Goal: Task Accomplishment & Management: Use online tool/utility

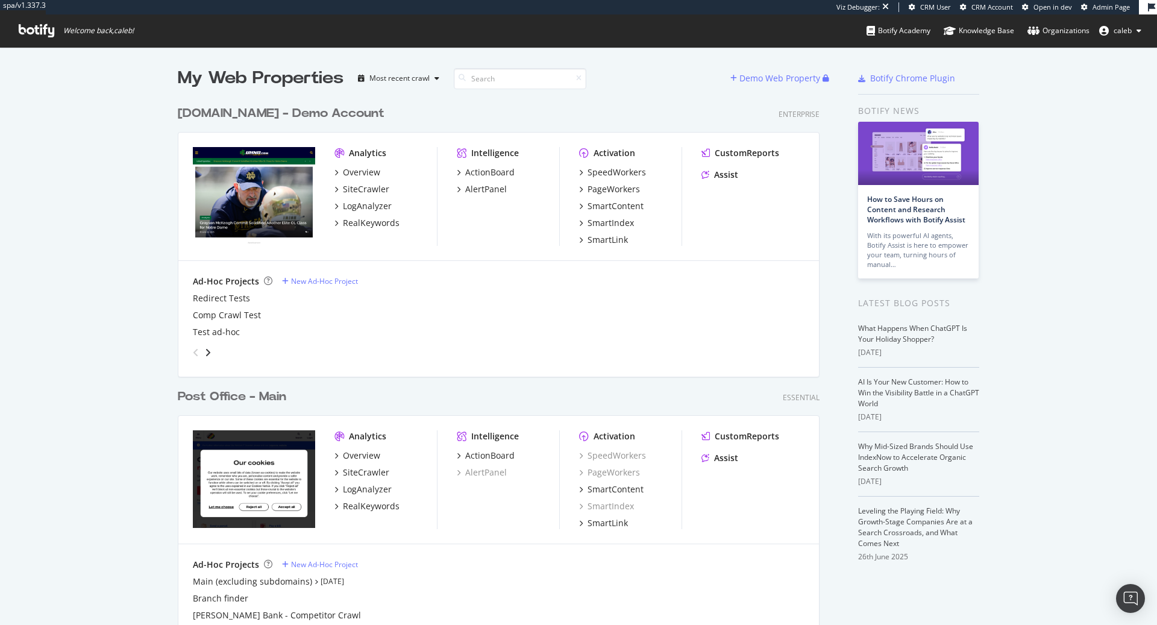
scroll to position [625, 1157]
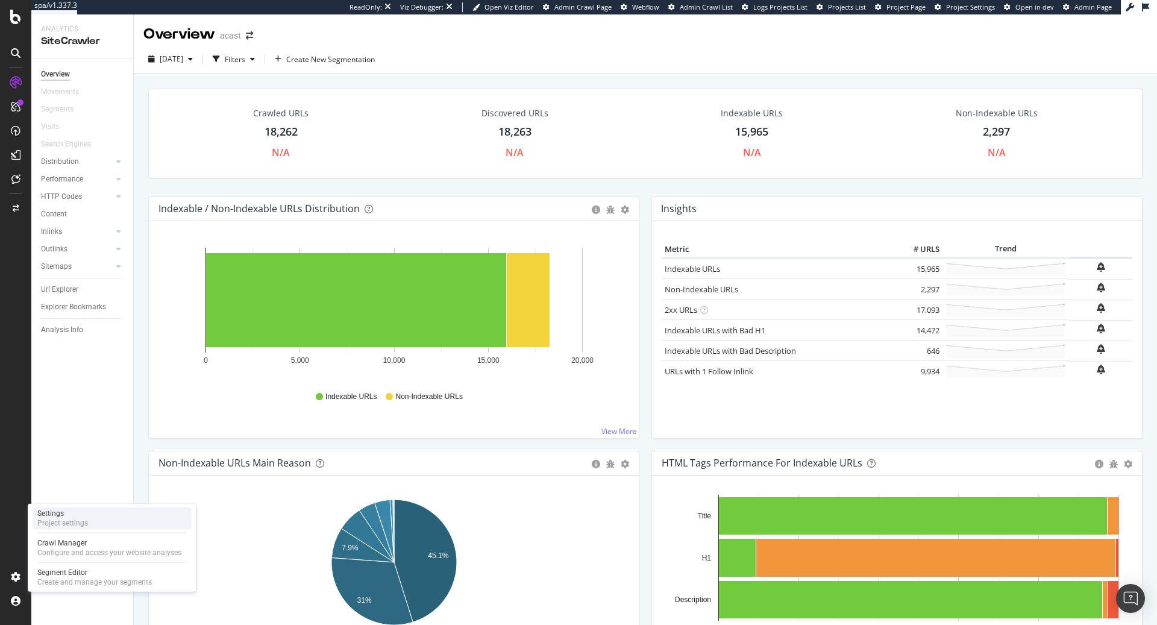
click at [87, 519] on div "Project settings" at bounding box center [62, 523] width 51 height 10
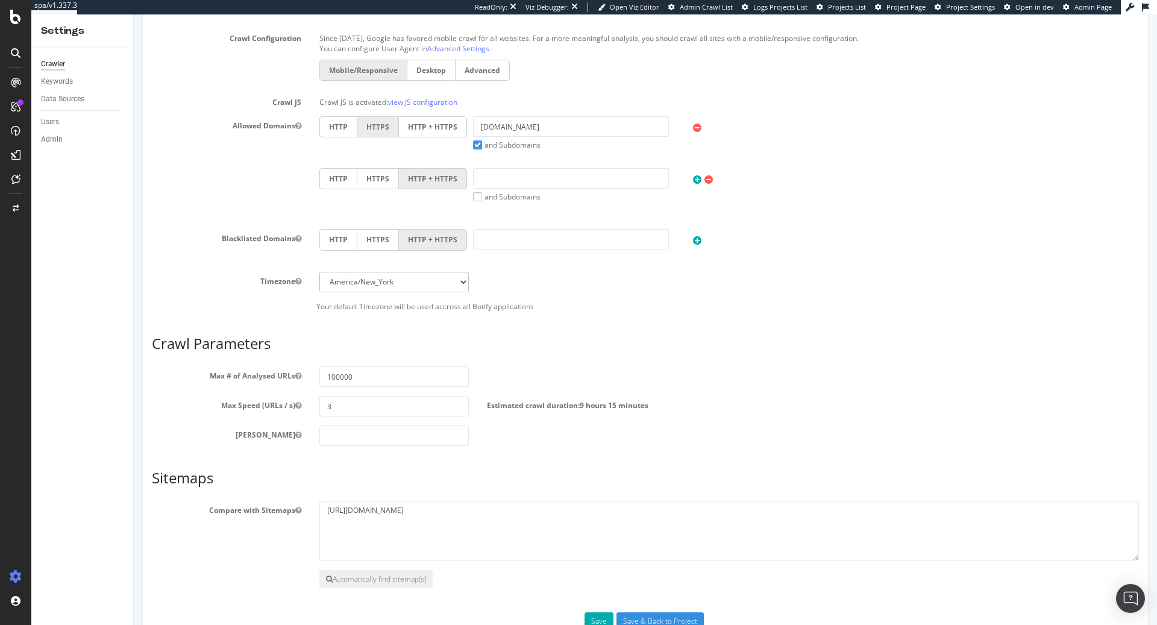
scroll to position [427, 0]
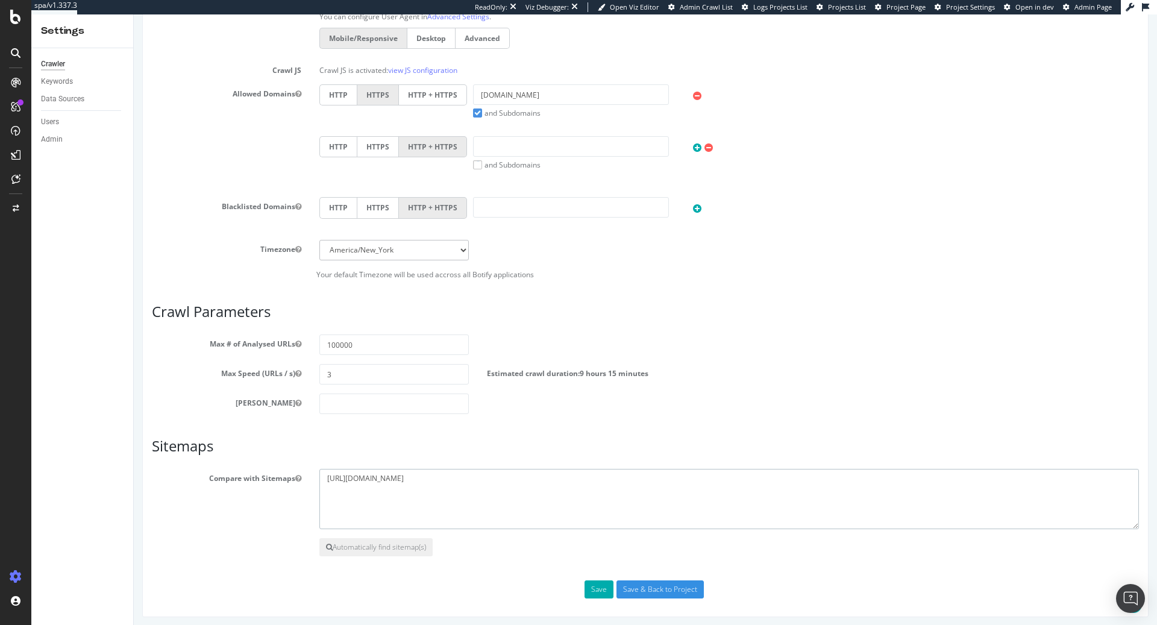
drag, startPoint x: 502, startPoint y: 478, endPoint x: 258, endPoint y: 461, distance: 244.0
click at [258, 461] on article "Sitemaps Compare with Sitemaps https://www.acast.com/sitemap.xml Automatically …" at bounding box center [645, 497] width 987 height 118
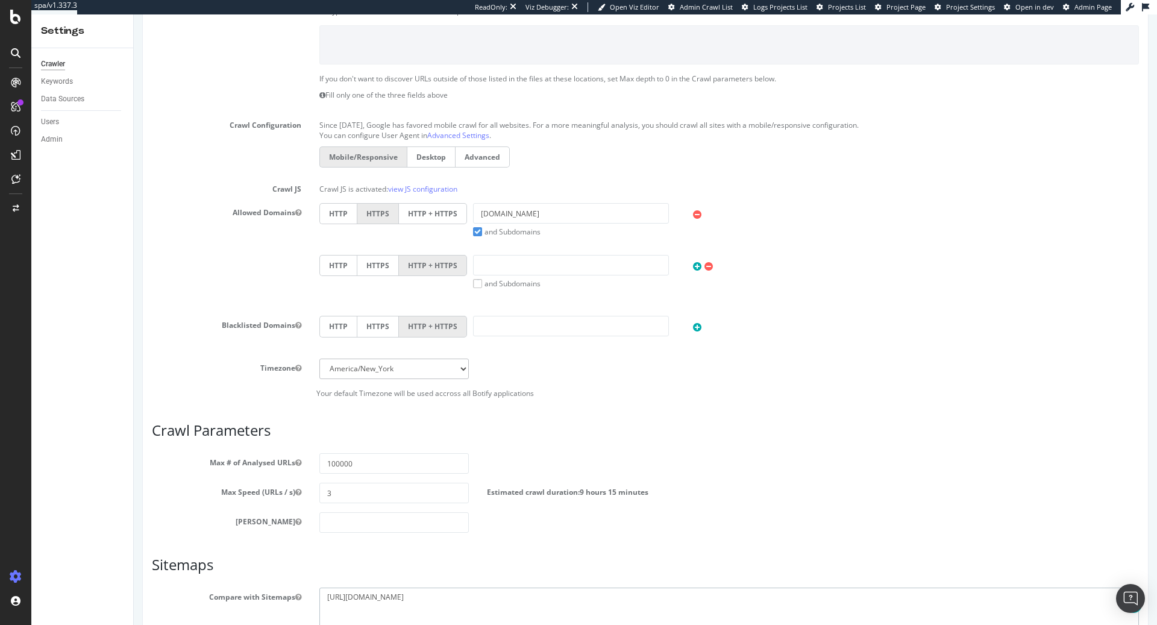
scroll to position [0, 0]
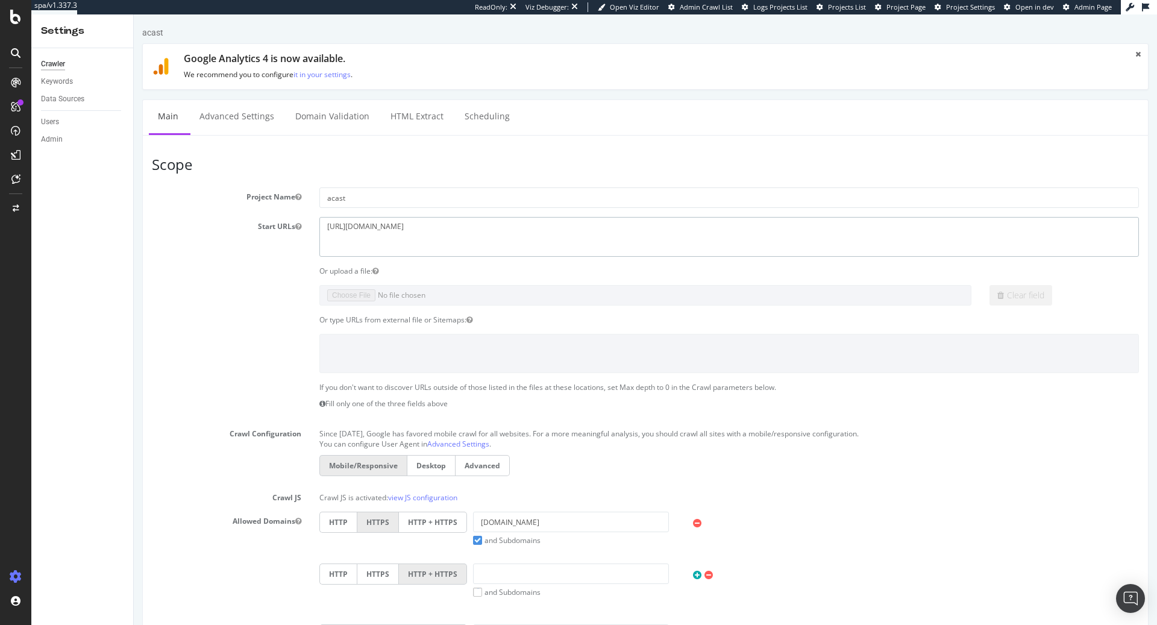
drag, startPoint x: 460, startPoint y: 223, endPoint x: 210, endPoint y: 208, distance: 250.5
click at [210, 208] on section "Project Name acast Start URLs https://www.acast.com/en-gb Or upload a file: Cle…" at bounding box center [645, 446] width 987 height 519
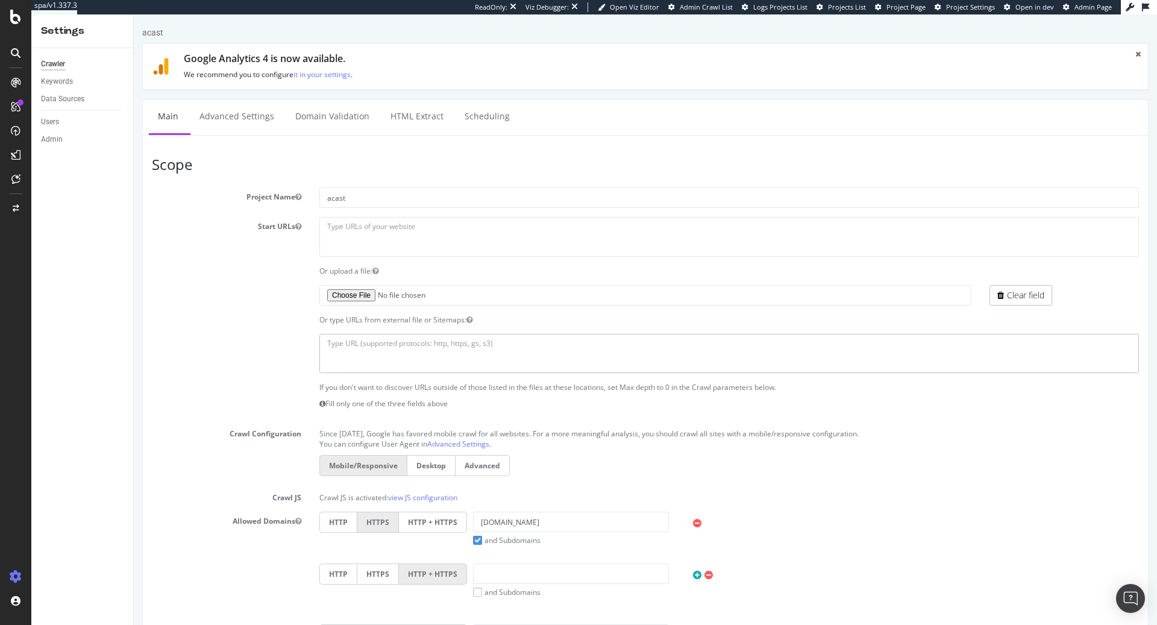
click at [419, 340] on textarea at bounding box center [728, 353] width 819 height 39
paste textarea "https://www.acast.com/sitemap.xml"
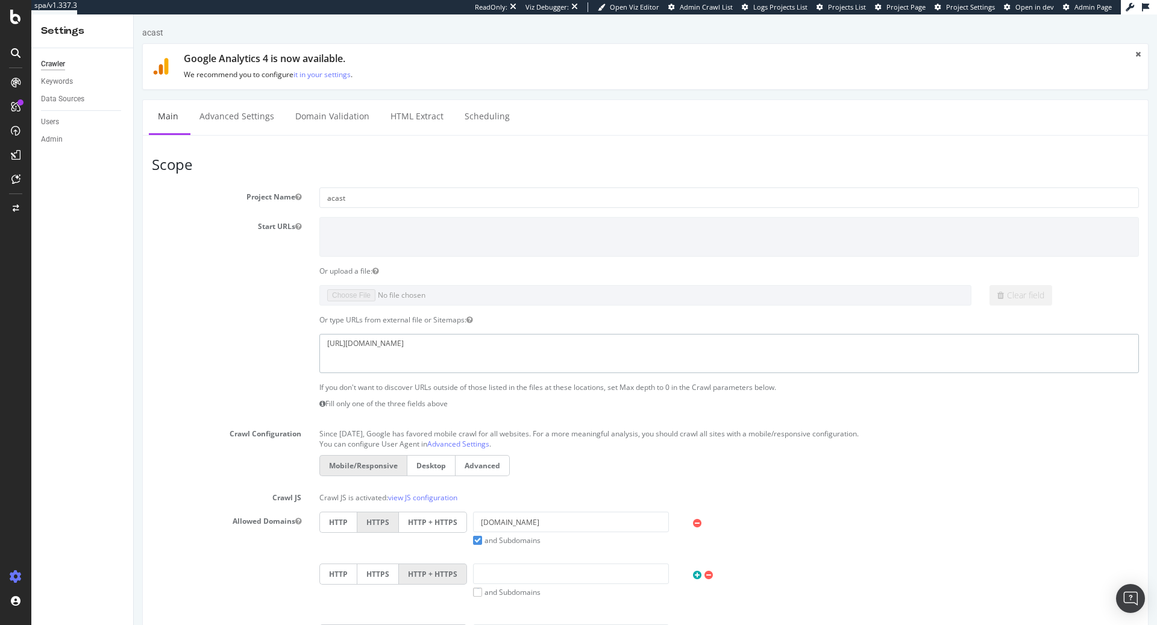
type textarea "https://www.acast.com/sitemap.xml"
click at [676, 153] on div "Scope Project Name acast Start URLs https://www.acast.com/en-gb Or upload a fil…" at bounding box center [645, 589] width 1006 height 909
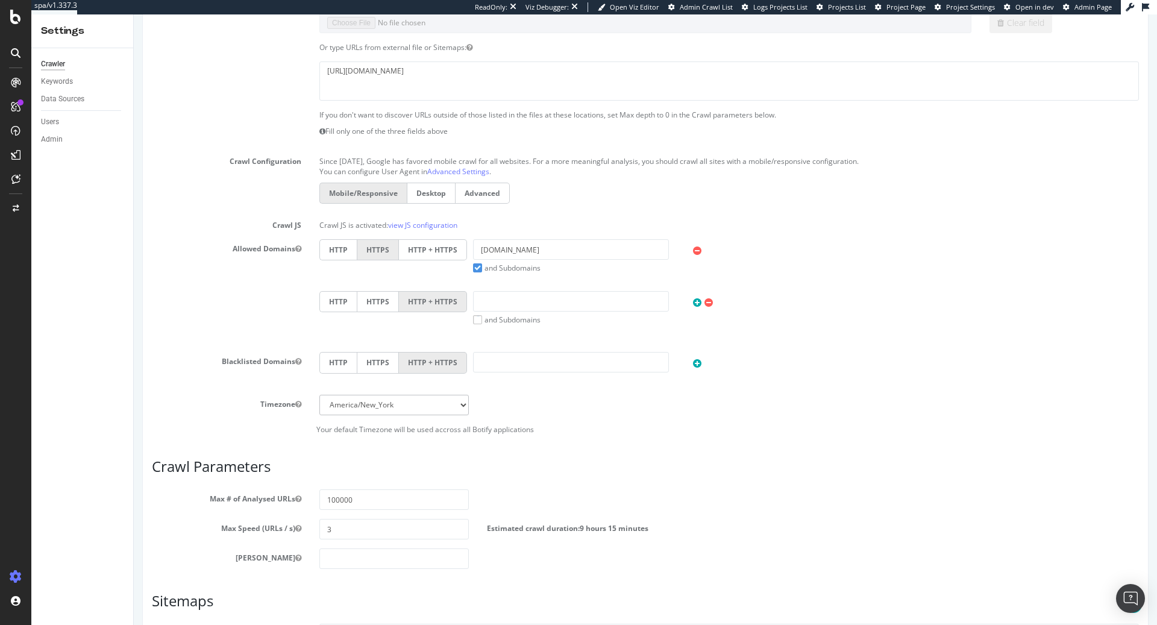
scroll to position [427, 0]
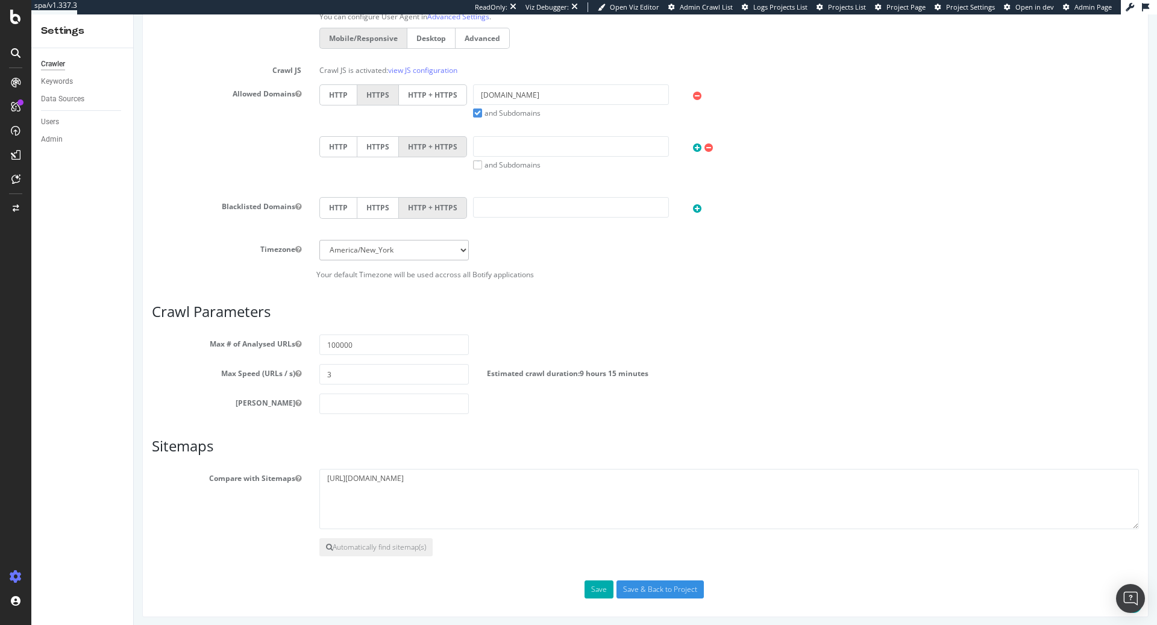
click at [673, 596] on div "Scope Project Name acast Start URLs https://www.acast.com/en-gb Or upload a fil…" at bounding box center [645, 162] width 1006 height 909
click at [673, 595] on div "Scope Project Name acast Start URLs https://www.acast.com/en-gb Or upload a fil…" at bounding box center [645, 162] width 1006 height 909
click at [675, 592] on input "Save & Back to Project" at bounding box center [659, 589] width 87 height 18
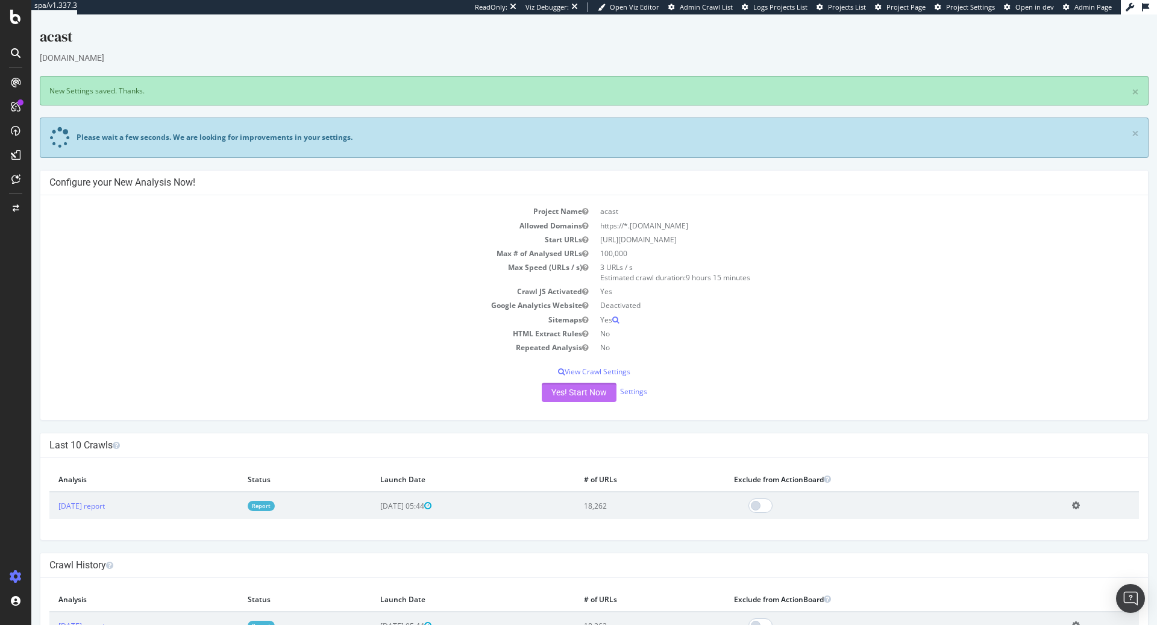
click at [591, 394] on button "Yes! Start Now" at bounding box center [579, 392] width 75 height 19
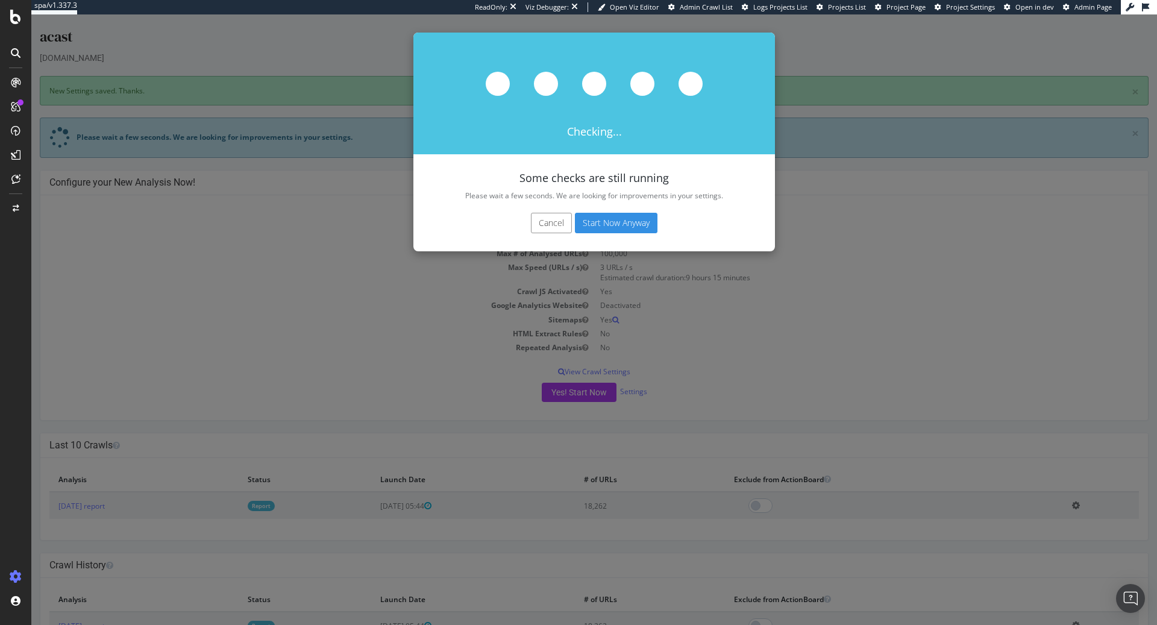
click at [637, 224] on button "Start Now Anyway" at bounding box center [616, 223] width 83 height 20
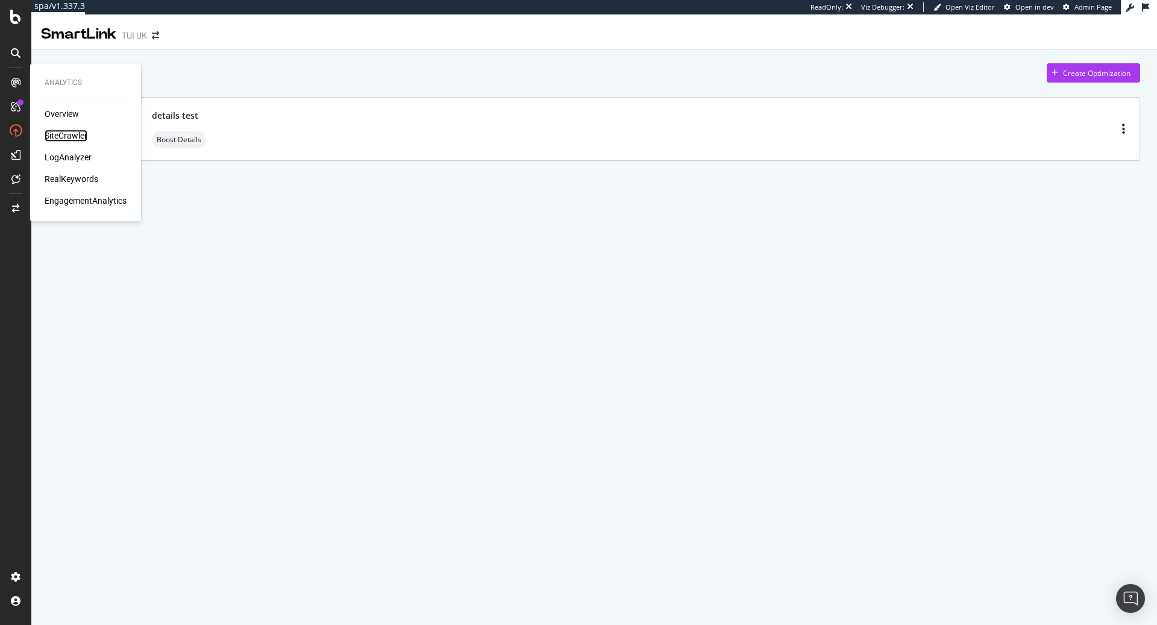
click at [61, 134] on div "SiteCrawler" at bounding box center [66, 136] width 43 height 12
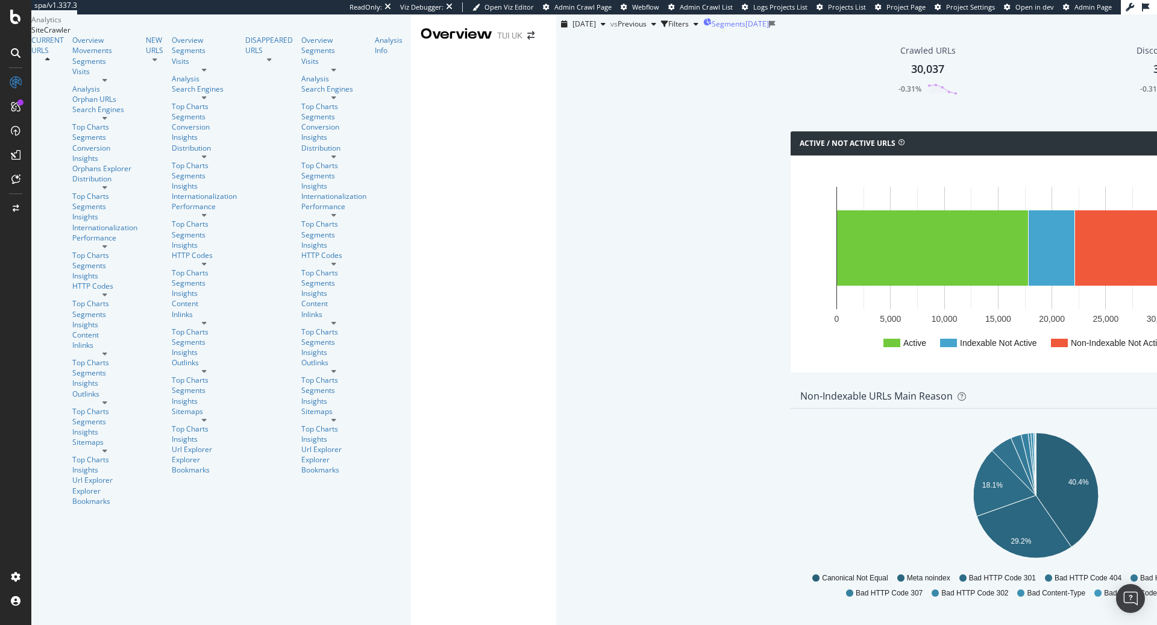
click at [703, 33] on div "Segments 2025-08-18" at bounding box center [736, 24] width 66 height 18
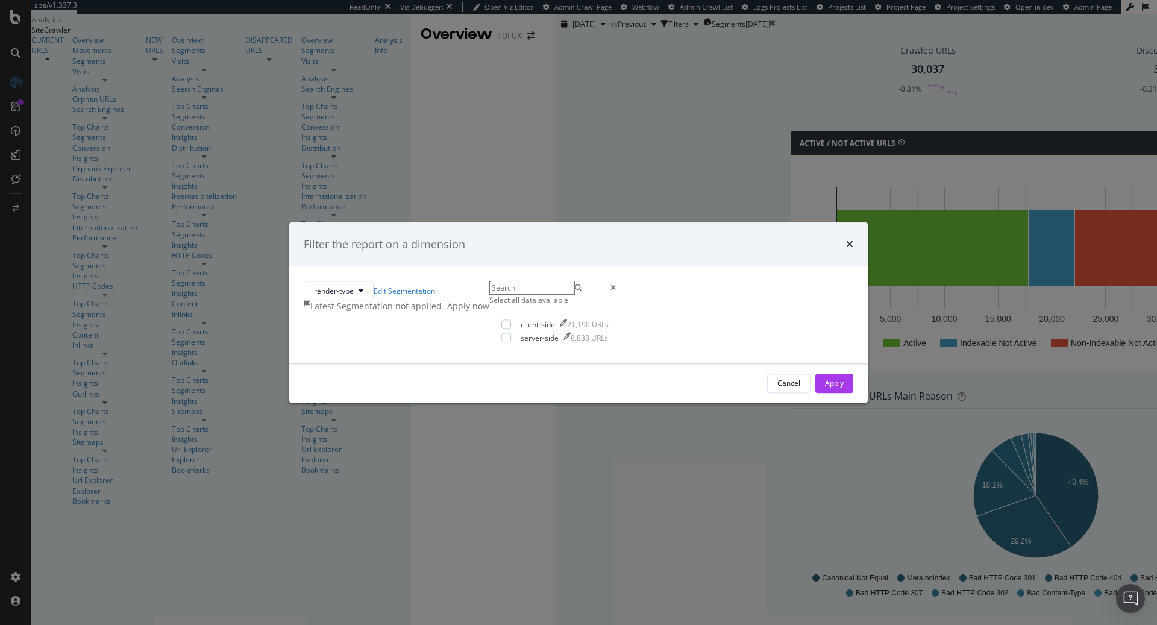
click at [489, 301] on div "- Apply now" at bounding box center [466, 307] width 45 height 12
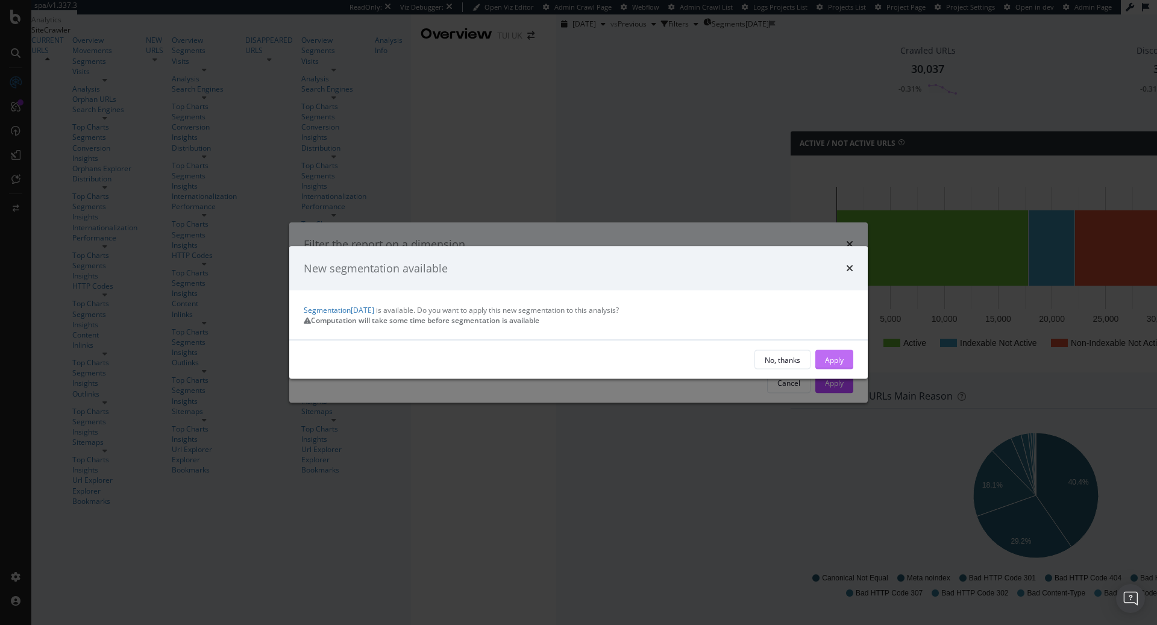
click at [825, 364] on div "Apply" at bounding box center [834, 359] width 19 height 10
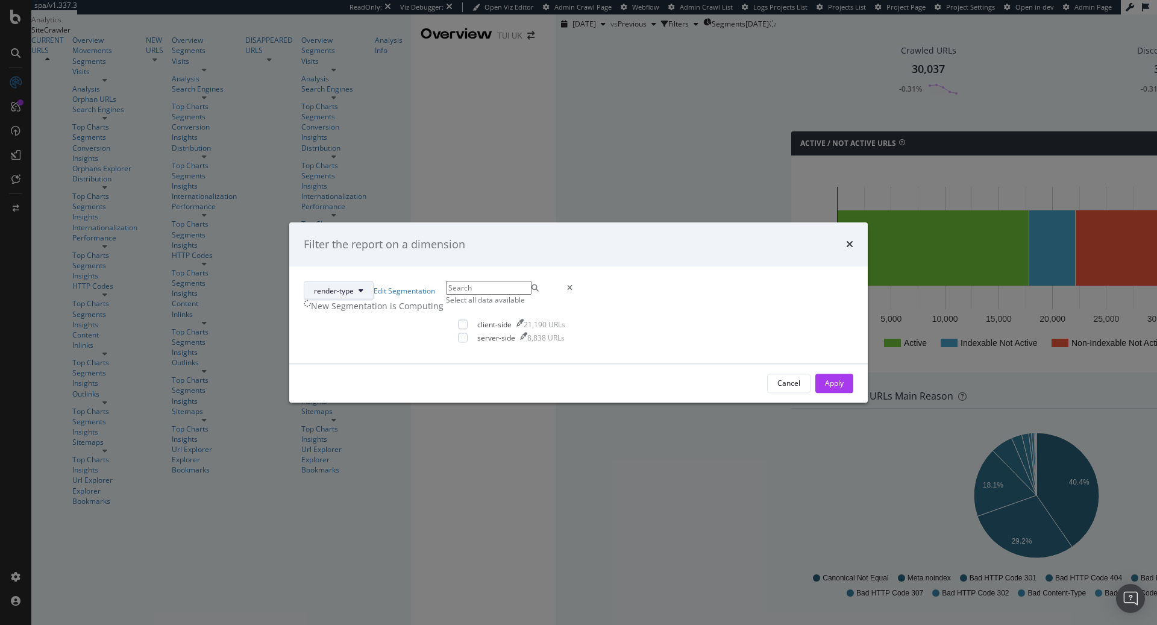
click at [374, 281] on button "render-type" at bounding box center [339, 290] width 70 height 19
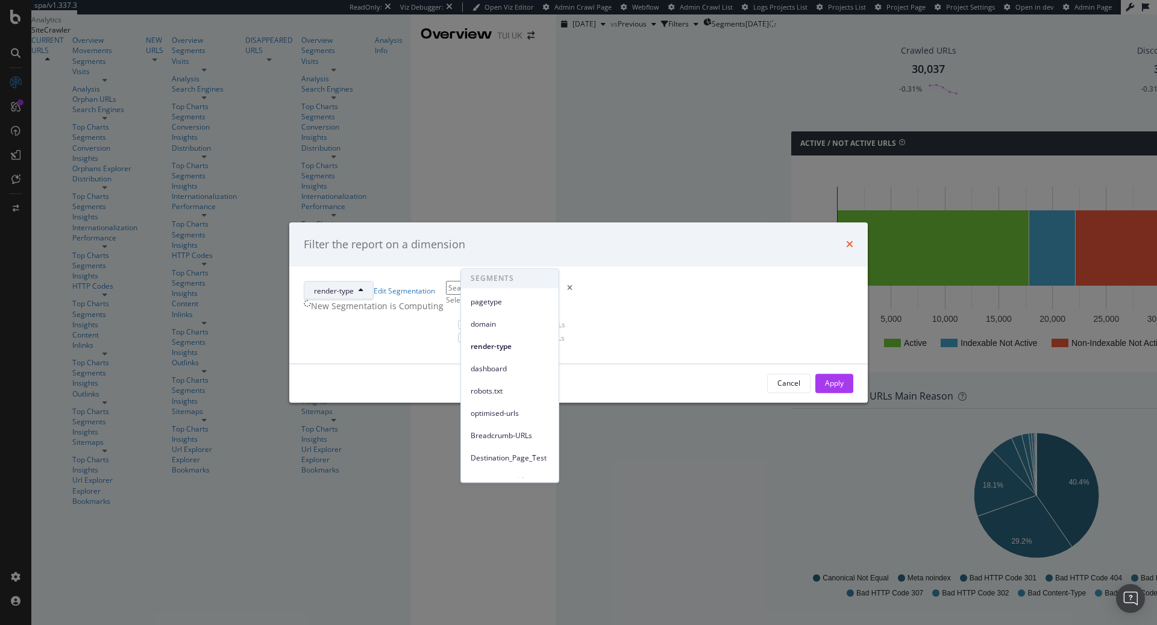
click at [846, 240] on icon "times" at bounding box center [849, 245] width 7 height 10
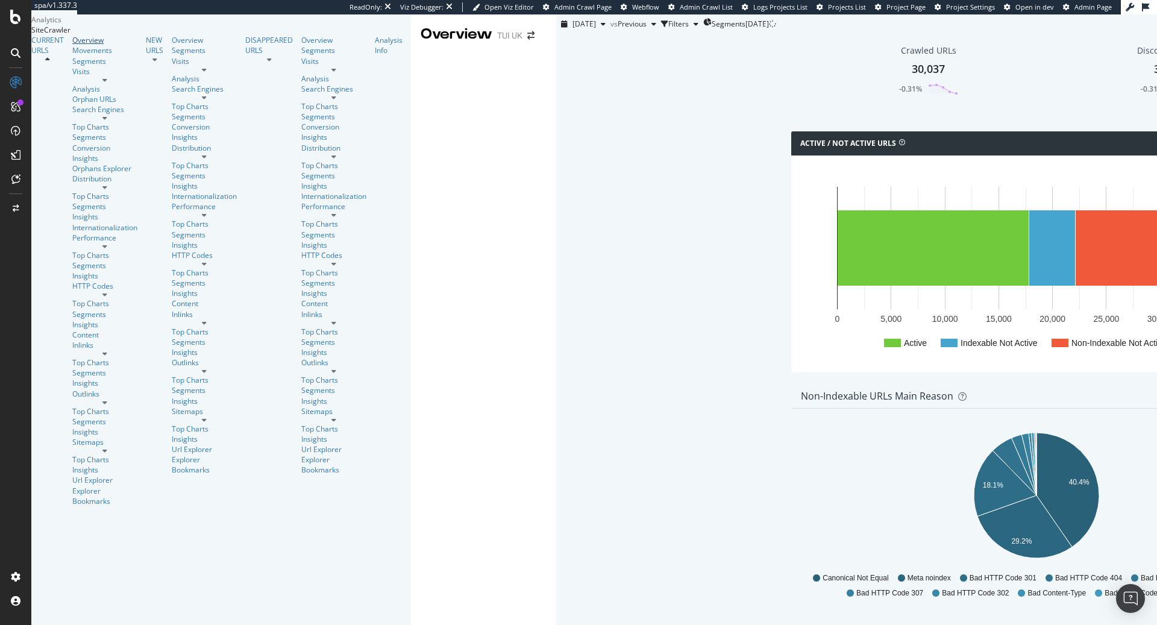
click at [72, 45] on div "Overview" at bounding box center [104, 40] width 65 height 10
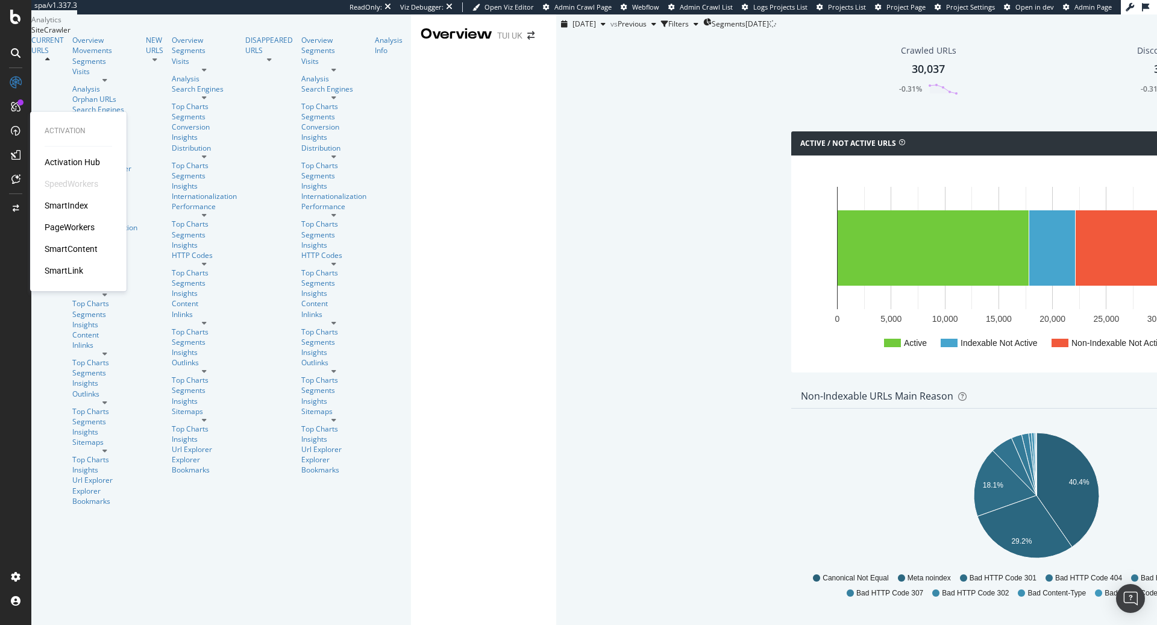
click at [70, 270] on div "SmartLink" at bounding box center [64, 270] width 39 height 12
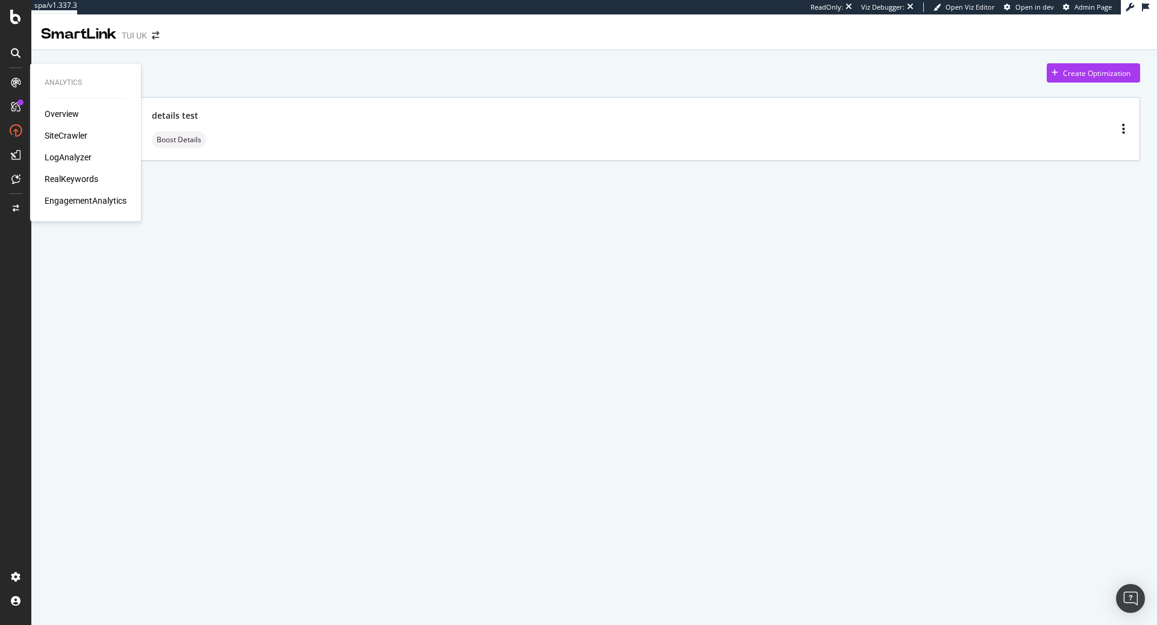
click at [9, 73] on div at bounding box center [15, 82] width 19 height 19
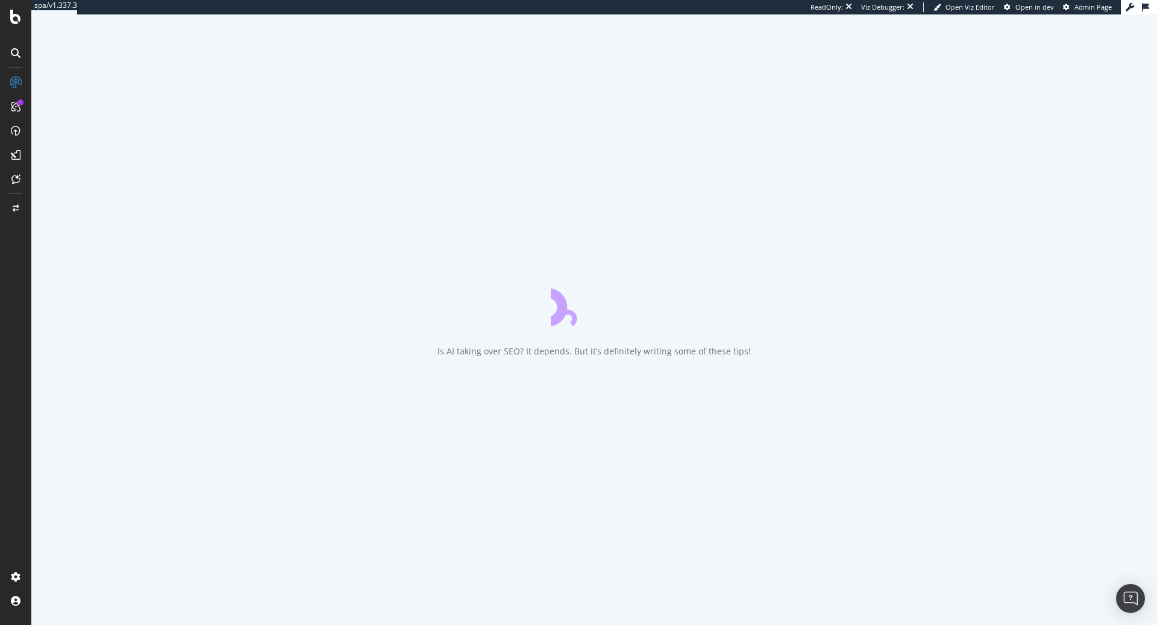
click at [17, 43] on div at bounding box center [15, 312] width 31 height 625
click at [16, 53] on icon at bounding box center [16, 53] width 10 height 10
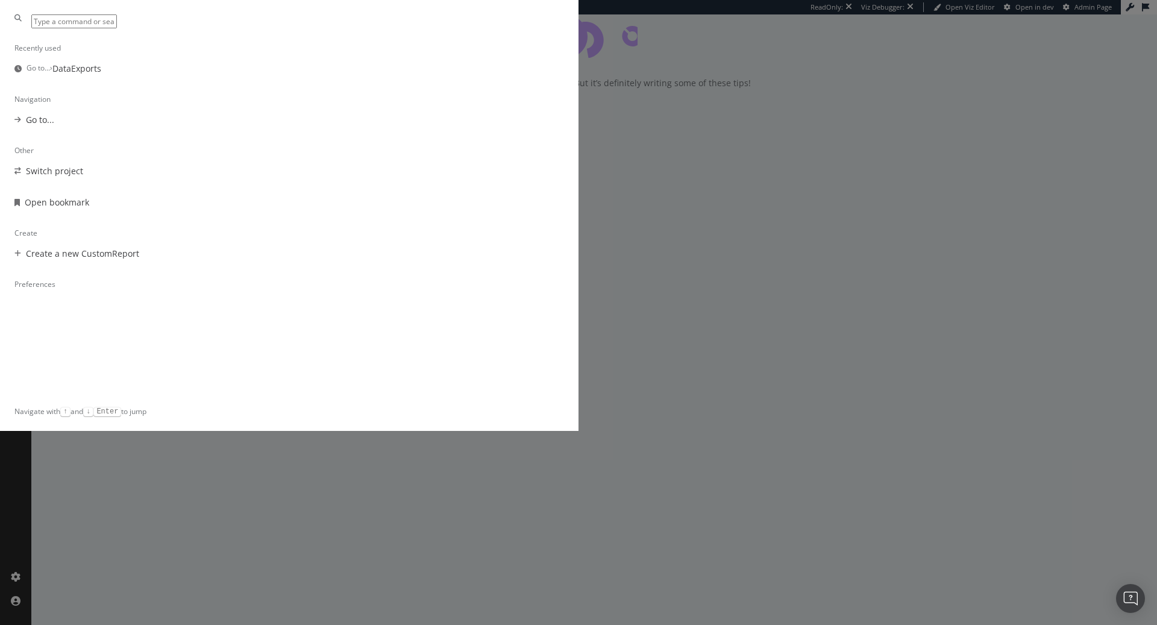
click at [10, 77] on div "Recently used Go to... › DataExports Navigation Go to... Other Switch project O…" at bounding box center [578, 312] width 1157 height 625
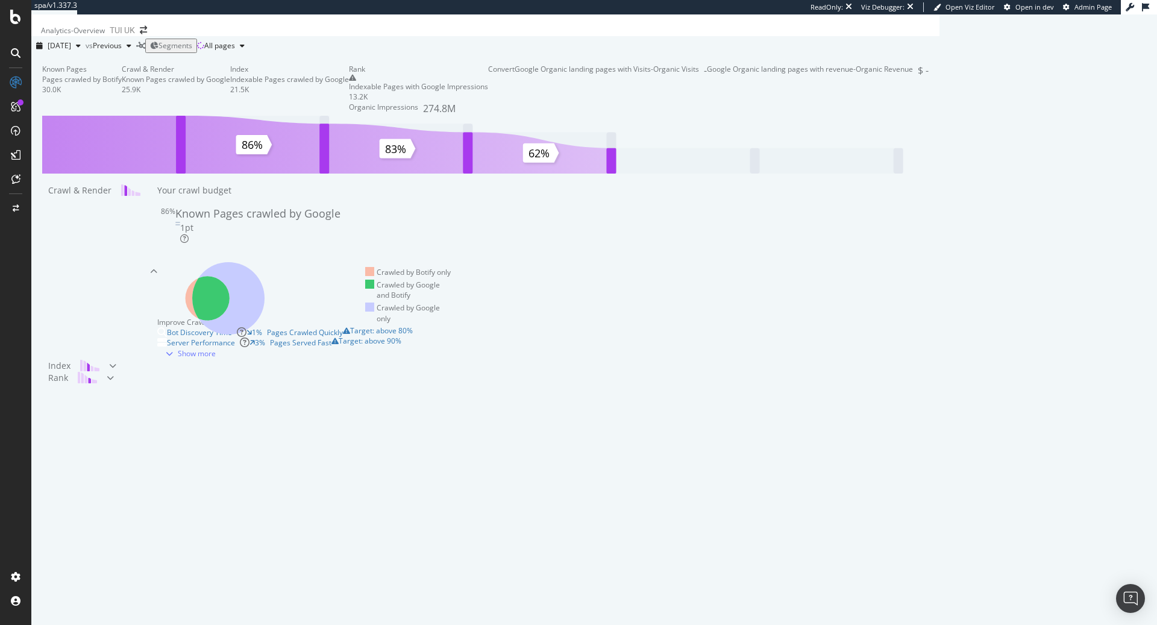
click at [197, 52] on button "Segments" at bounding box center [171, 46] width 52 height 14
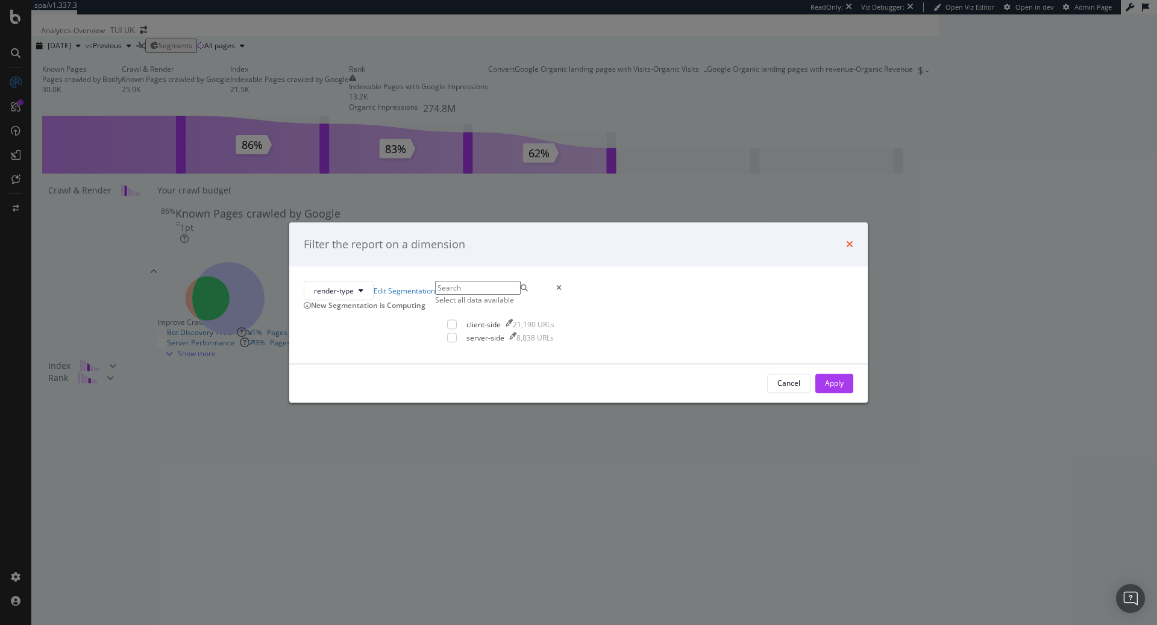
click at [846, 240] on icon "times" at bounding box center [849, 245] width 7 height 10
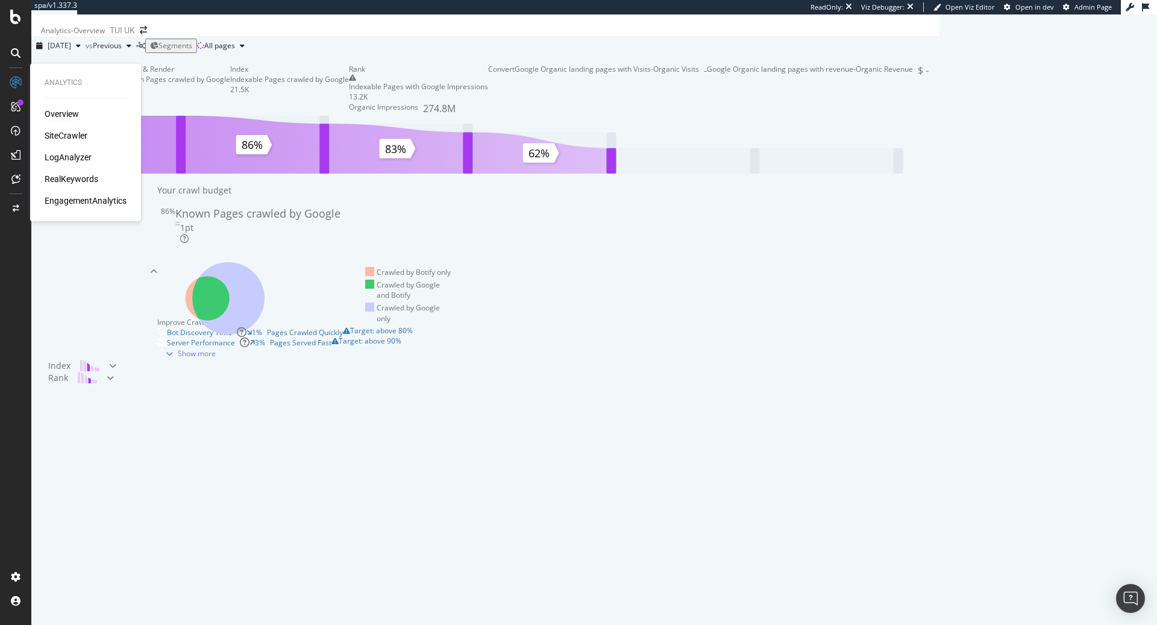
click at [66, 111] on div "Overview" at bounding box center [62, 114] width 34 height 12
click at [67, 138] on div "ActionBoard" at bounding box center [68, 138] width 47 height 12
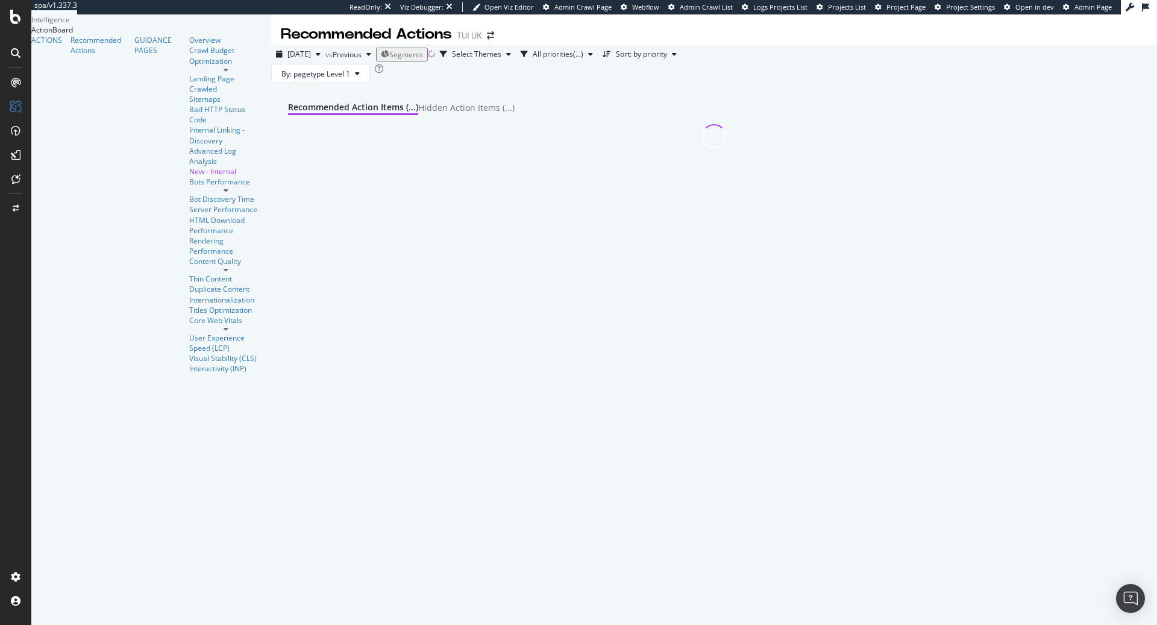
click at [389, 60] on span "Segments" at bounding box center [406, 54] width 34 height 10
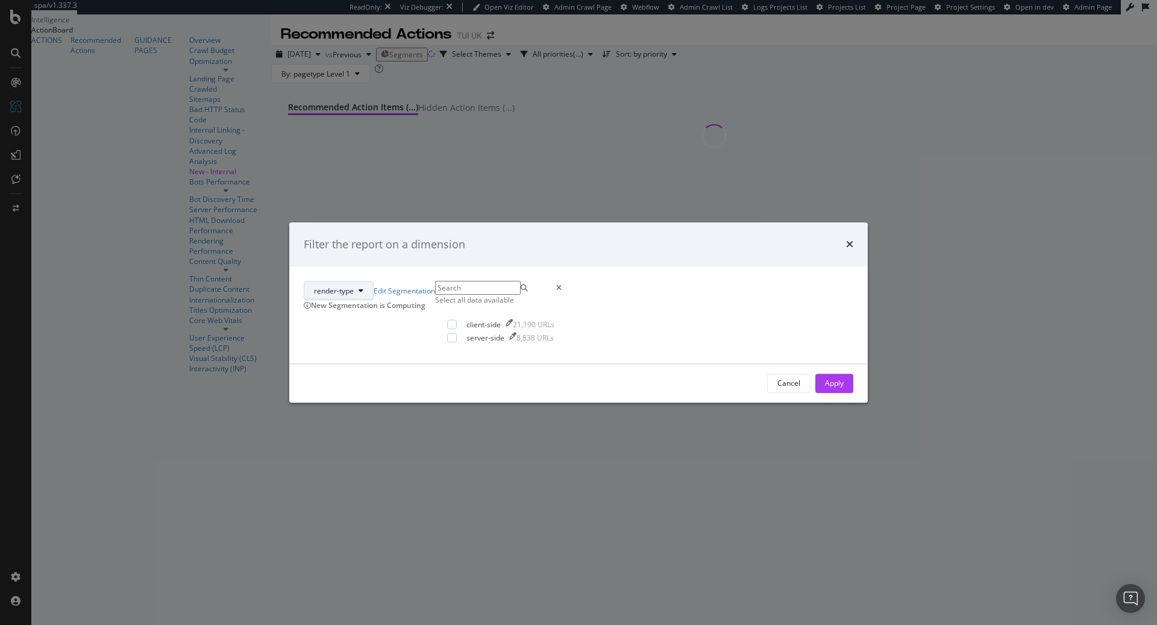
click at [374, 281] on button "render-type" at bounding box center [339, 290] width 70 height 19
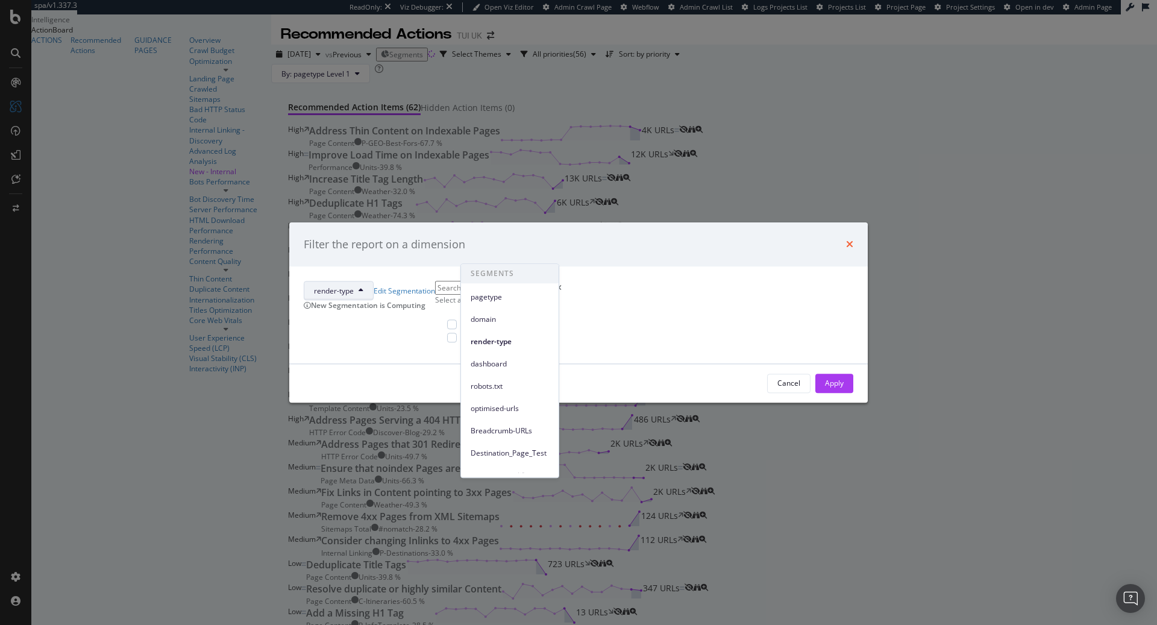
click at [846, 240] on icon "times" at bounding box center [849, 245] width 7 height 10
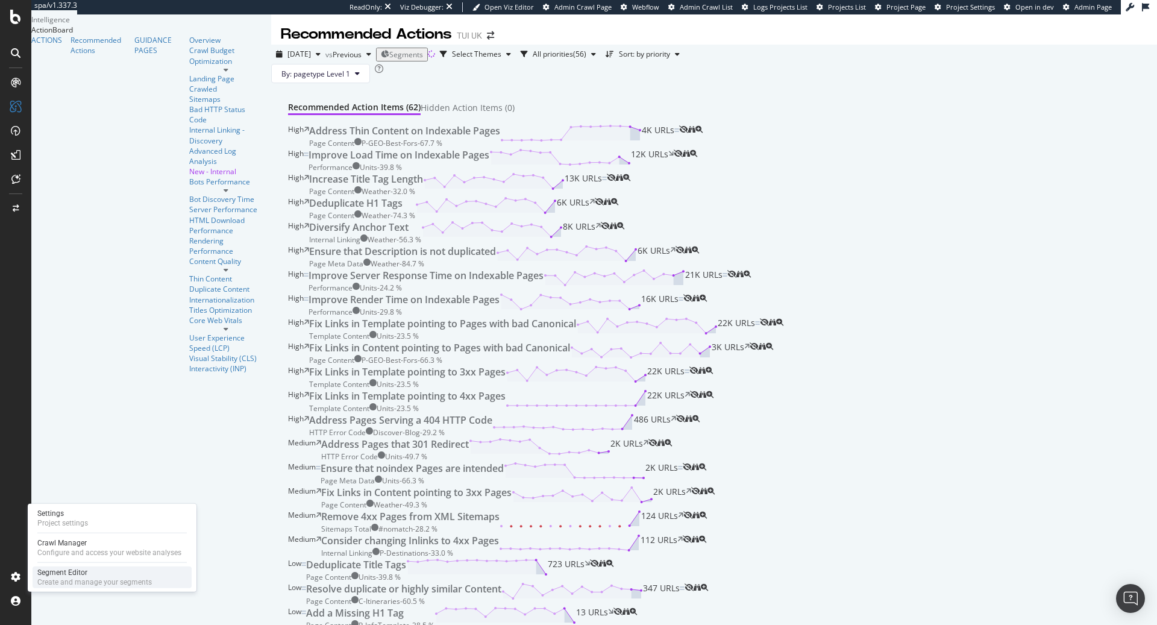
click at [69, 577] on div "Create and manage your segments" at bounding box center [94, 582] width 114 height 10
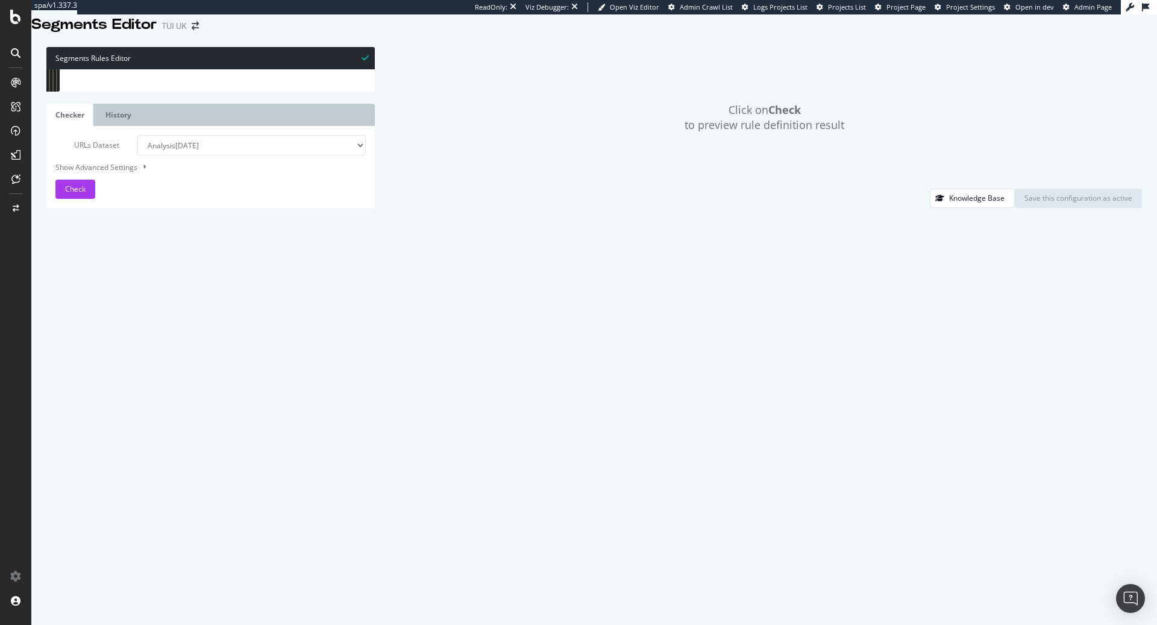
type textarea "path /"
click at [217, 178] on div "[ segment : pagetype ] ################################# ######## MB ##########…" at bounding box center [398, 274] width 647 height 411
type input "smart"
click at [17, 15] on icon at bounding box center [15, 17] width 11 height 14
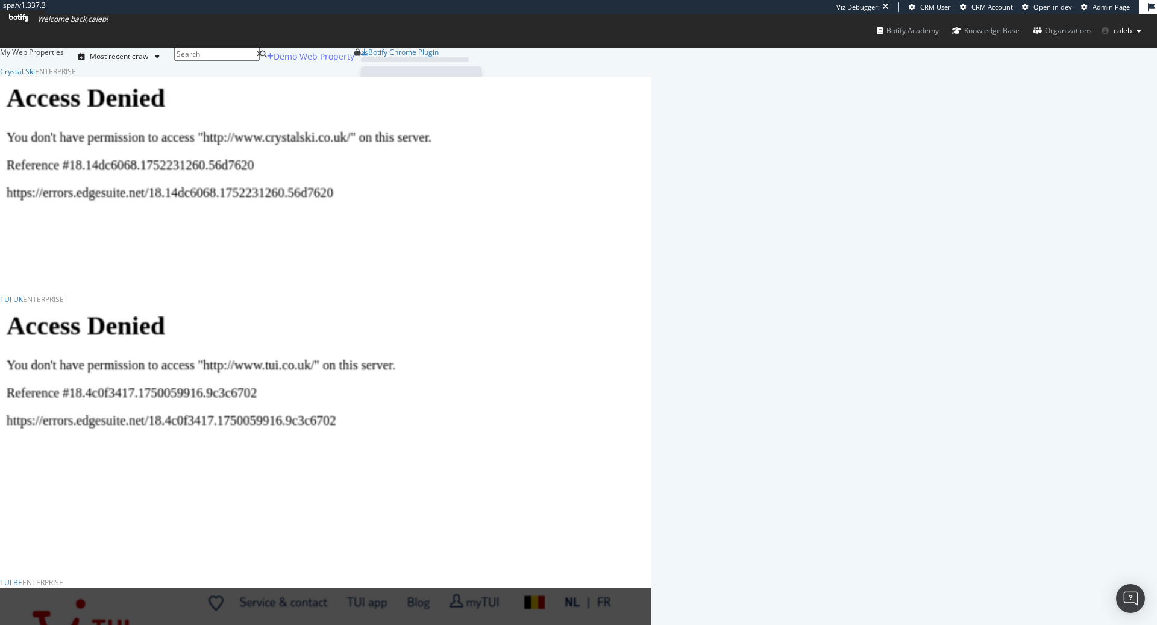
scroll to position [3506, 651]
click at [508, 145] on div "Analytics Overview SiteCrawler LogAnalyzer RealKeywords Intelligence ActionBoar…" at bounding box center [325, 498] width 651 height 842
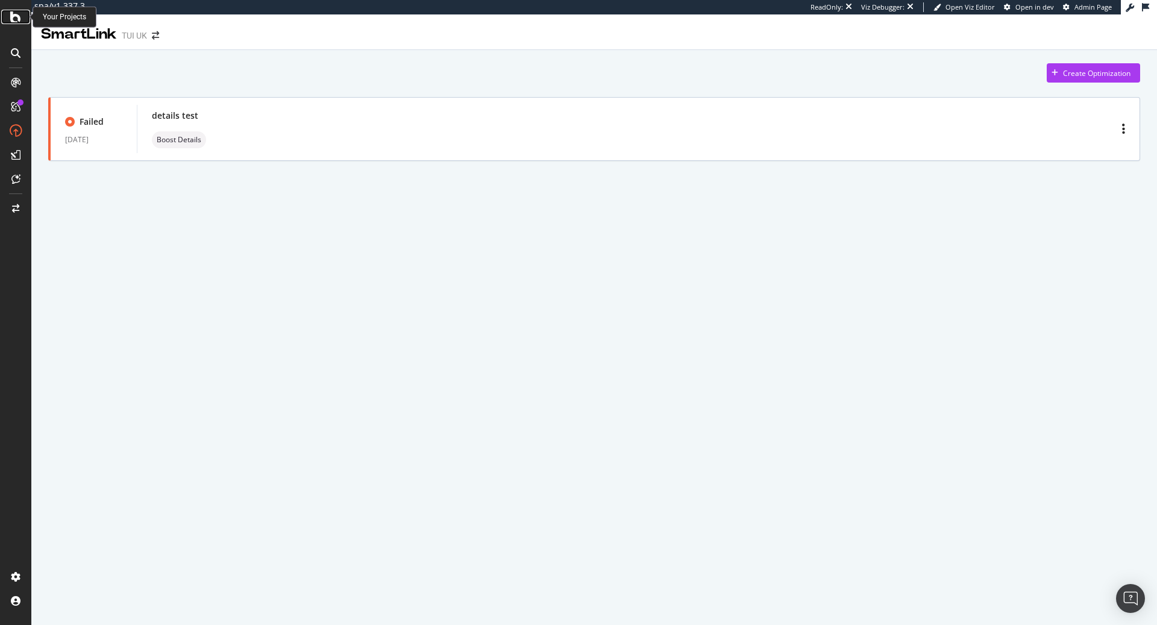
click at [13, 17] on icon at bounding box center [15, 17] width 11 height 14
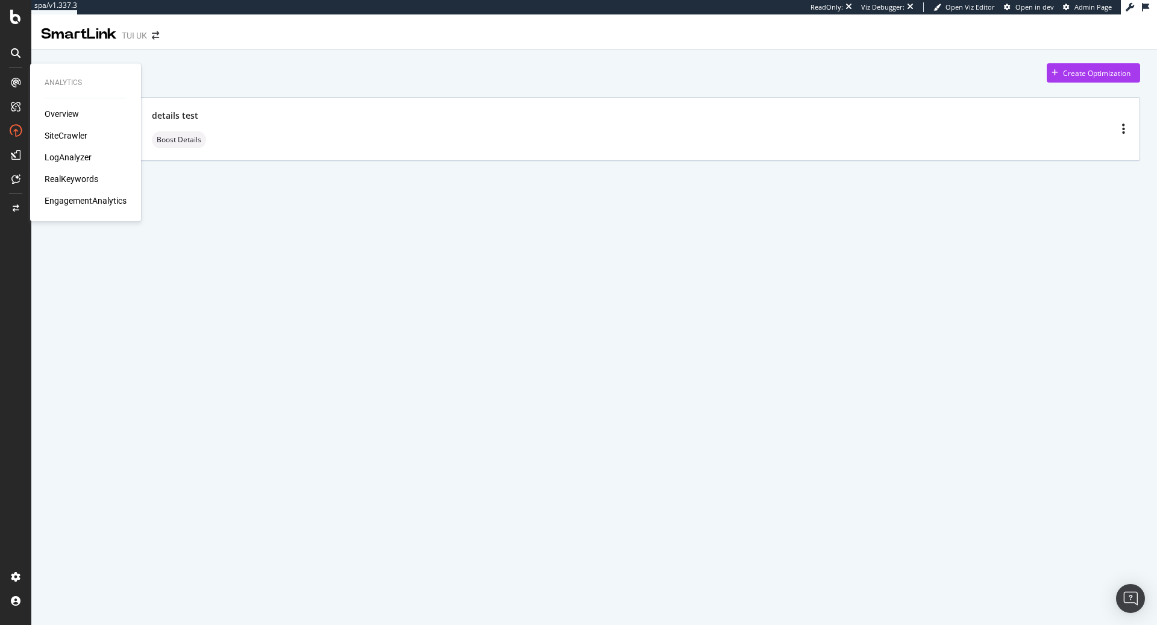
click at [12, 78] on icon at bounding box center [16, 83] width 10 height 10
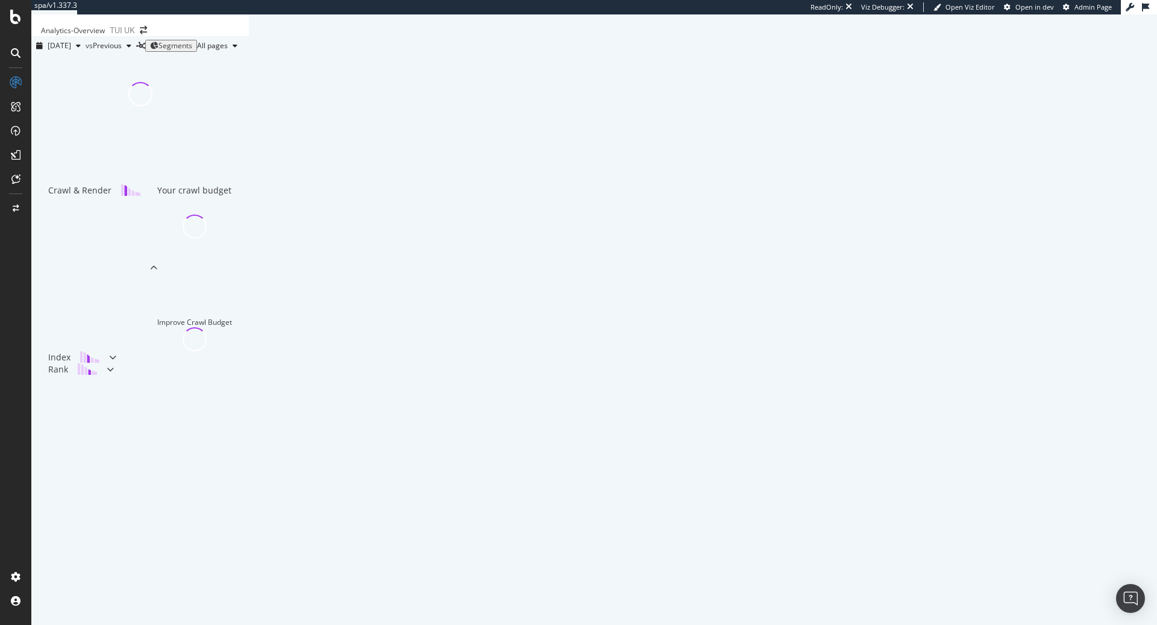
click at [192, 51] on span "Segments" at bounding box center [175, 45] width 34 height 10
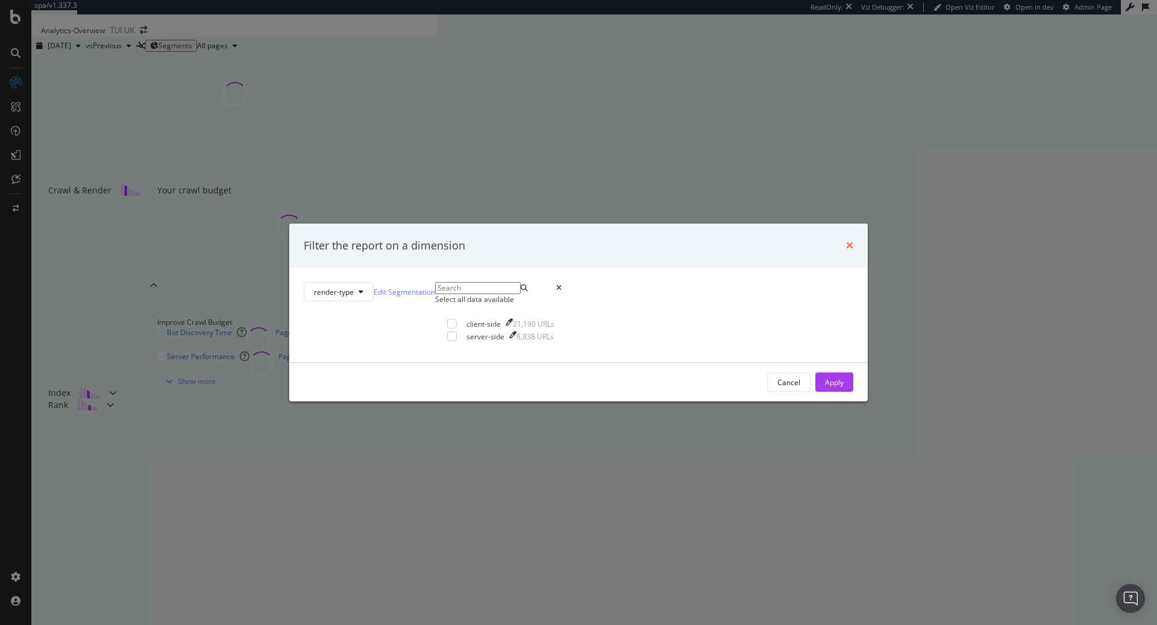
click at [846, 240] on icon "times" at bounding box center [849, 245] width 7 height 10
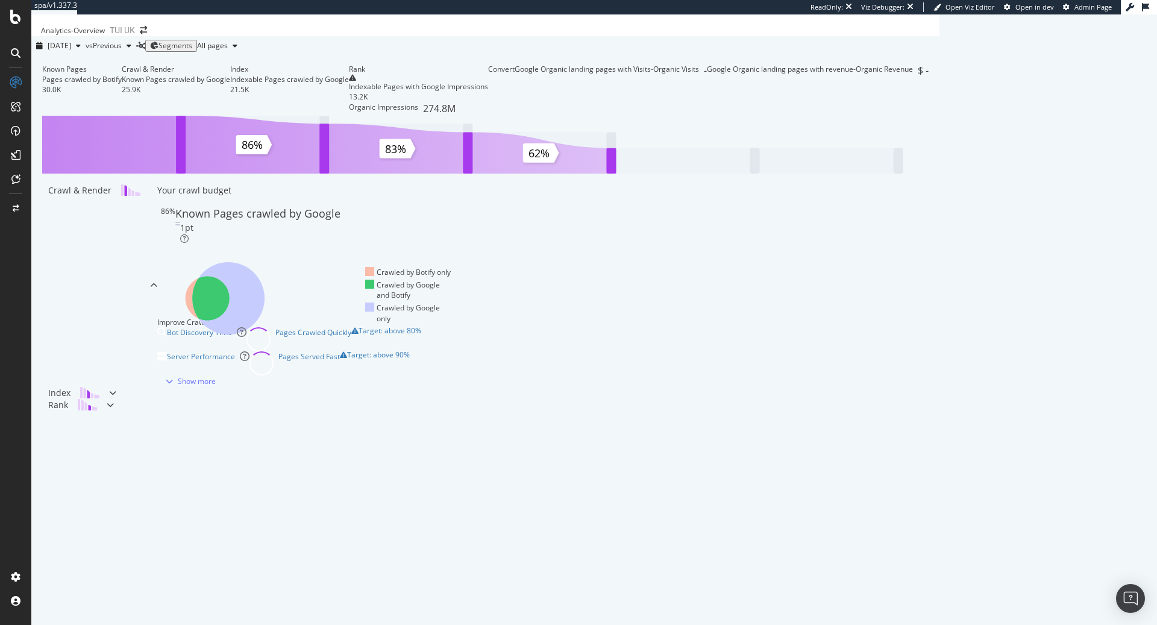
click at [192, 51] on span "Segments" at bounding box center [175, 45] width 34 height 10
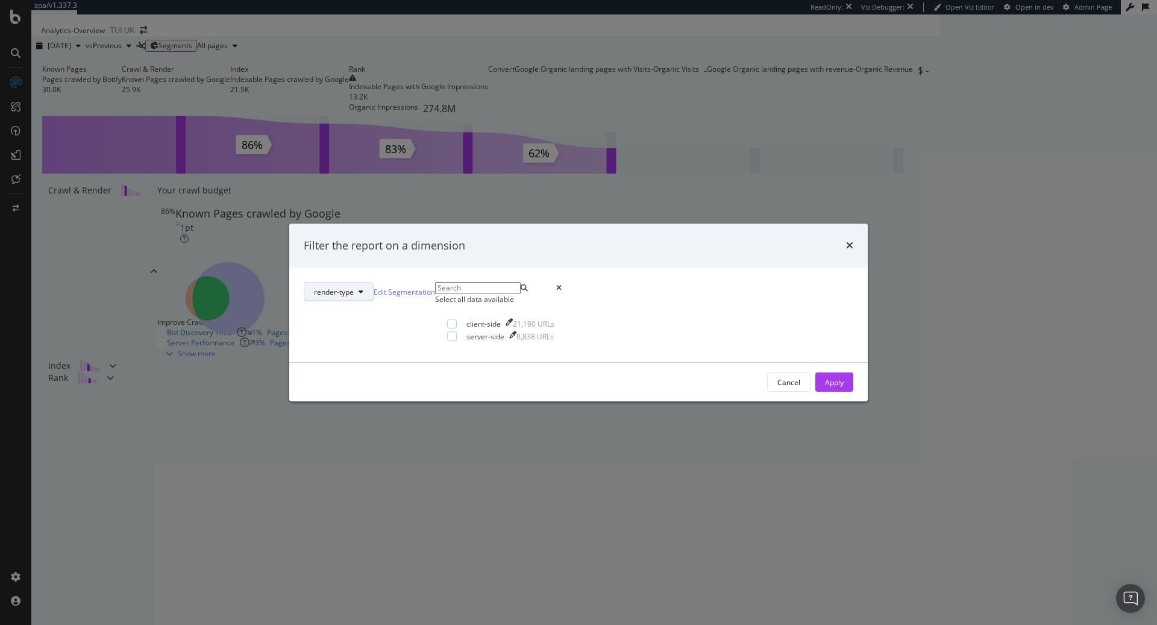
click at [374, 282] on button "render-type" at bounding box center [339, 291] width 70 height 19
click at [696, 234] on div "Filter the report on a dimension" at bounding box center [578, 246] width 578 height 45
click at [846, 240] on icon "times" at bounding box center [849, 245] width 7 height 10
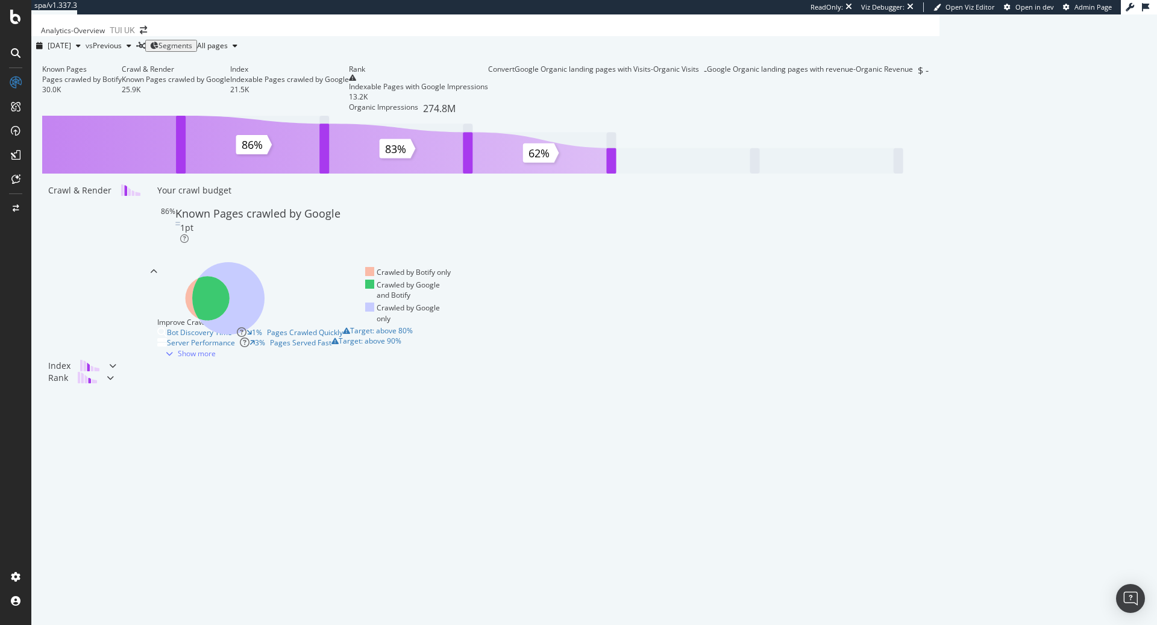
click at [192, 51] on span "Segments" at bounding box center [175, 45] width 34 height 10
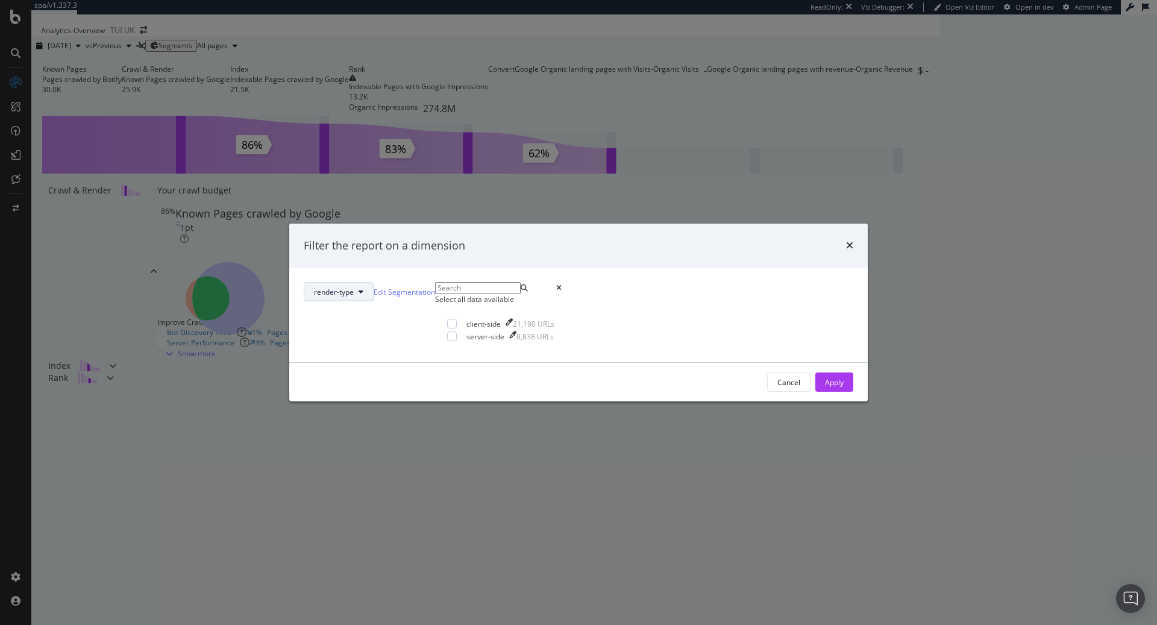
click at [374, 282] on button "render-type" at bounding box center [339, 291] width 70 height 19
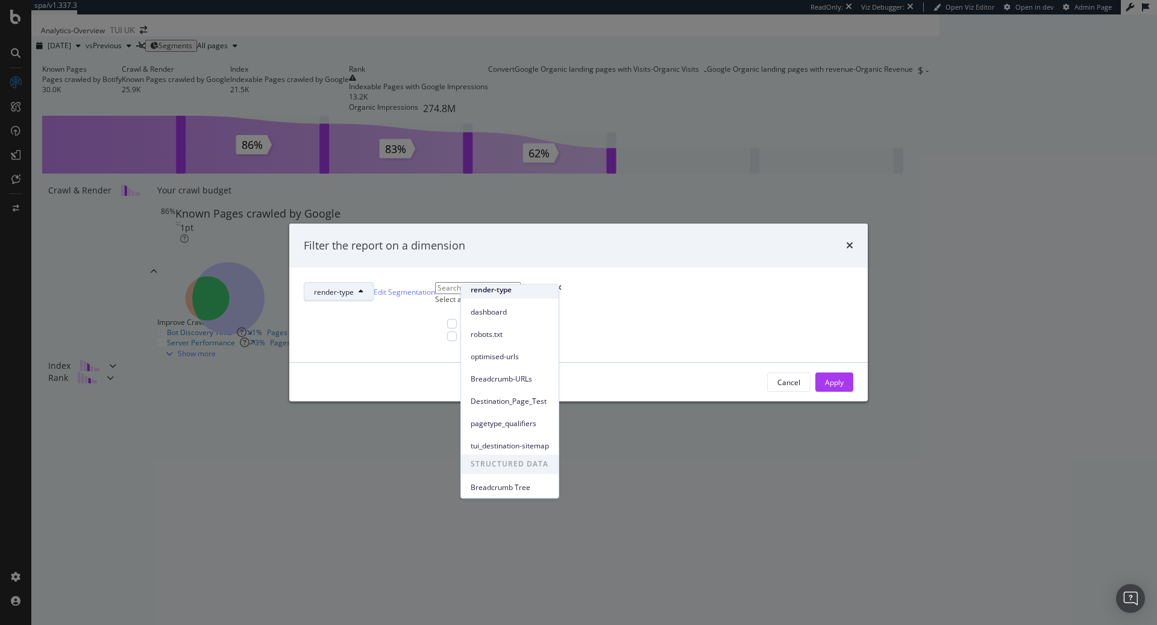
scroll to position [75, 0]
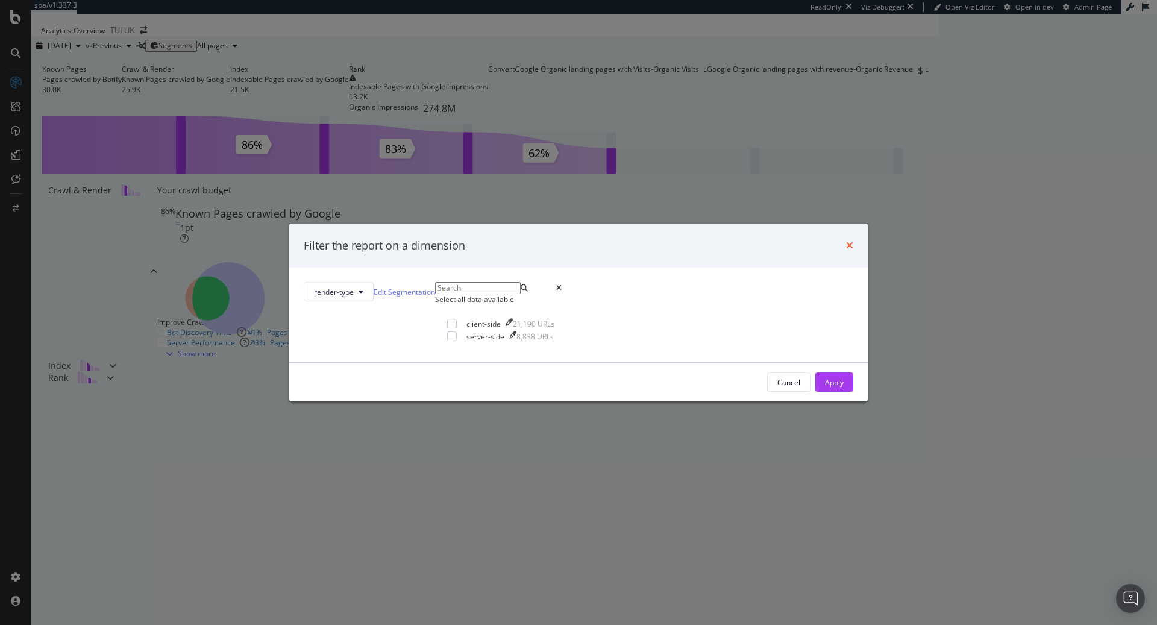
click at [846, 240] on icon "times" at bounding box center [849, 245] width 7 height 10
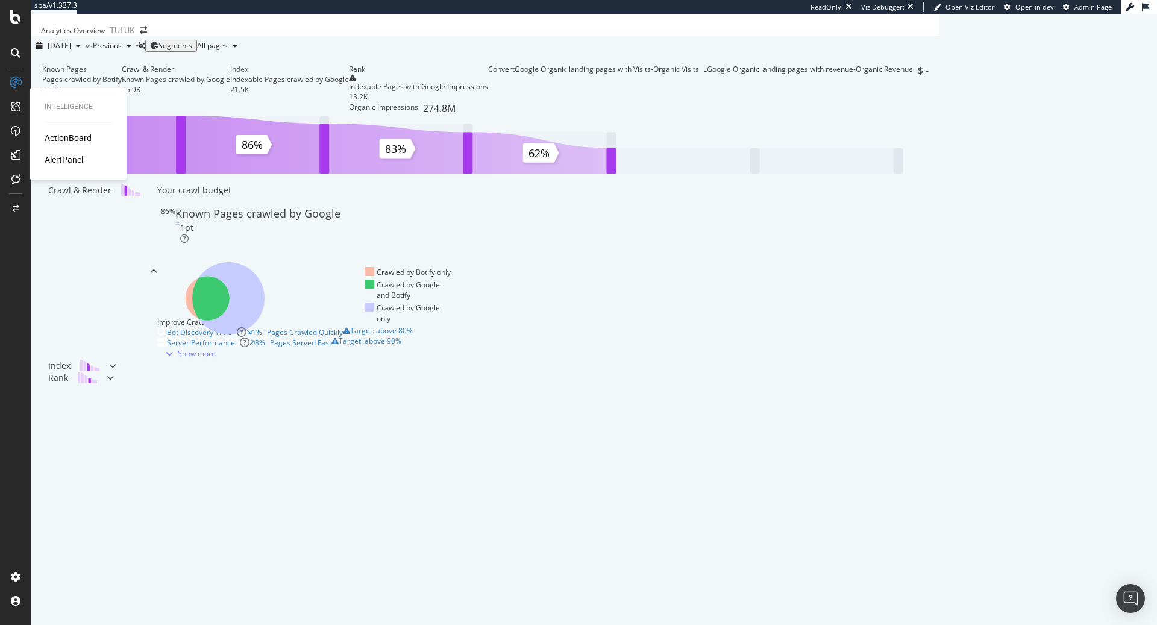
click at [76, 138] on div "ActionBoard" at bounding box center [68, 138] width 47 height 12
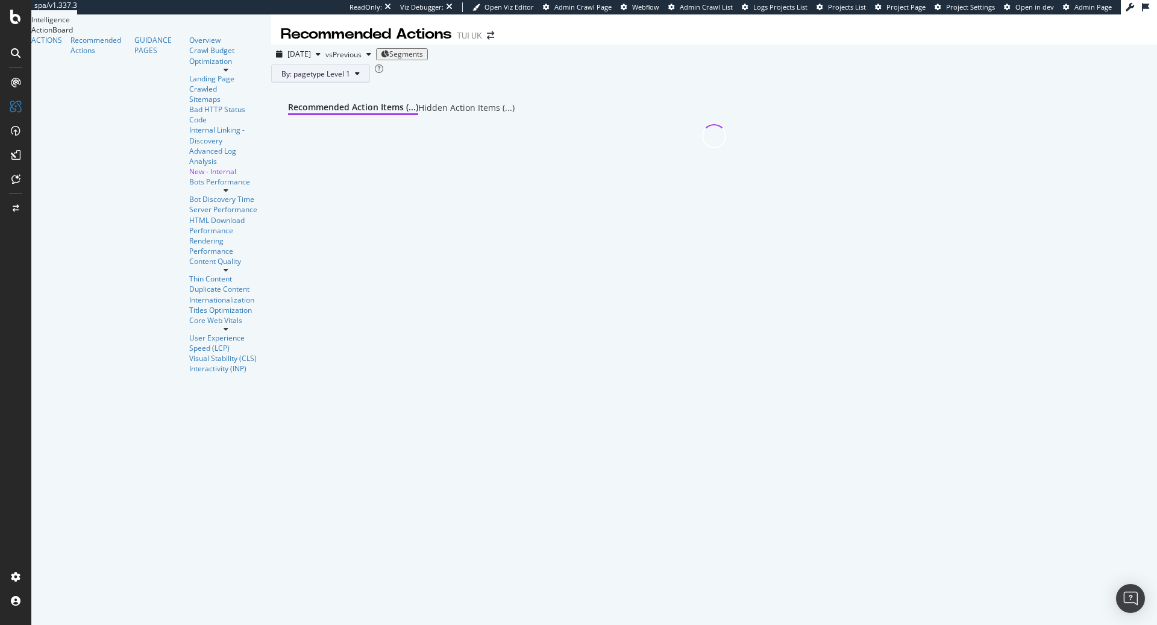
click at [281, 79] on span "By: pagetype Level 1" at bounding box center [315, 74] width 69 height 10
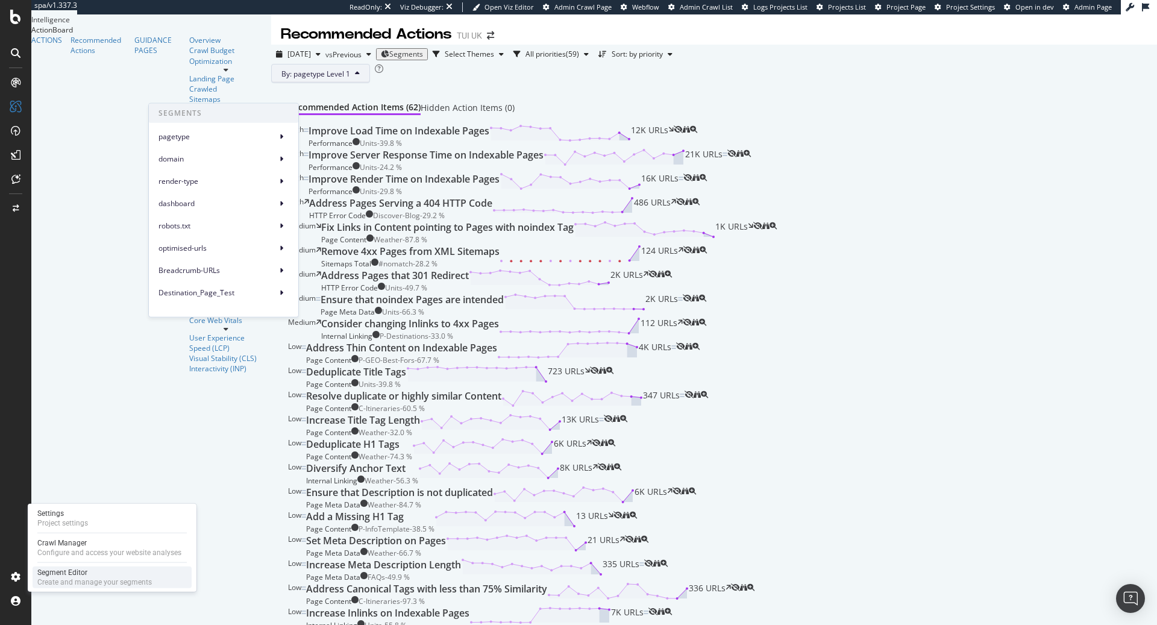
click at [57, 571] on div "Segment Editor" at bounding box center [94, 573] width 114 height 10
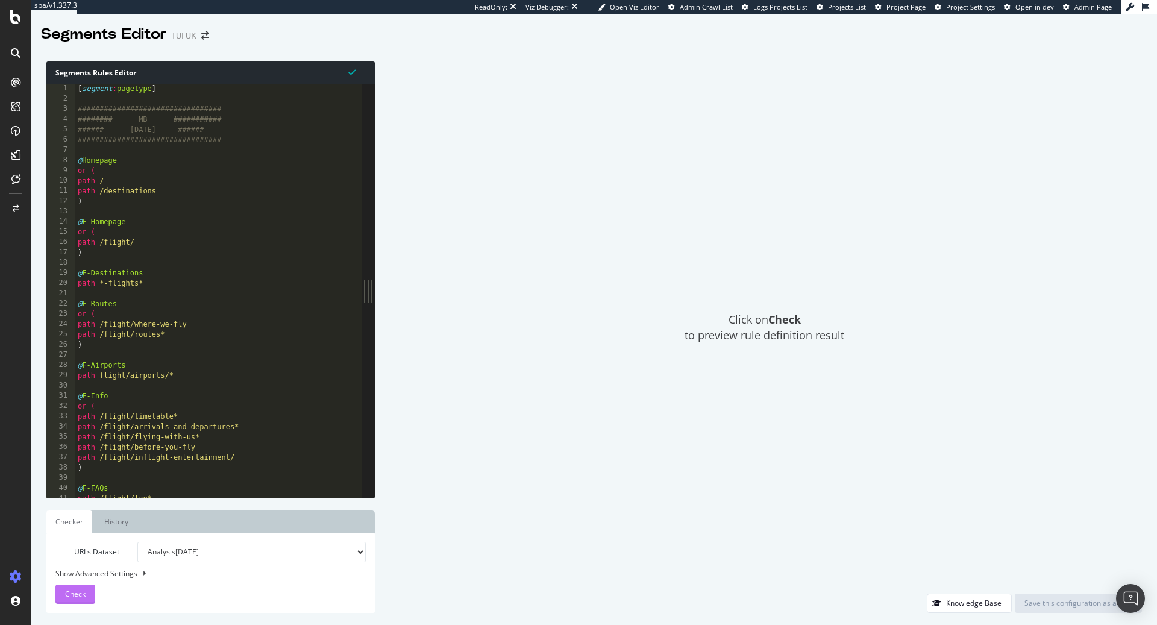
click at [72, 598] on span "Check" at bounding box center [75, 594] width 20 height 10
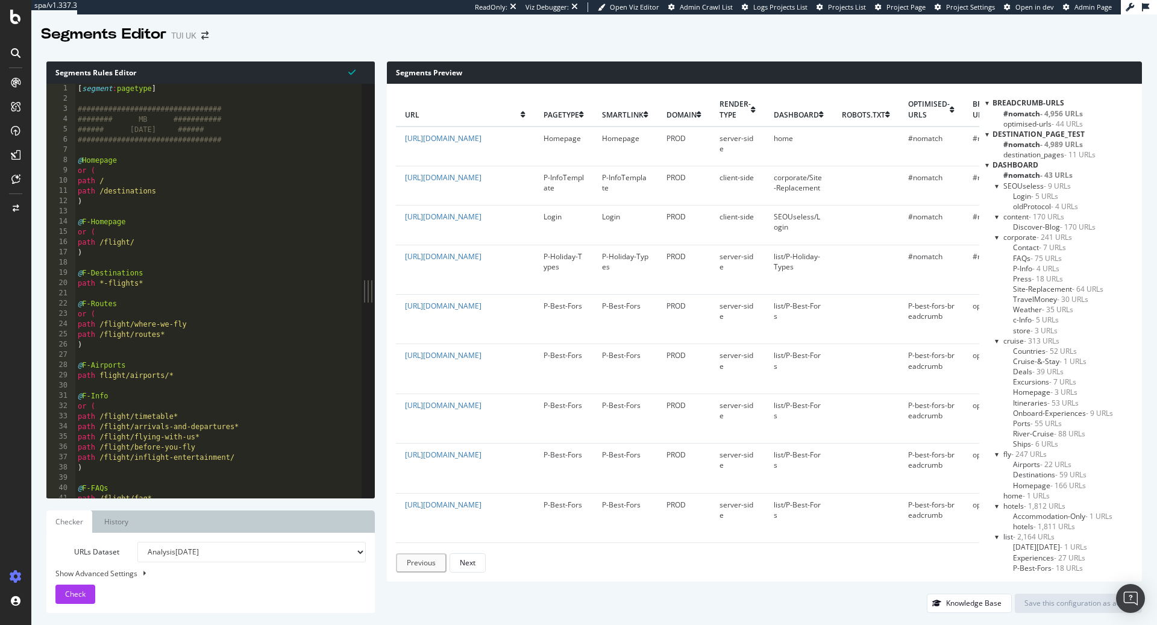
click at [634, 114] on span "smartlink" at bounding box center [623, 115] width 42 height 10
click at [14, 84] on icon at bounding box center [16, 83] width 10 height 10
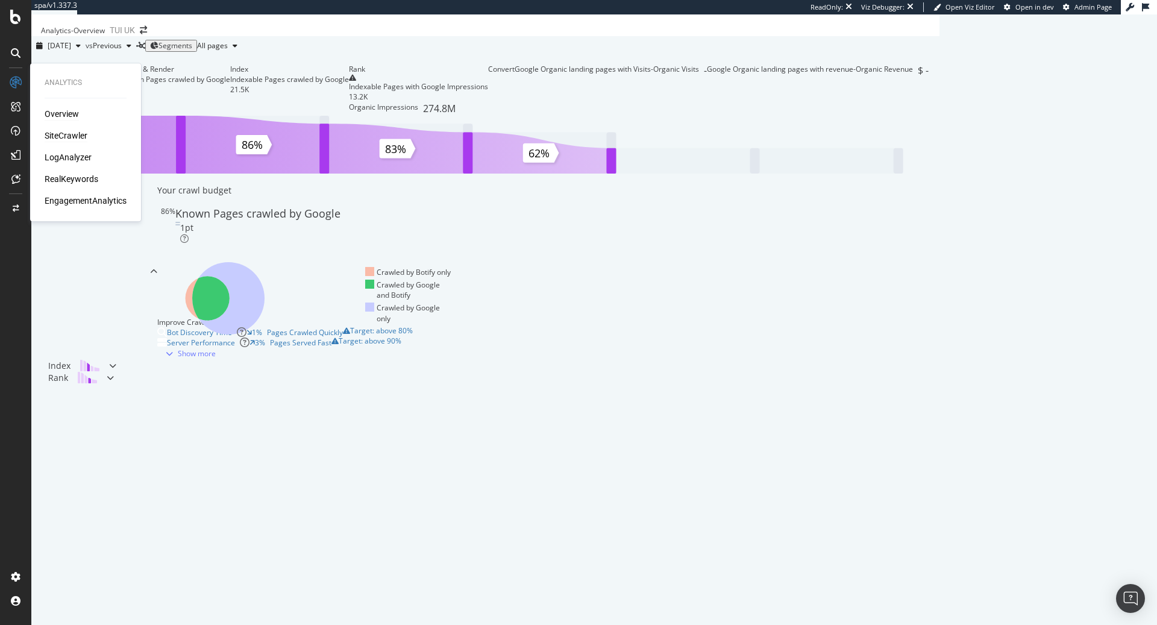
click at [65, 134] on div "SiteCrawler" at bounding box center [66, 136] width 43 height 12
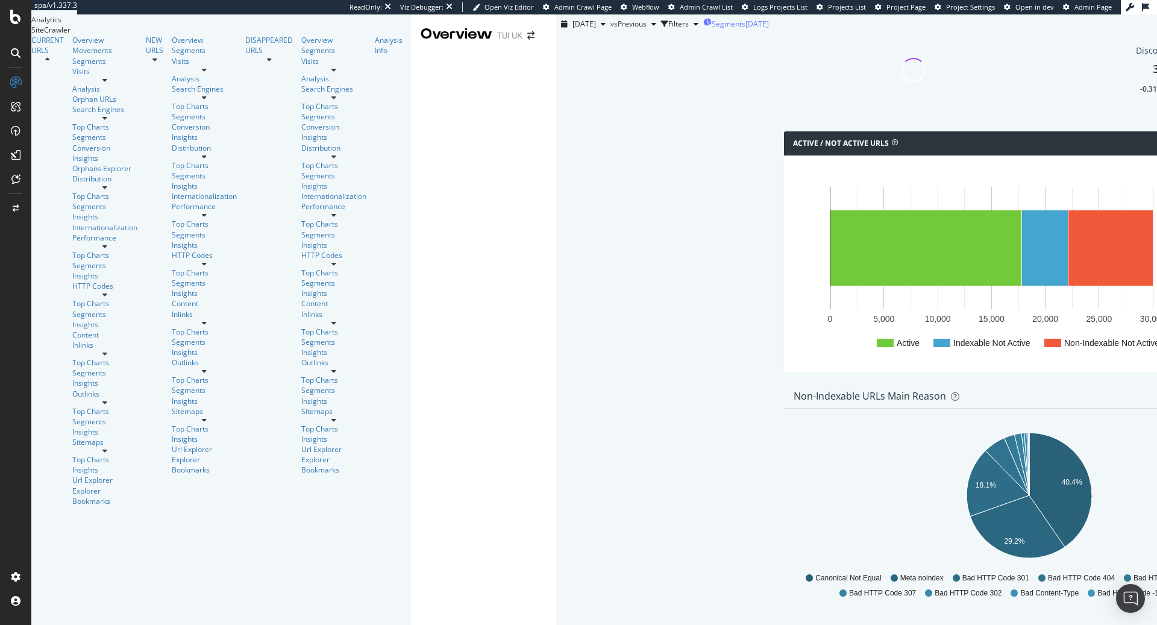
click at [711, 29] on span "Segments" at bounding box center [728, 24] width 34 height 10
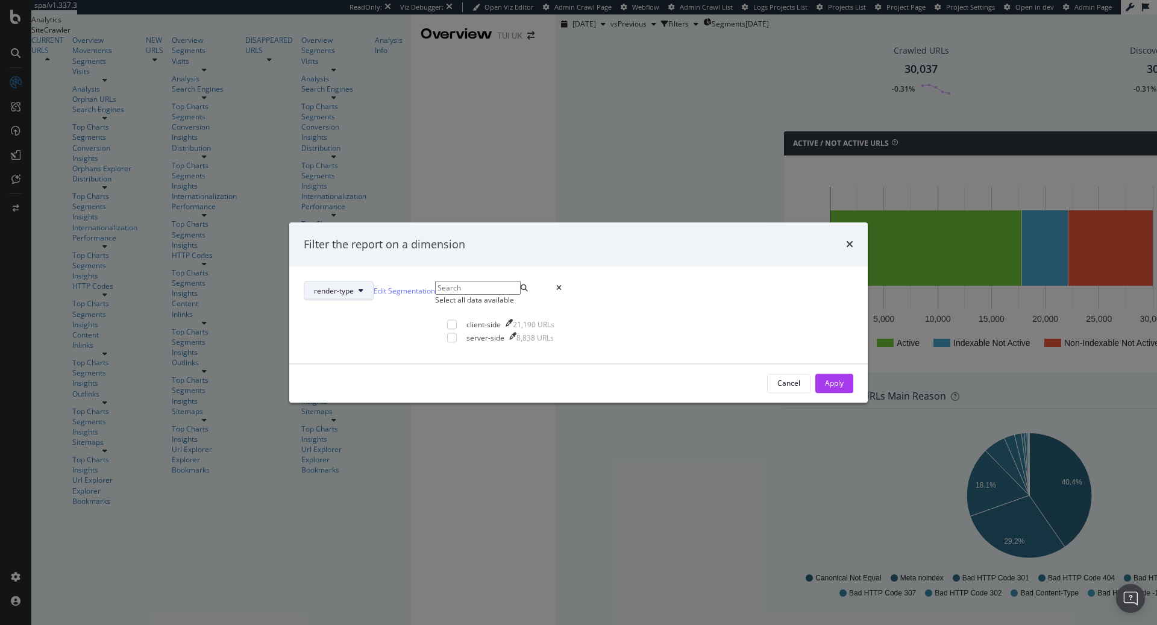
click at [354, 286] on span "render-type" at bounding box center [334, 291] width 40 height 10
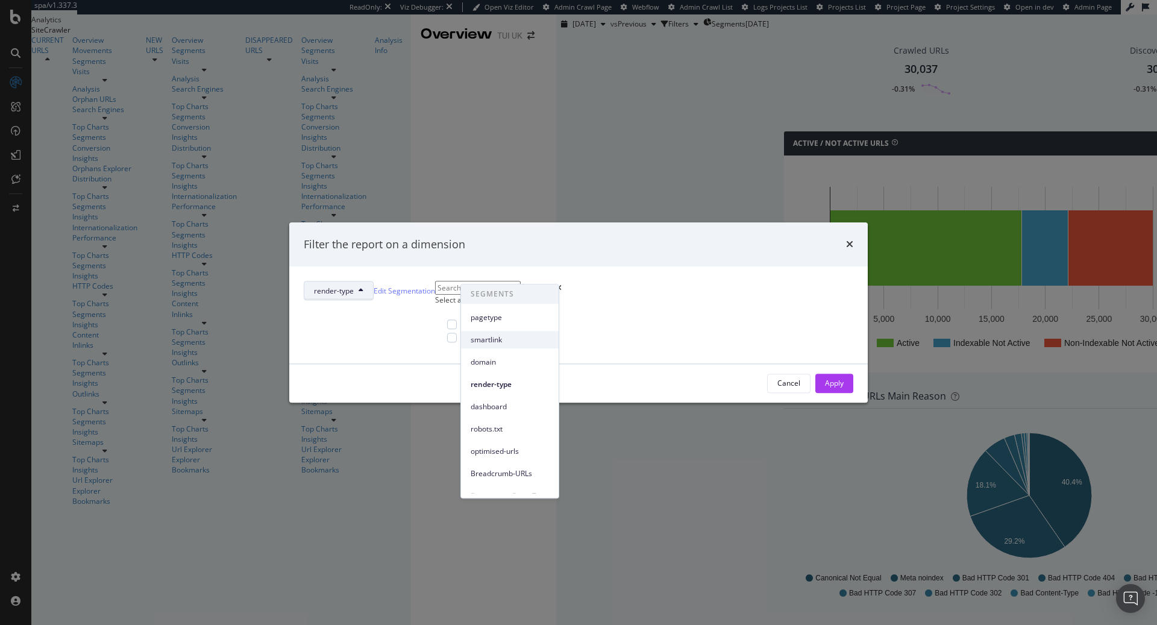
click at [496, 334] on span "smartlink" at bounding box center [510, 339] width 78 height 11
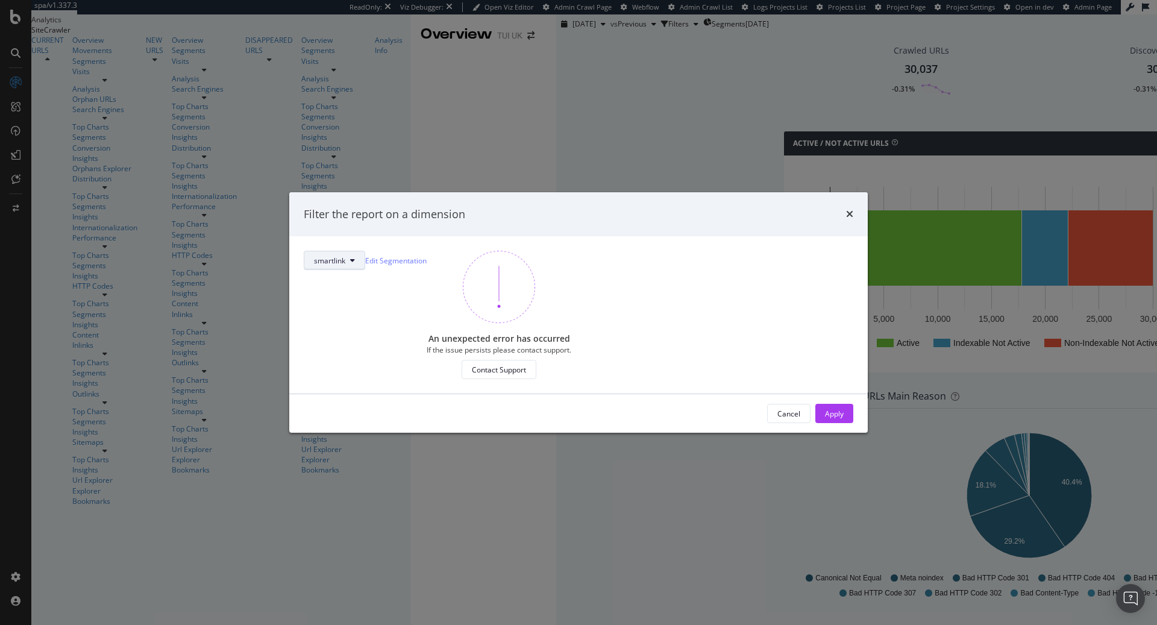
click at [345, 255] on span "smartlink" at bounding box center [329, 260] width 31 height 10
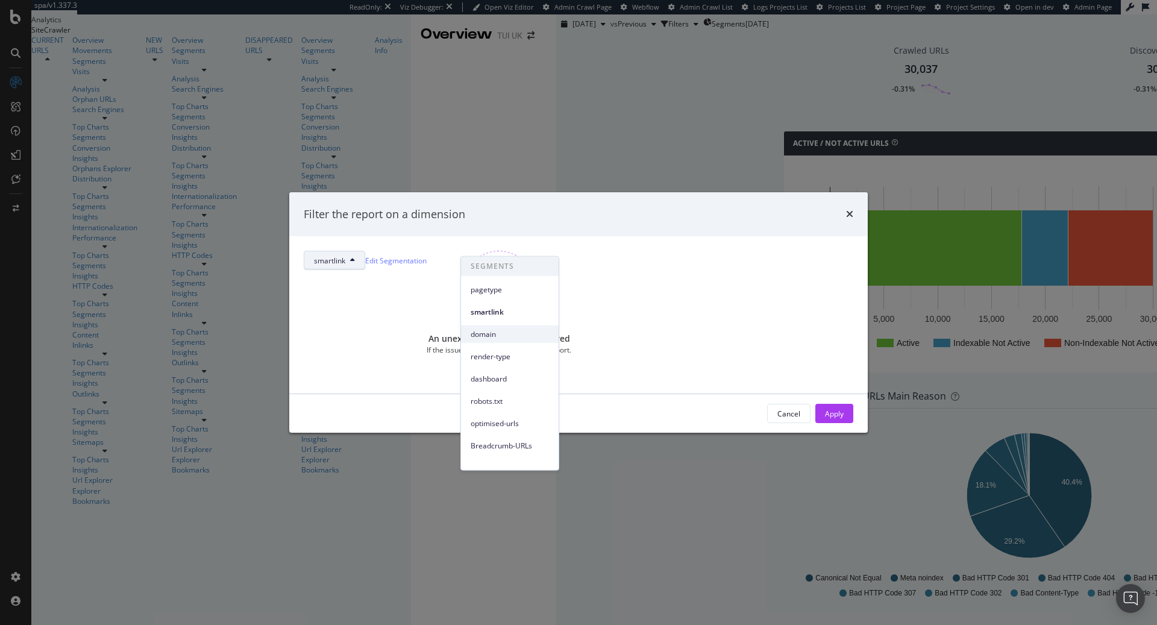
click at [487, 328] on span "domain" at bounding box center [510, 333] width 78 height 11
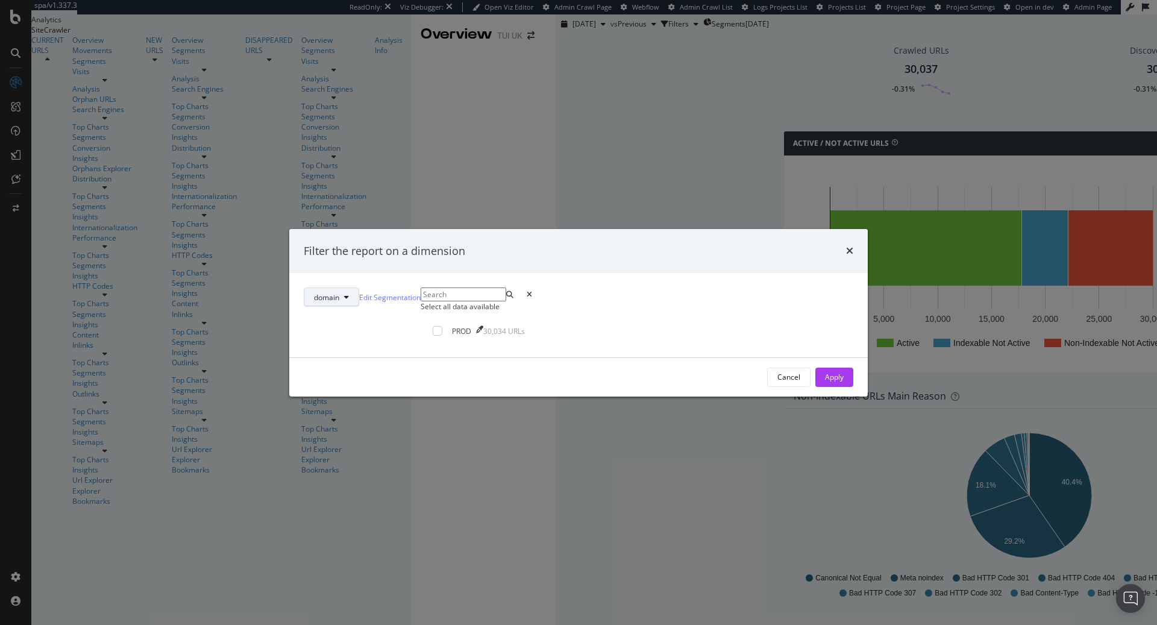
click at [359, 287] on button "domain" at bounding box center [331, 296] width 55 height 19
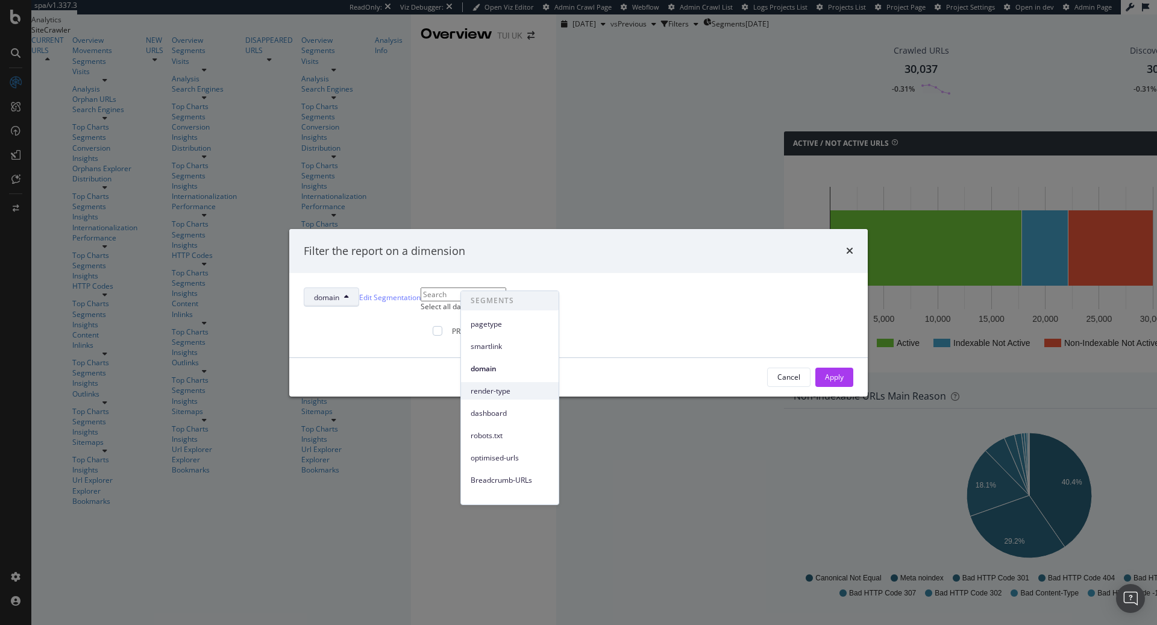
click at [489, 393] on span "render-type" at bounding box center [510, 391] width 78 height 11
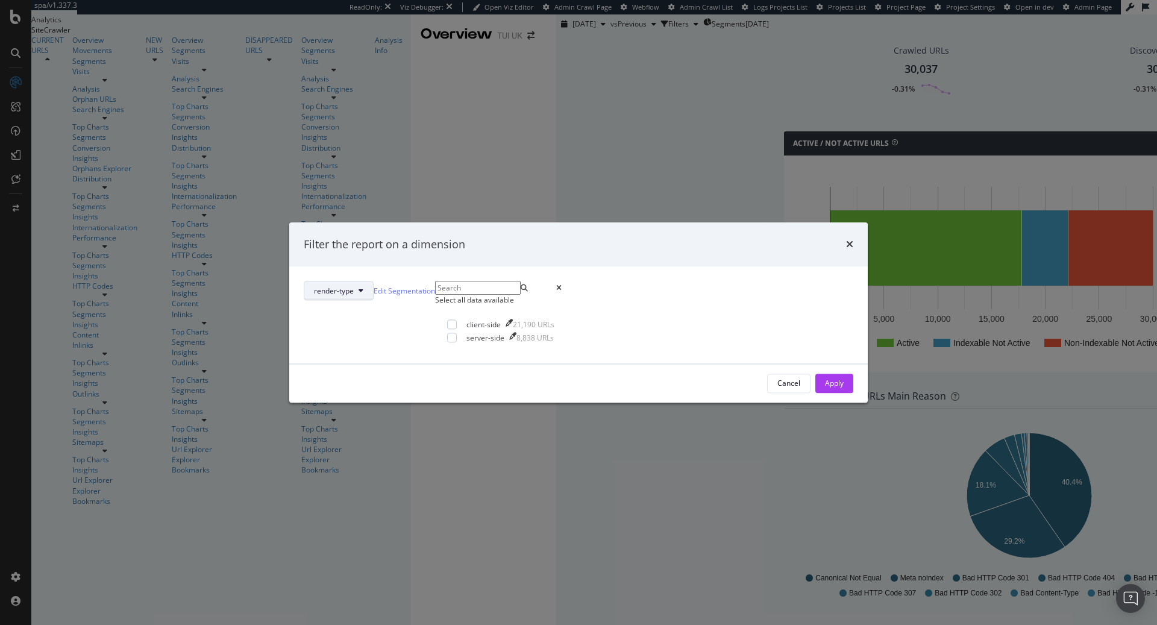
click at [354, 286] on span "render-type" at bounding box center [334, 291] width 40 height 10
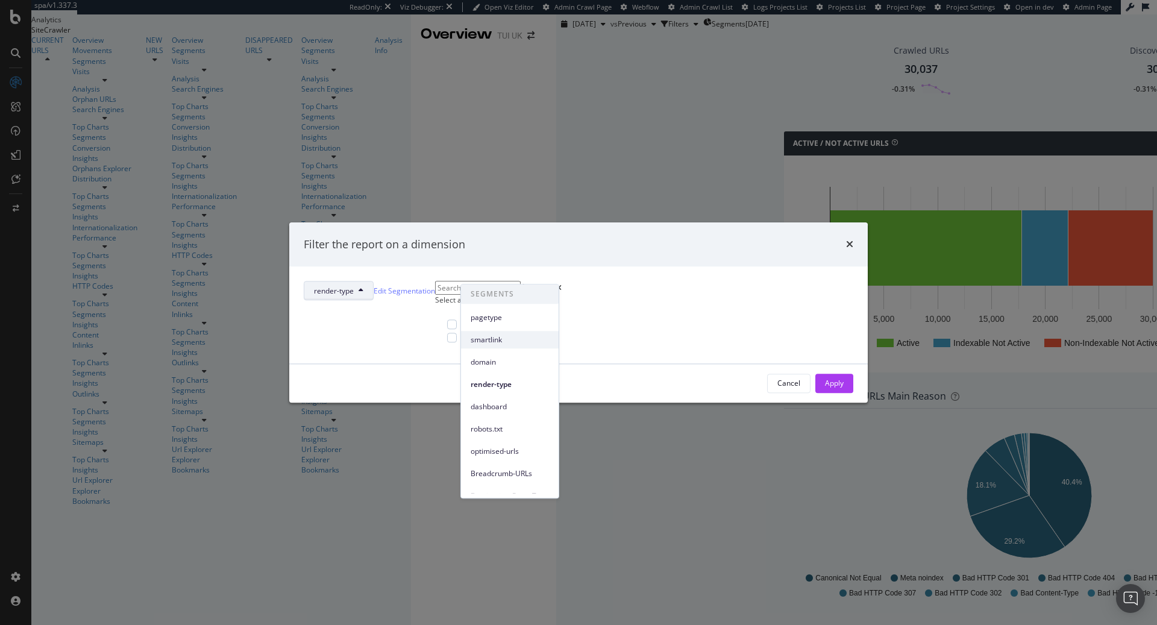
click at [498, 342] on span "smartlink" at bounding box center [510, 339] width 78 height 11
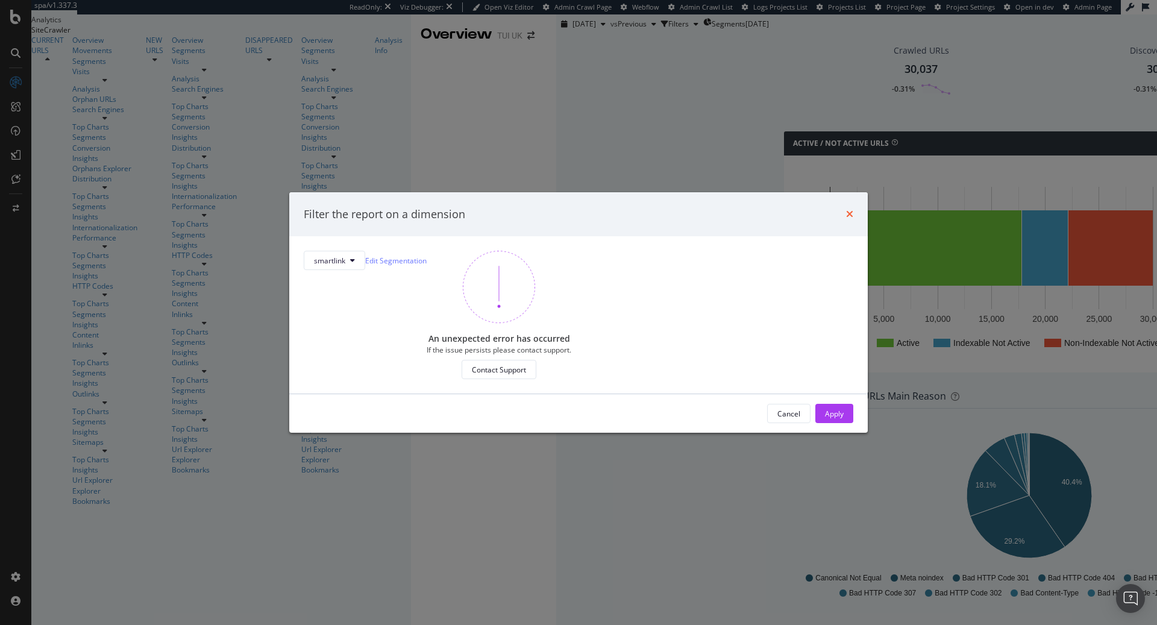
click at [846, 209] on icon "times" at bounding box center [849, 214] width 7 height 10
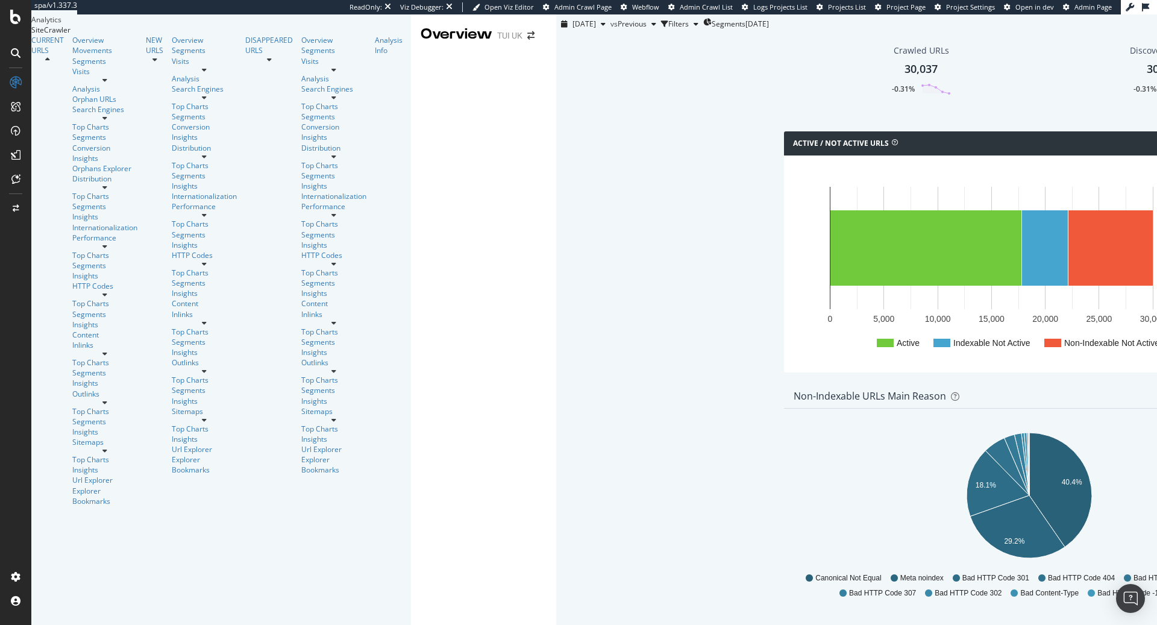
click at [72, 55] on div "Movements" at bounding box center [108, 50] width 73 height 10
click at [72, 55] on div "Movements" at bounding box center [104, 50] width 65 height 10
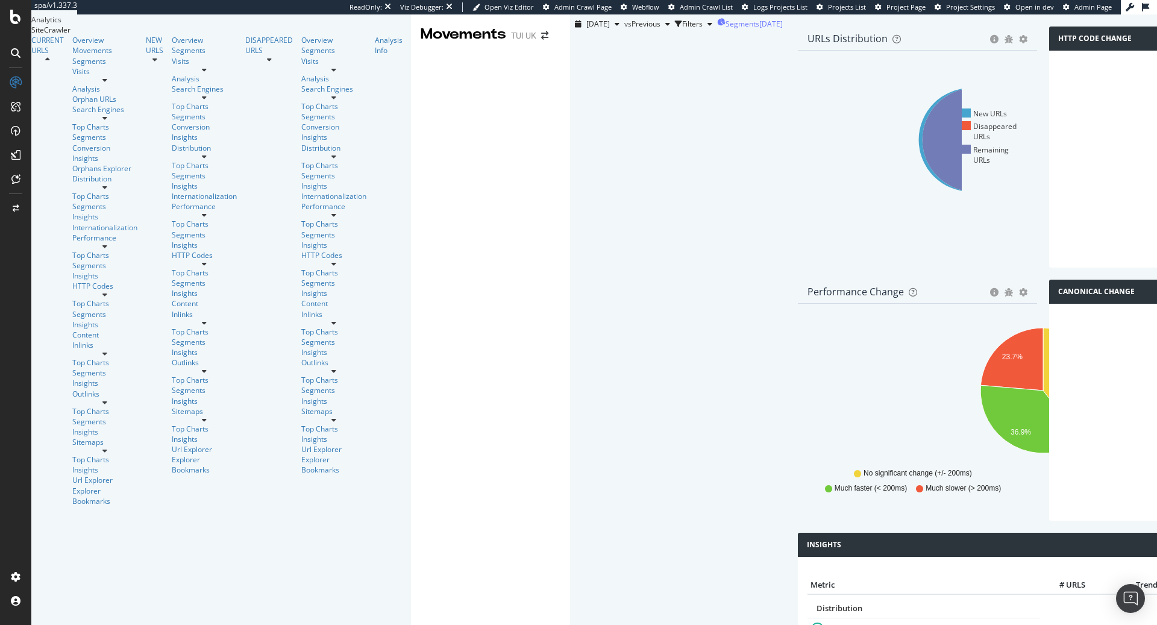
click at [725, 29] on span "Segments" at bounding box center [742, 24] width 34 height 10
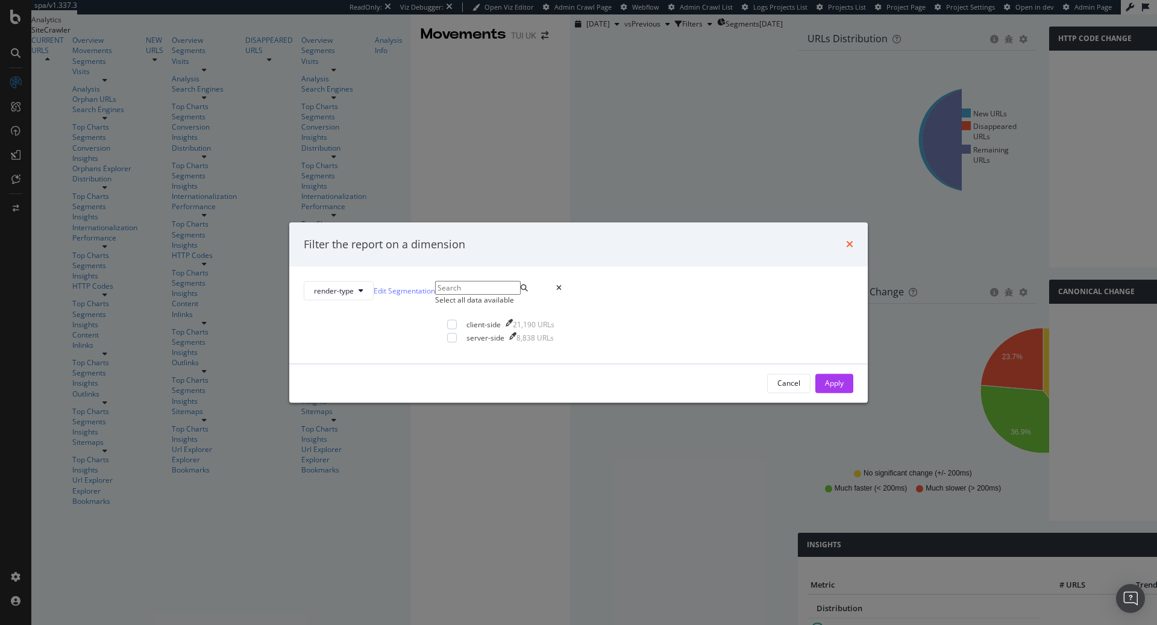
click at [846, 240] on icon "times" at bounding box center [849, 245] width 7 height 10
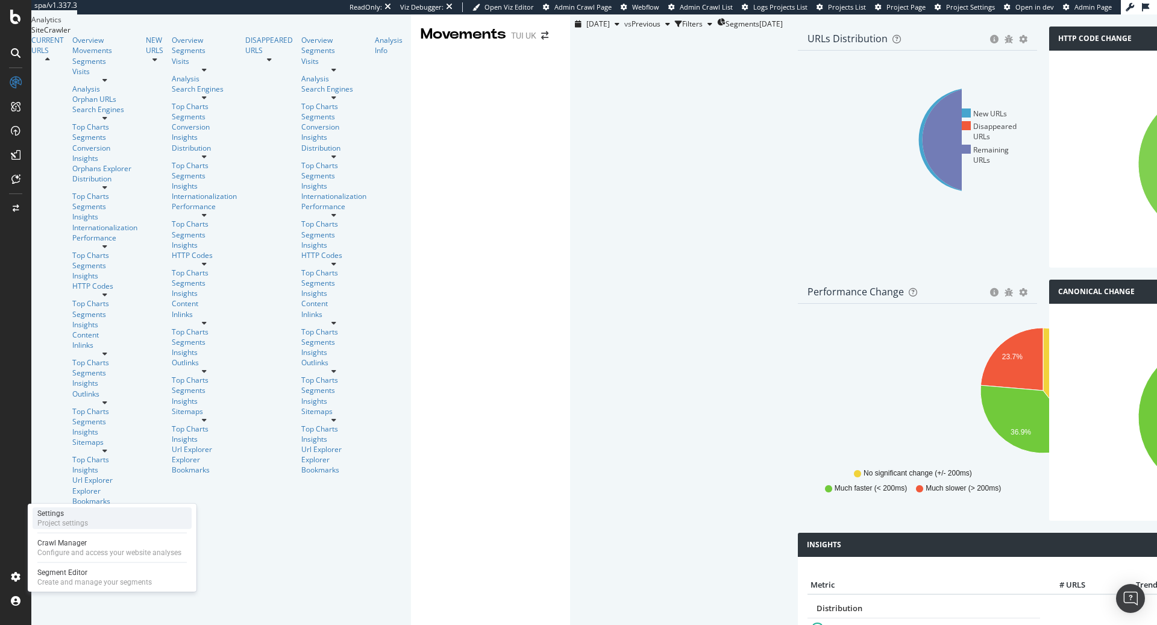
click at [90, 524] on div "Settings Project settings" at bounding box center [112, 518] width 159 height 22
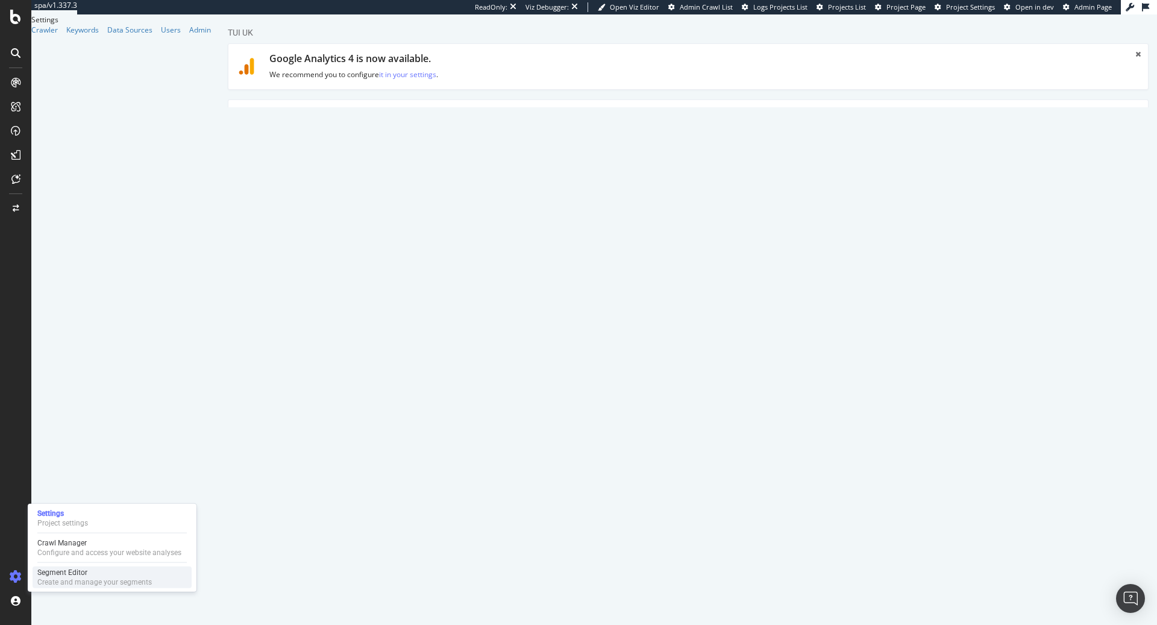
click at [78, 576] on div "Segment Editor" at bounding box center [94, 573] width 114 height 10
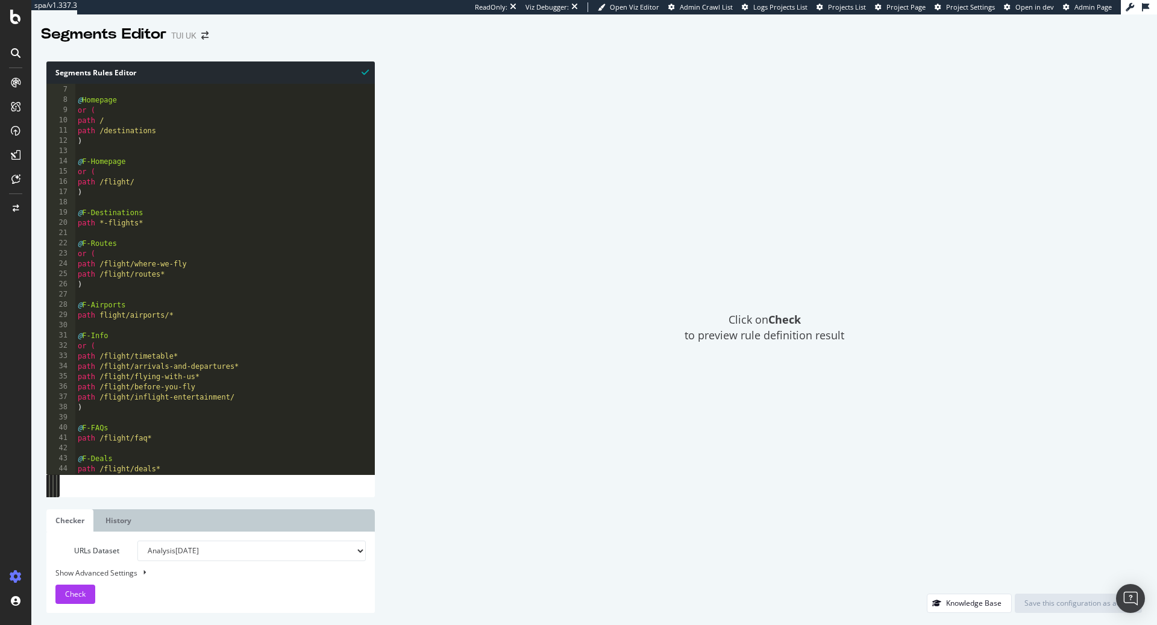
click at [19, 84] on icon at bounding box center [16, 83] width 10 height 10
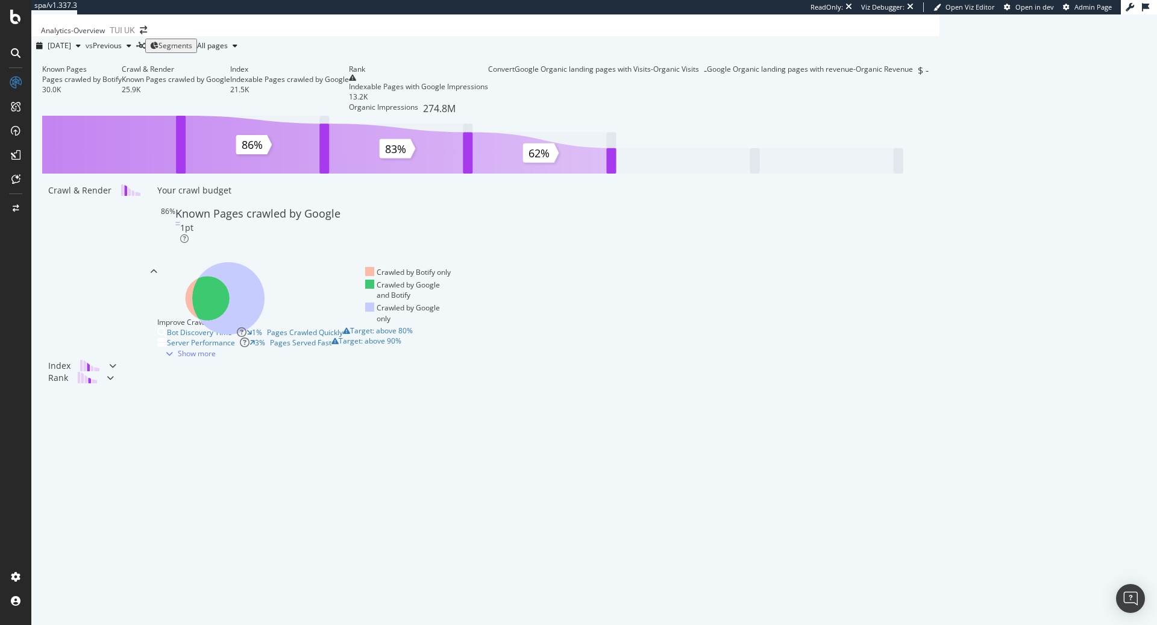
click at [192, 51] on div "Segments" at bounding box center [171, 45] width 42 height 10
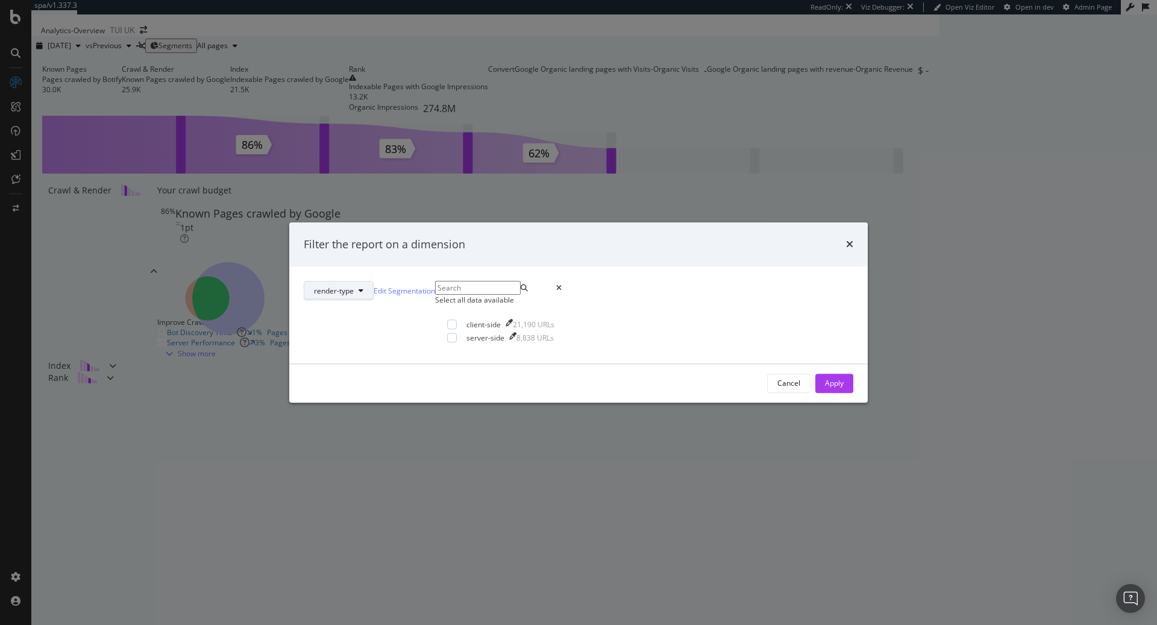
click at [363, 287] on icon "modal" at bounding box center [360, 290] width 5 height 7
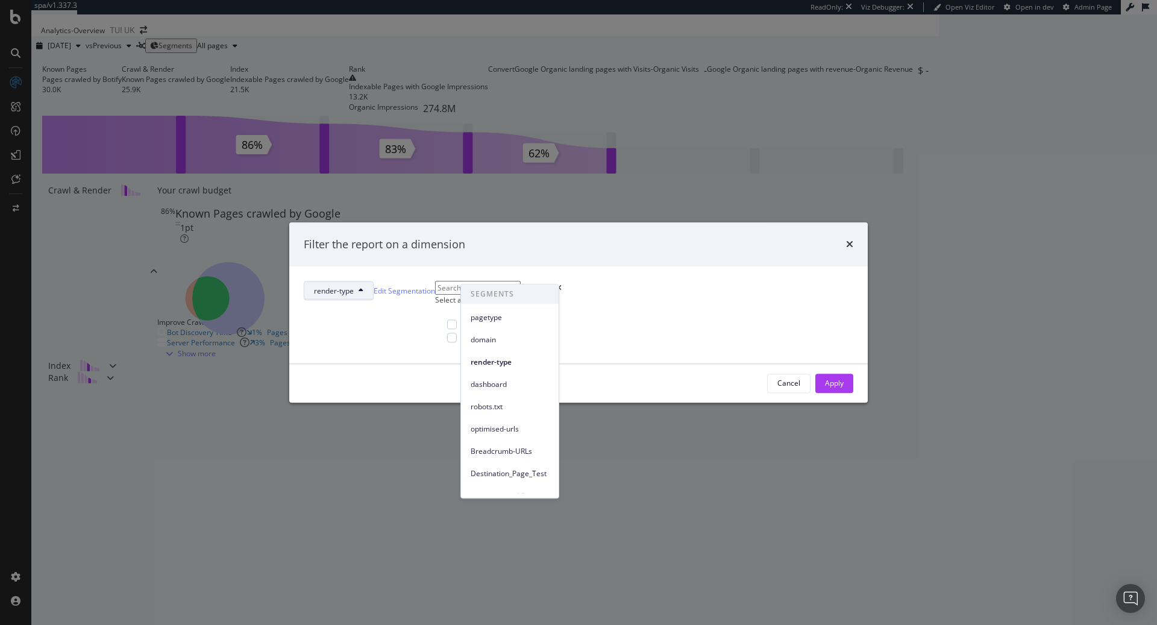
click at [846, 237] on div "times" at bounding box center [849, 245] width 7 height 16
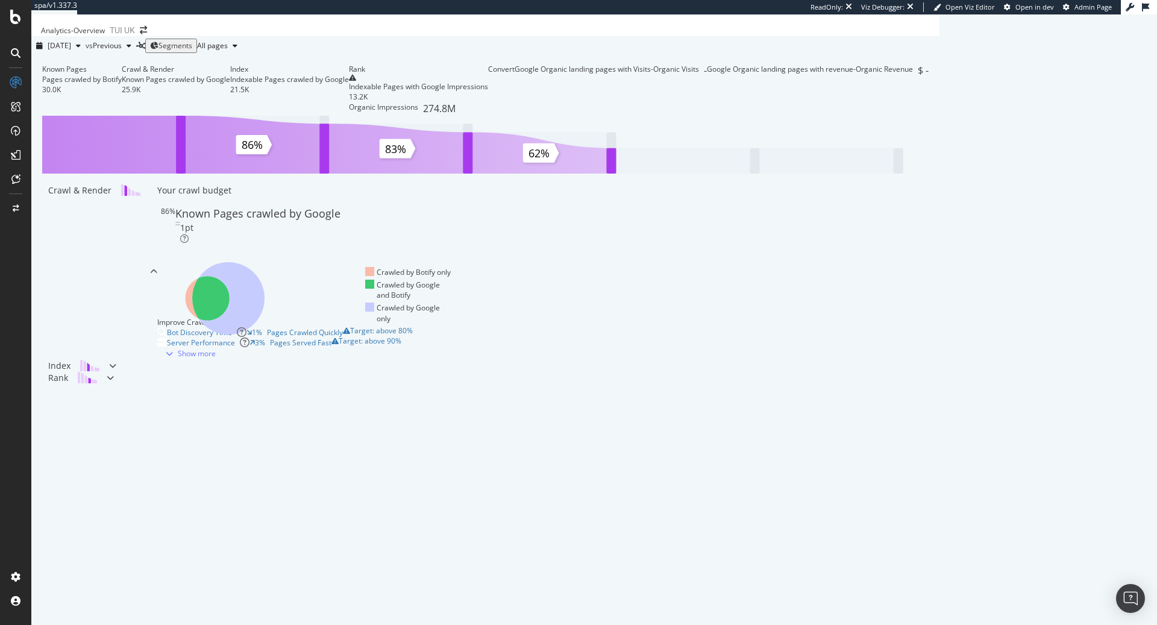
click at [531, 73] on div "Known Pages Pages crawled by Botify 30.0K Crawl & Render Known Pages crawled by…" at bounding box center [485, 240] width 908 height 371
click at [64, 577] on div "Create and manage your segments" at bounding box center [94, 582] width 114 height 10
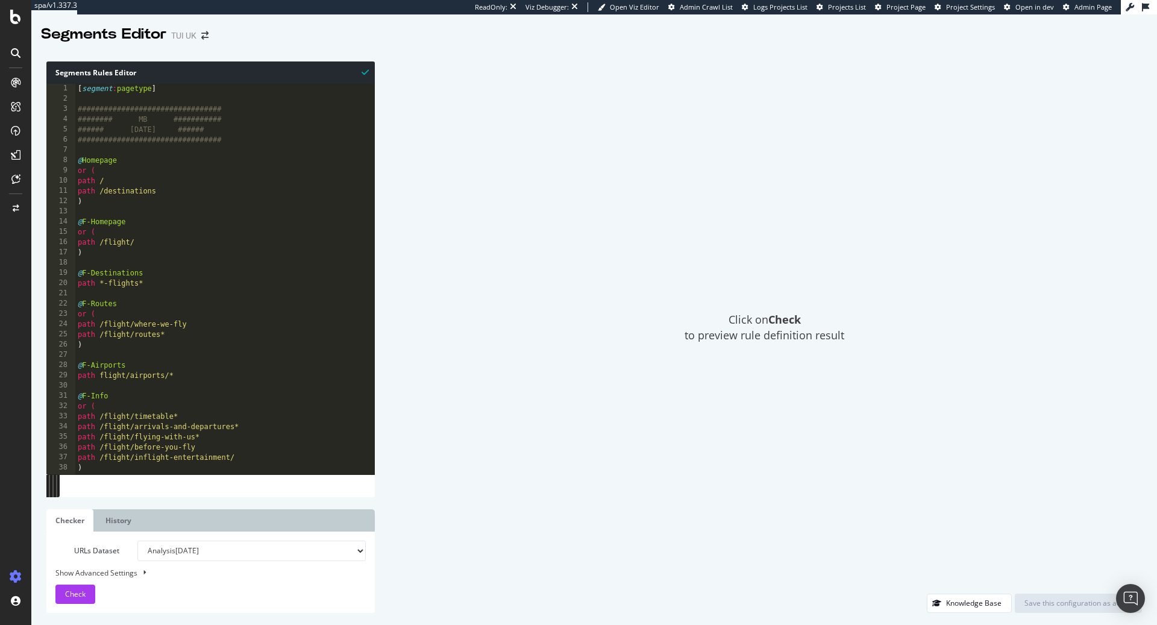
type textarea "path /flight/"
click at [215, 246] on div "[ segment : pagetype ] ################################# ######## MB ##########…" at bounding box center [398, 289] width 647 height 411
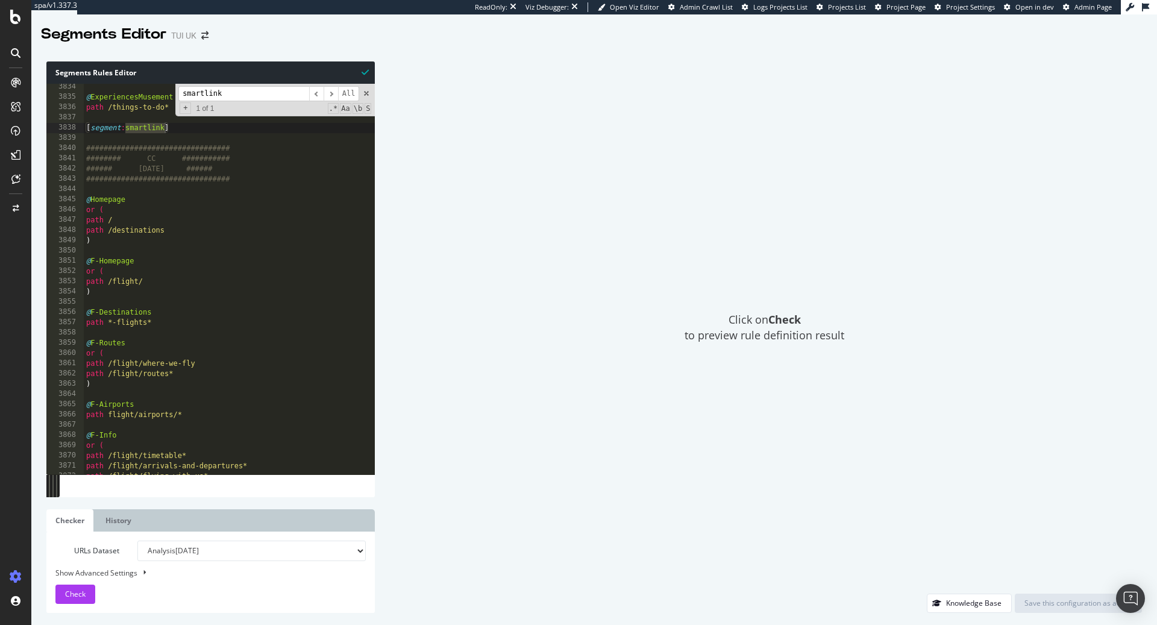
scroll to position [5926, 0]
type input "smartlink"
click at [138, 180] on div "path /hotels/destinations* @ ExperiencesMusement path /things-to-do* [ segment …" at bounding box center [407, 283] width 647 height 411
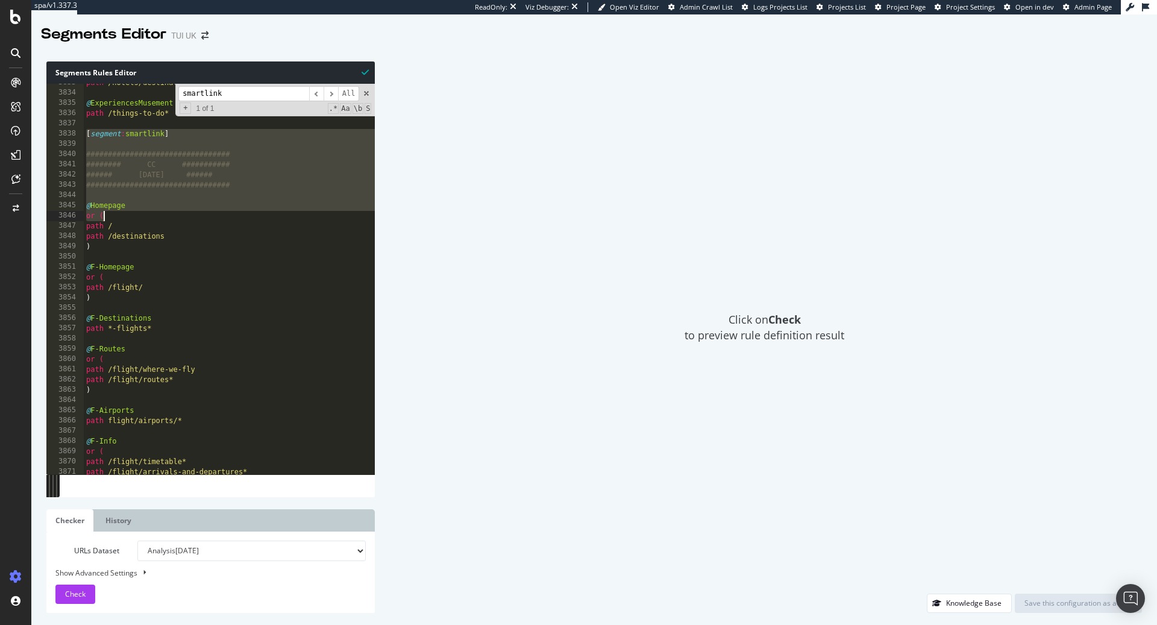
drag, startPoint x: 86, startPoint y: 134, endPoint x: 243, endPoint y: 222, distance: 180.2
click at [243, 222] on div "path /hotels/destinations* @ ExperiencesMusement path /things-to-do* [ segment …" at bounding box center [407, 283] width 647 height 411
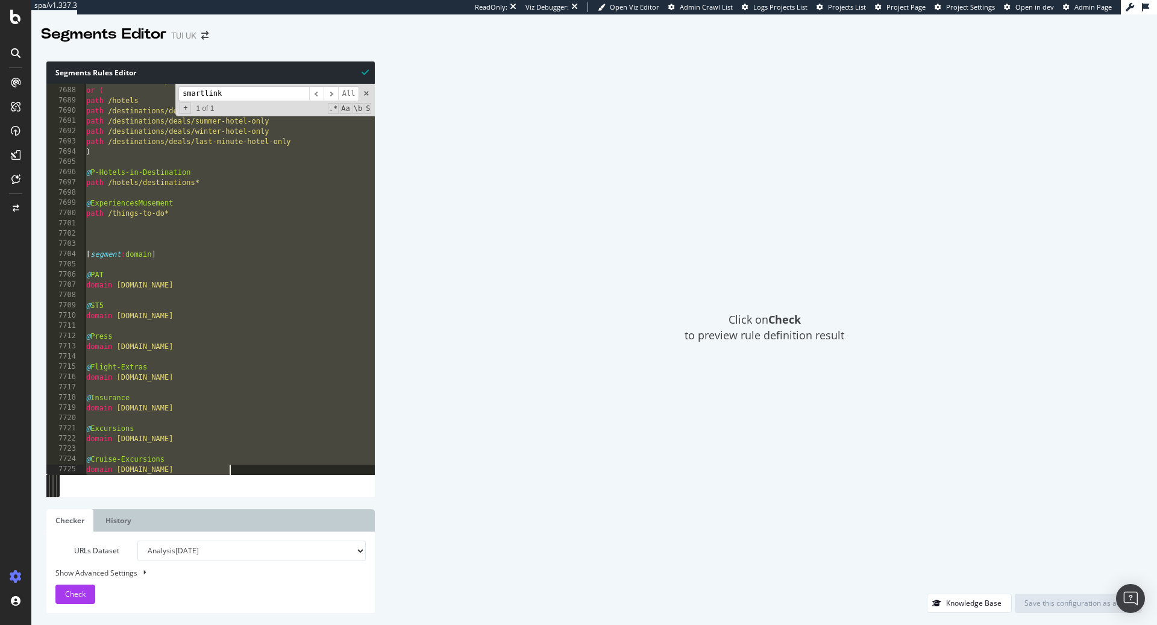
scroll to position [11884, 0]
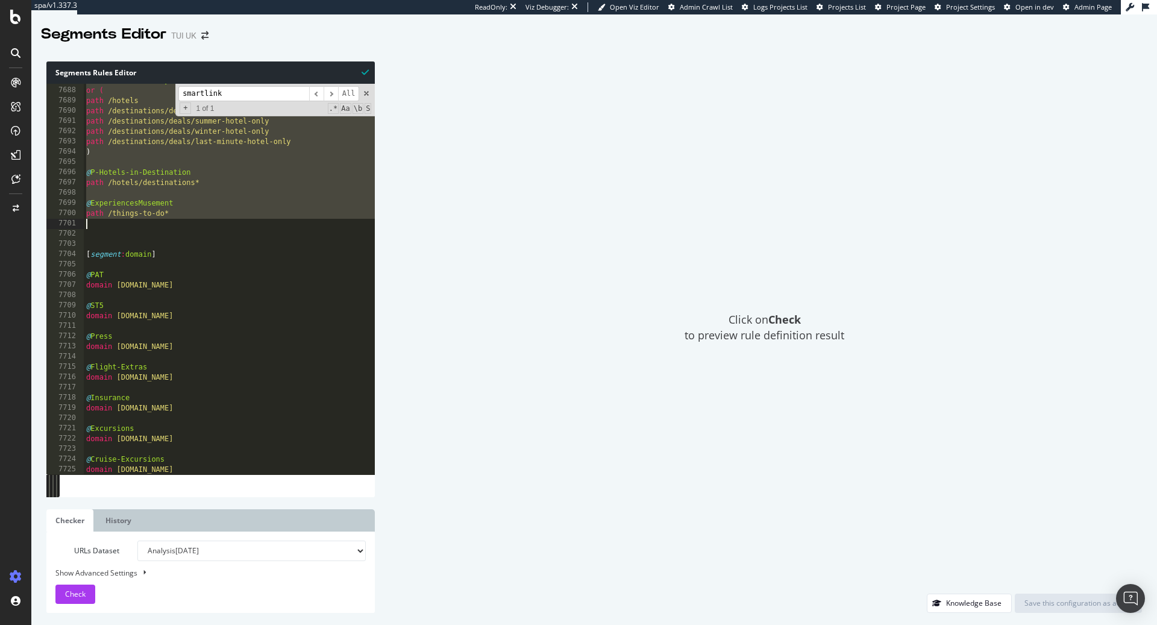
drag, startPoint x: 85, startPoint y: 133, endPoint x: 277, endPoint y: 220, distance: 210.6
click at [277, 220] on div "@ Accommodation-Only or ( path /hotels path /destinations/deals/hotel-offers pa…" at bounding box center [407, 280] width 647 height 411
type textarea "path /things-to-do*"
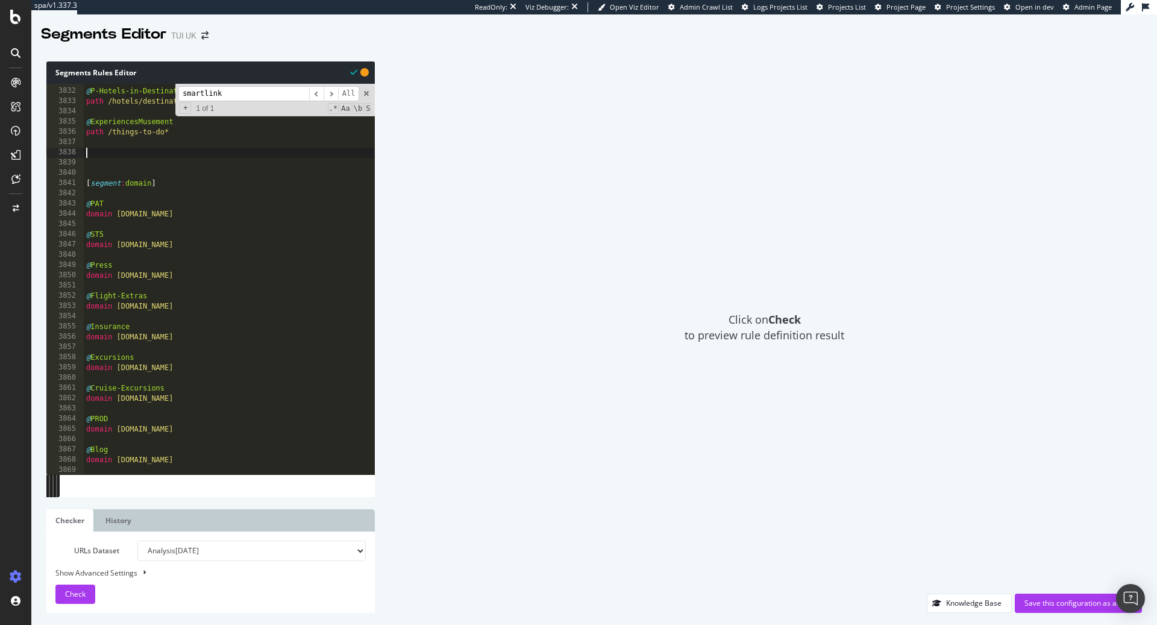
scroll to position [8491, 0]
click at [148, 170] on div "@ P-Hotels-in-Destination path /hotels/destinations* @ ExperiencesMusement path…" at bounding box center [407, 285] width 647 height 411
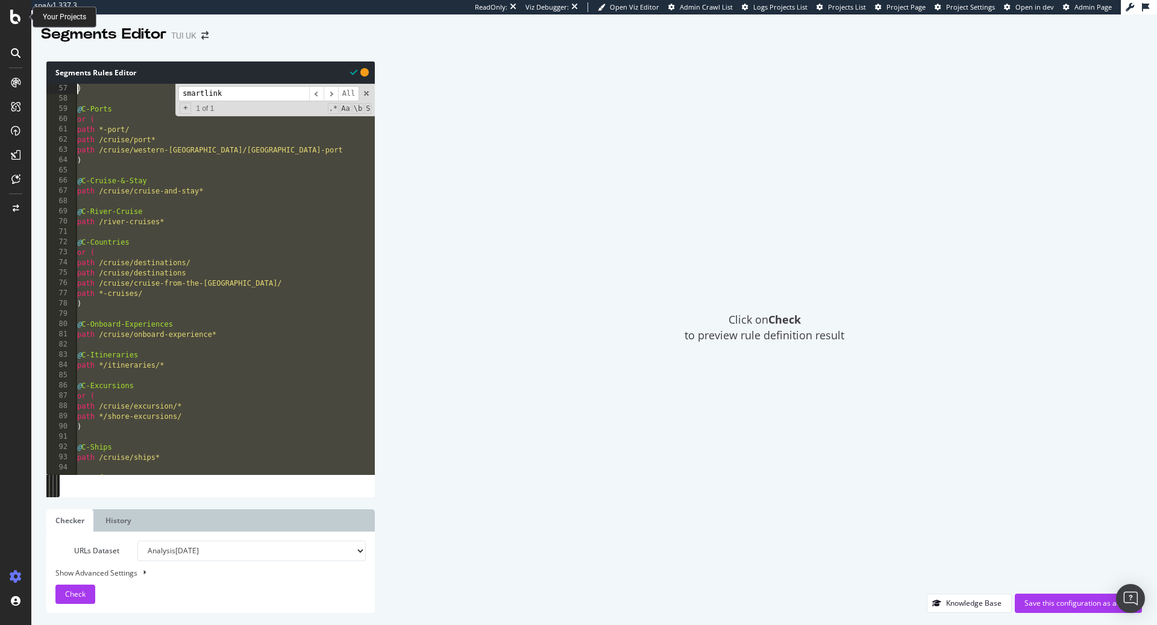
scroll to position [0, 0]
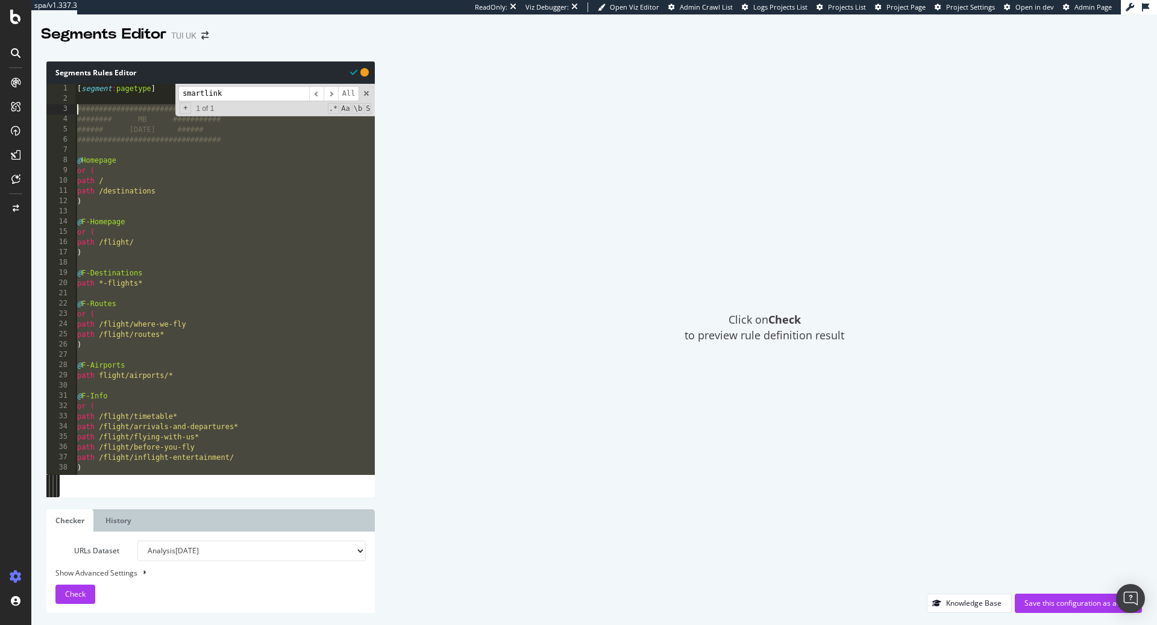
drag, startPoint x: 202, startPoint y: 142, endPoint x: 38, endPoint y: 108, distance: 168.0
click at [38, 107] on div "Segments Rules Editor 1 2 3 4 5 6 7 8 9 10 11 12 13 14 15 16 17 18 19 20 21 22 …" at bounding box center [593, 336] width 1125 height 575
type textarea "################################# ######## MB ###########"
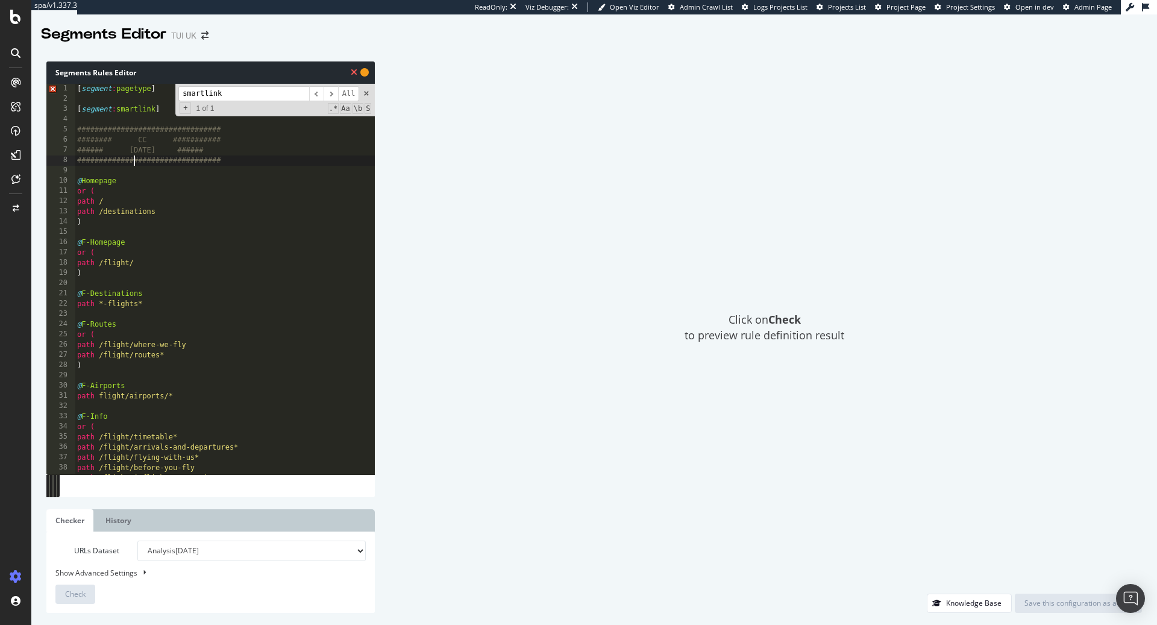
click at [136, 166] on div "[ segment : pagetype ] [ segment : smartlink ] ################################…" at bounding box center [398, 289] width 647 height 411
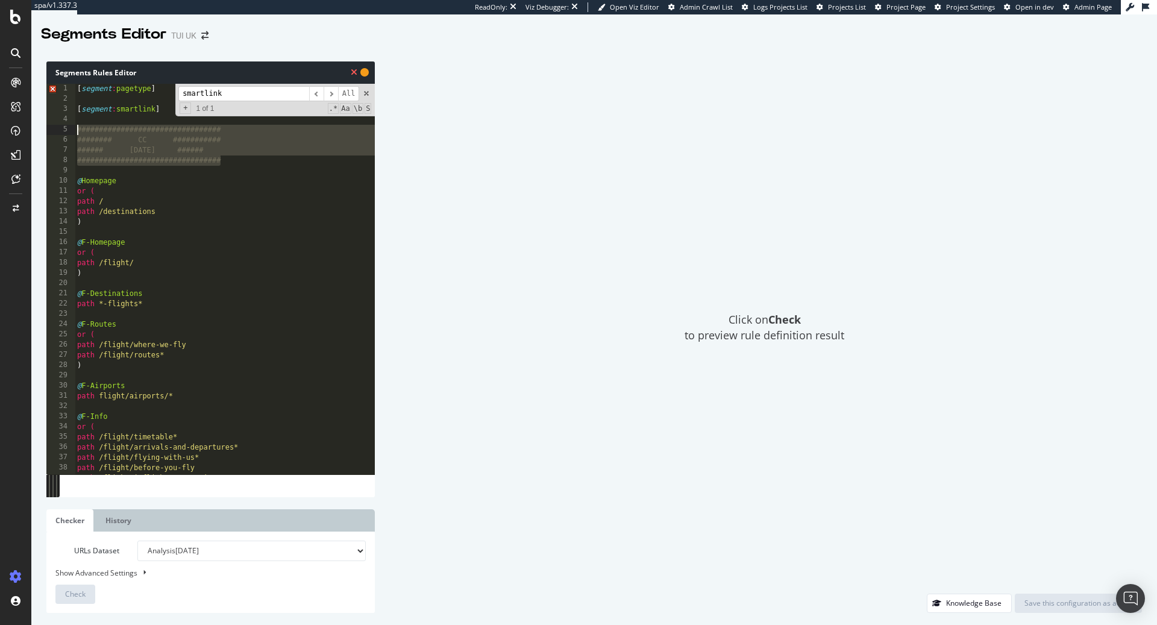
drag, startPoint x: 248, startPoint y: 159, endPoint x: 54, endPoint y: 130, distance: 195.5
click at [54, 130] on div "################################# 1 2 3 4 5 6 7 8 9 10 11 12 13 14 15 16 17 18 …" at bounding box center [210, 279] width 328 height 390
type textarea "################################# ######## CC ###########"
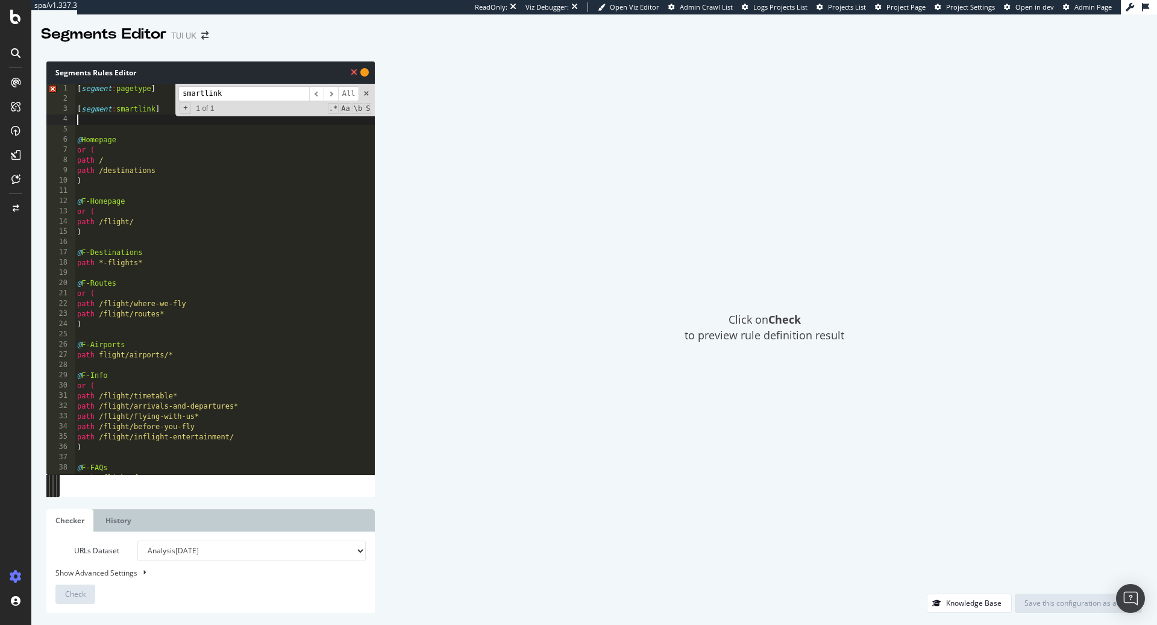
type textarea "[segment:smartlink]"
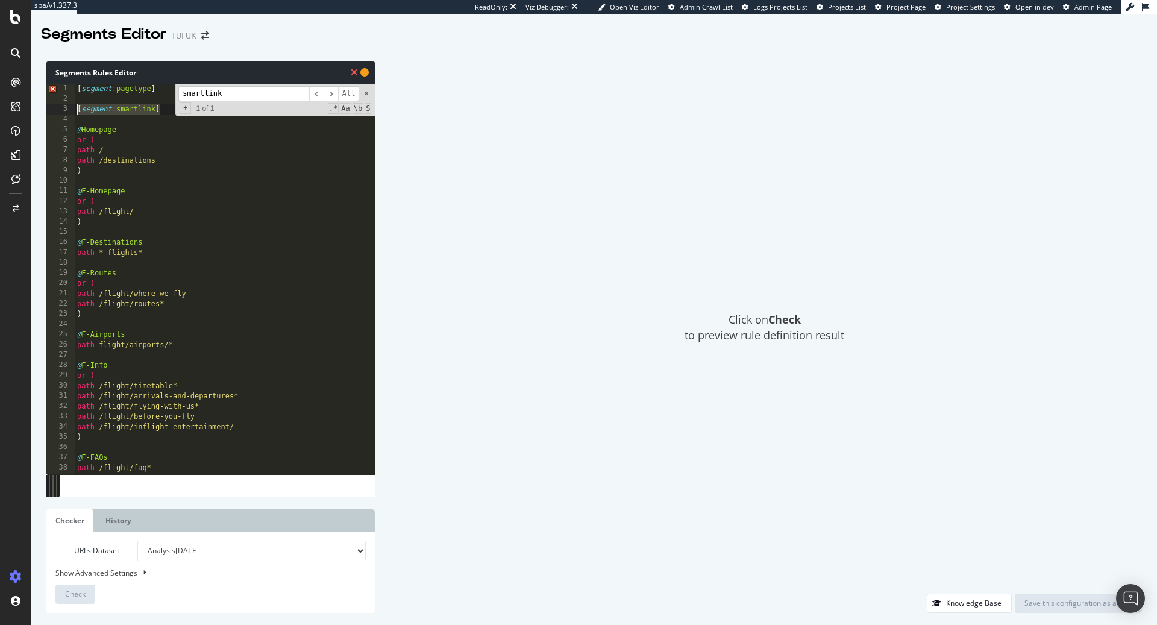
drag, startPoint x: 169, startPoint y: 108, endPoint x: 46, endPoint y: 108, distance: 122.9
click at [46, 108] on div "Segments Rules Editor [segment:smartlink] 1 2 3 4 5 6 7 8 9 10 11 12 13 14 15 1…" at bounding box center [593, 336] width 1125 height 575
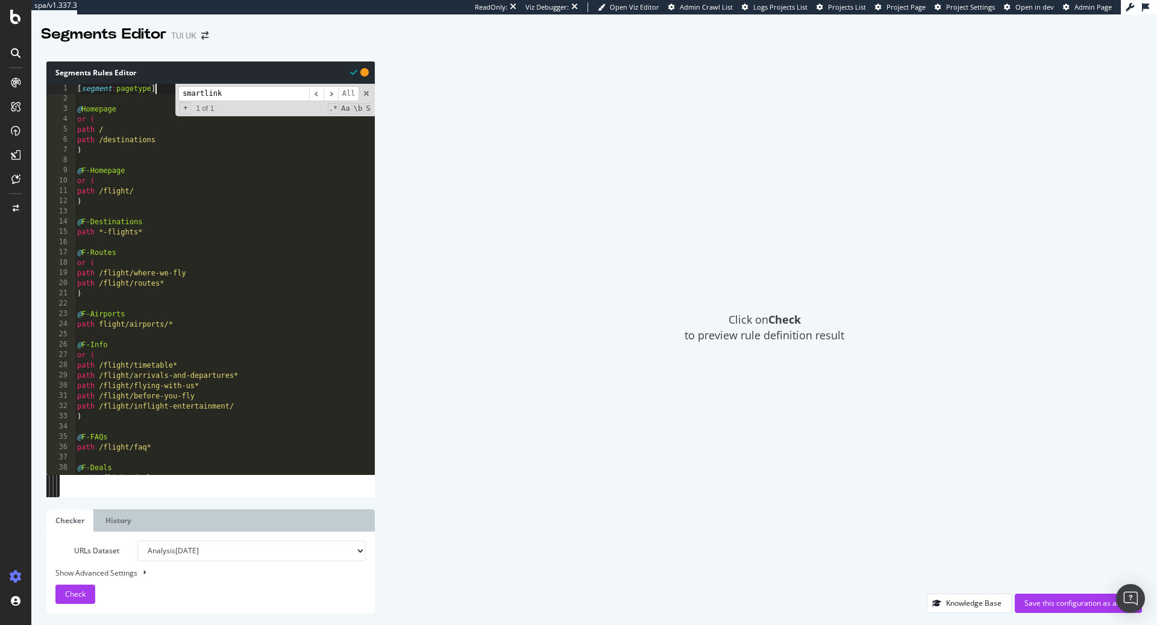
click at [263, 134] on div "[ segment : pagetype ] @ Homepage or ( path / path /destinations ) @ F-Homepage…" at bounding box center [398, 289] width 647 height 411
click at [367, 93] on span at bounding box center [366, 93] width 8 height 8
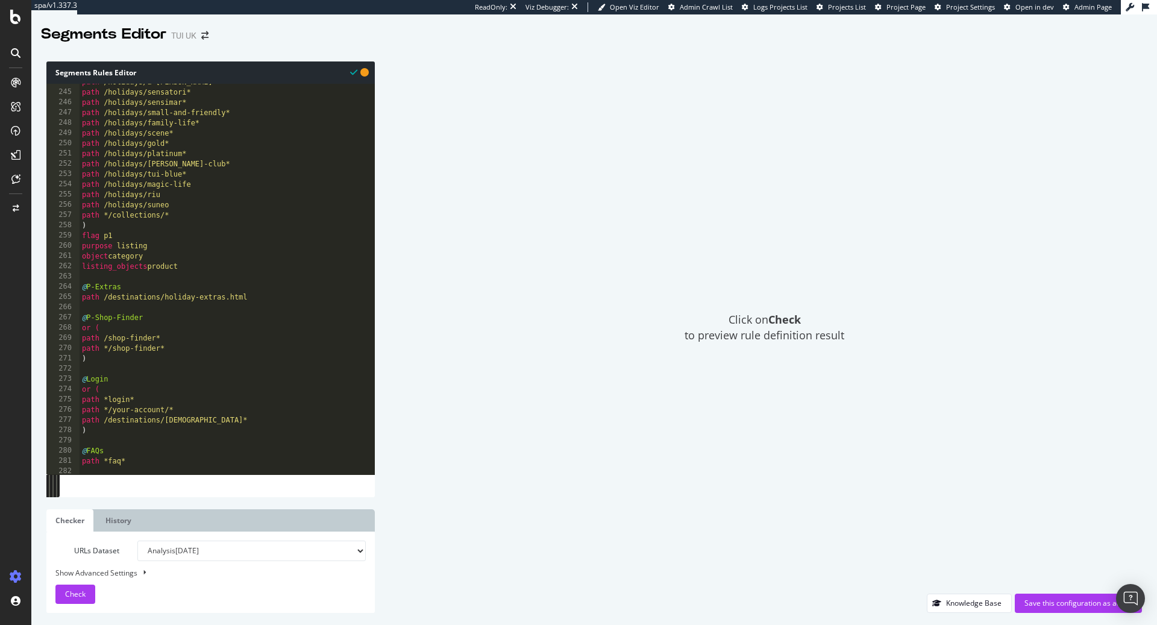
scroll to position [539, 0]
drag, startPoint x: 193, startPoint y: 267, endPoint x: 52, endPoint y: 265, distance: 141.0
click at [52, 265] on div "path / 244 245 246 247 248 249 250 251 252 253 254 255 256 257 258 259 260 261 …" at bounding box center [210, 279] width 328 height 390
type textarea "listing_objects product"
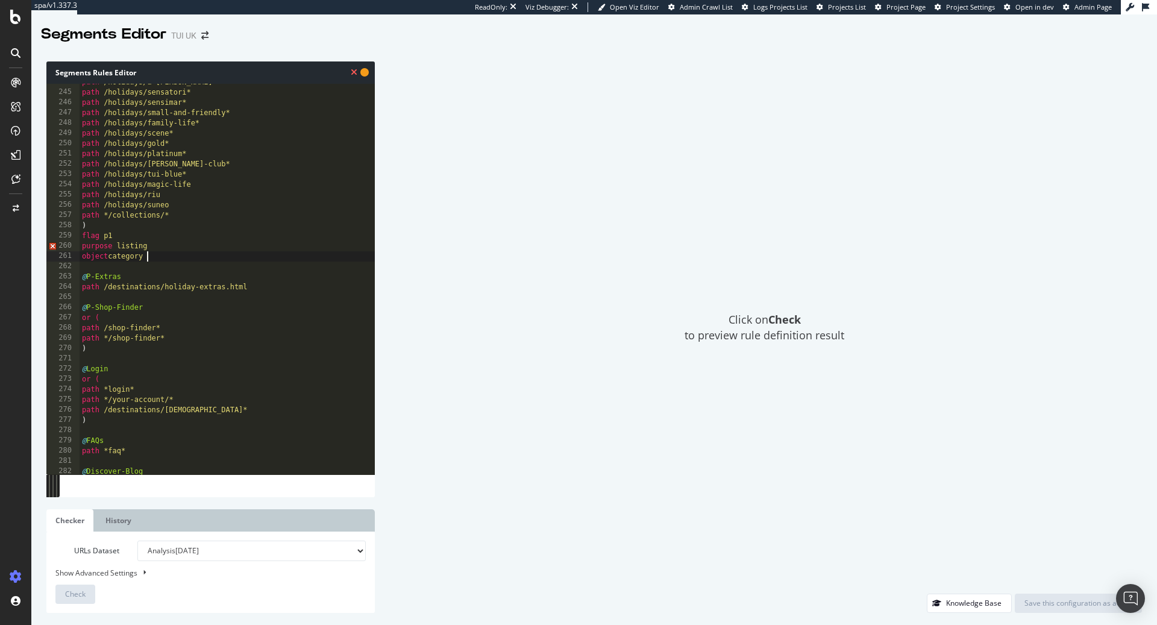
click at [166, 275] on div "path /holidays/a-la-carte* path /holidays/sensatori* path /holidays/sensimar* p…" at bounding box center [403, 282] width 647 height 411
click at [152, 246] on div "path /holidays/a-la-carte* path /holidays/sensatori* path /holidays/sensimar* p…" at bounding box center [403, 282] width 647 height 411
click at [97, 242] on div "path /holidays/a-la-carte* path /holidays/sensatori* path /holidays/sensimar* p…" at bounding box center [403, 282] width 647 height 411
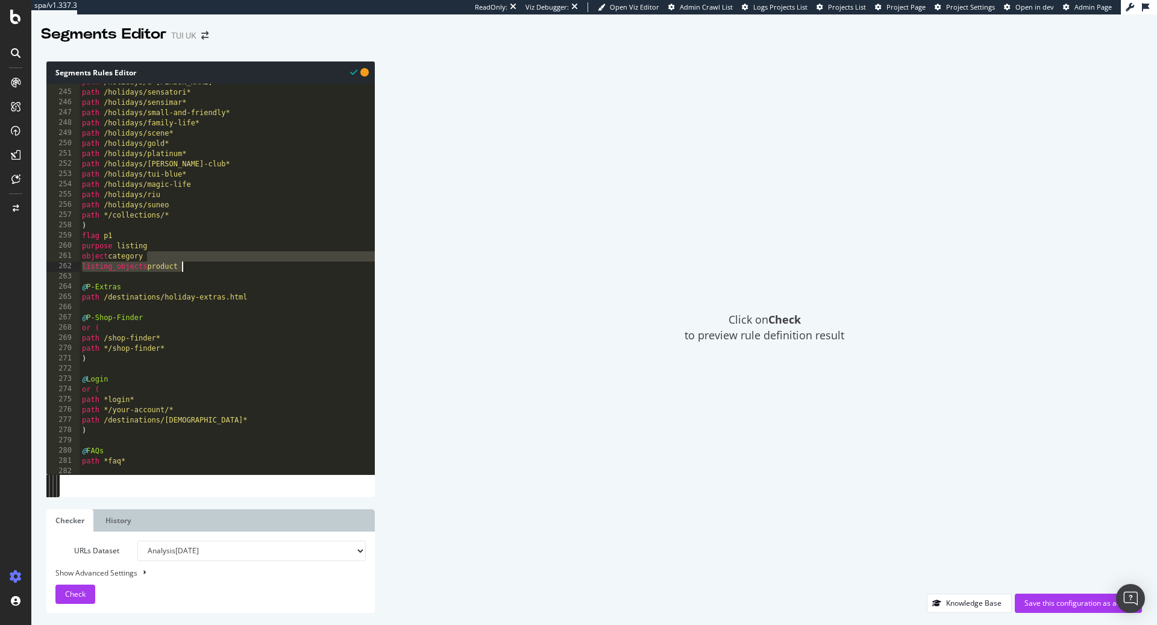
click at [227, 271] on div "path /holidays/a-la-carte* path /holidays/sensatori* path /holidays/sensimar* p…" at bounding box center [403, 282] width 647 height 411
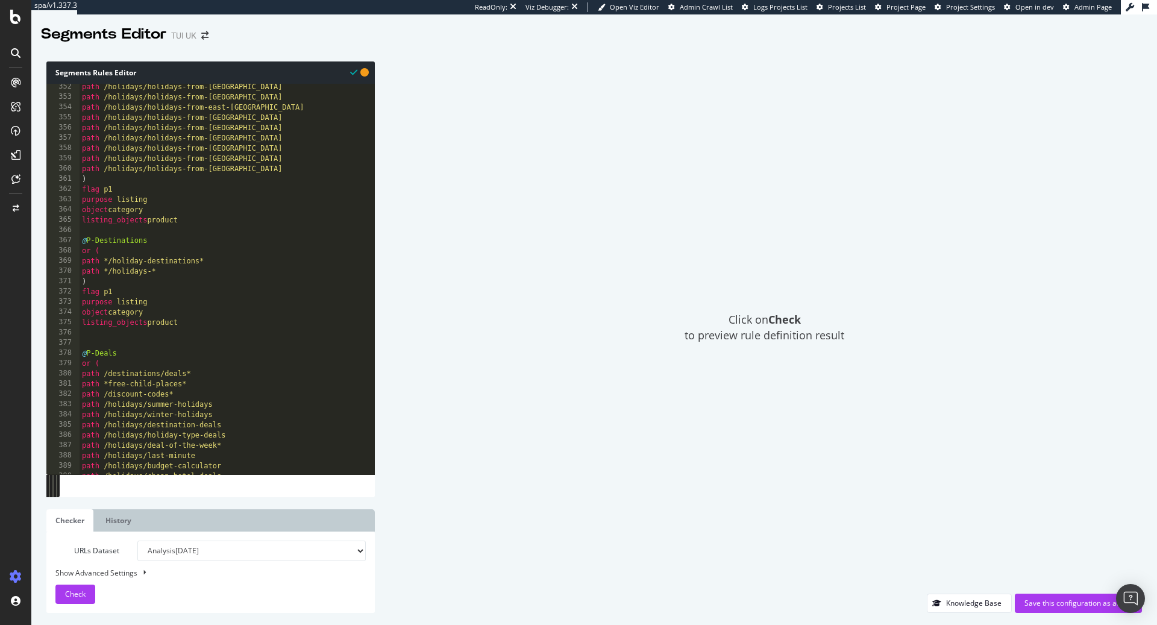
scroll to position [780, 0]
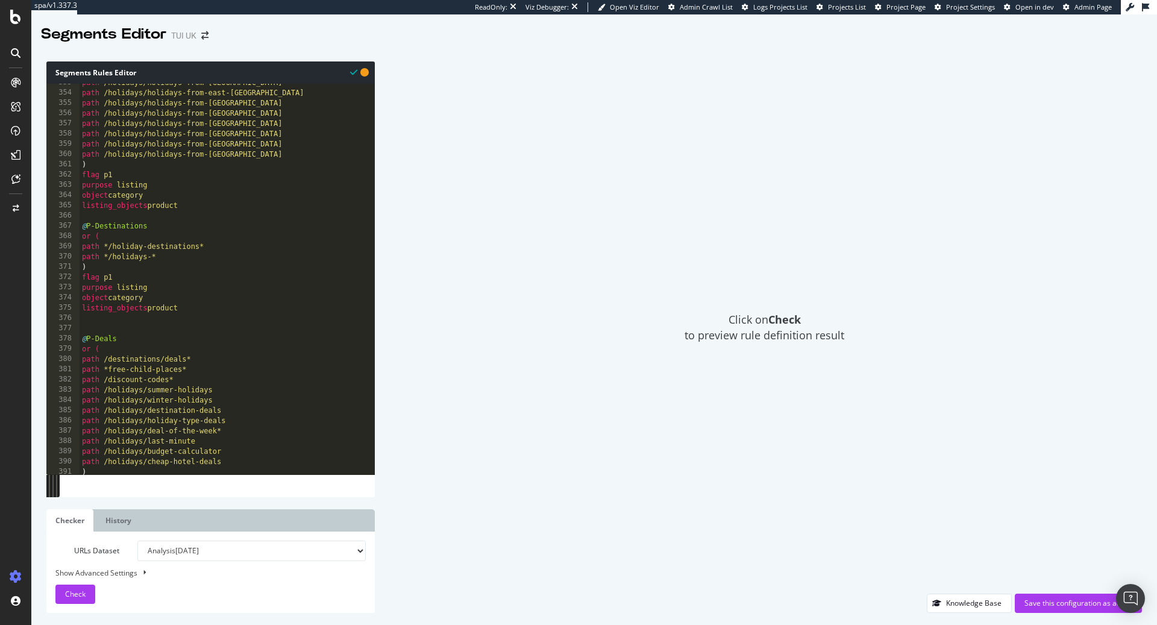
click at [92, 279] on div "path /holidays/holidays-from-bristol-airport path /holidays/holidays-from-east-…" at bounding box center [403, 283] width 647 height 411
type textarea "flag p1"
click at [117, 278] on div "path /holidays/holidays-from-bristol-airport path /holidays/holidays-from-east-…" at bounding box center [403, 283] width 647 height 411
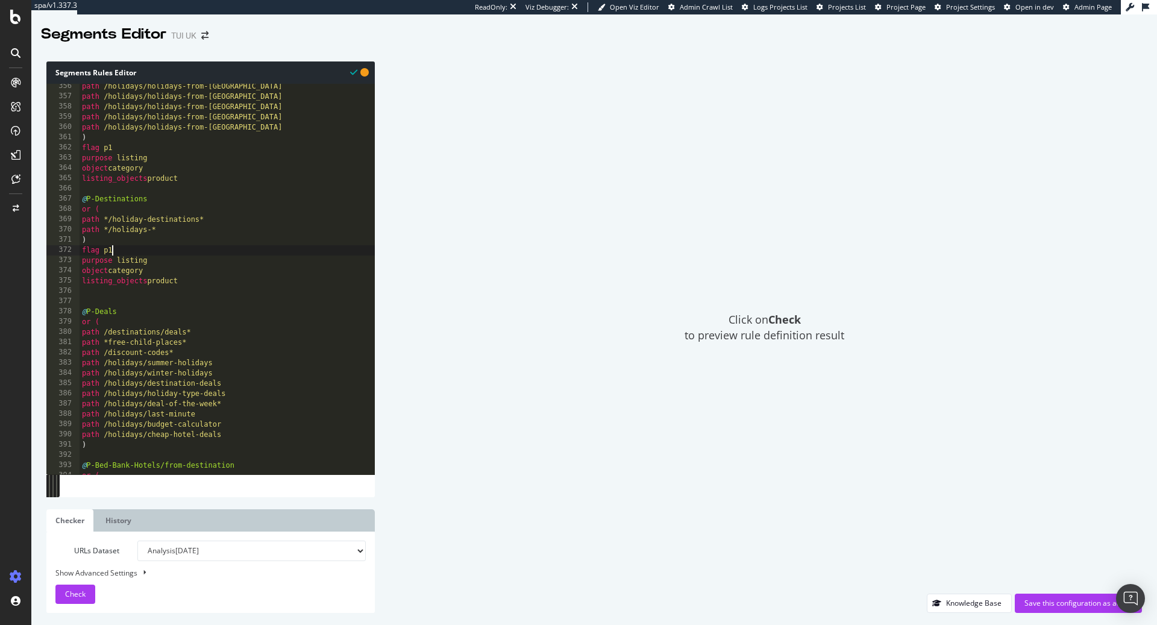
scroll to position [786, 0]
click at [66, 598] on span "Check" at bounding box center [75, 594] width 20 height 10
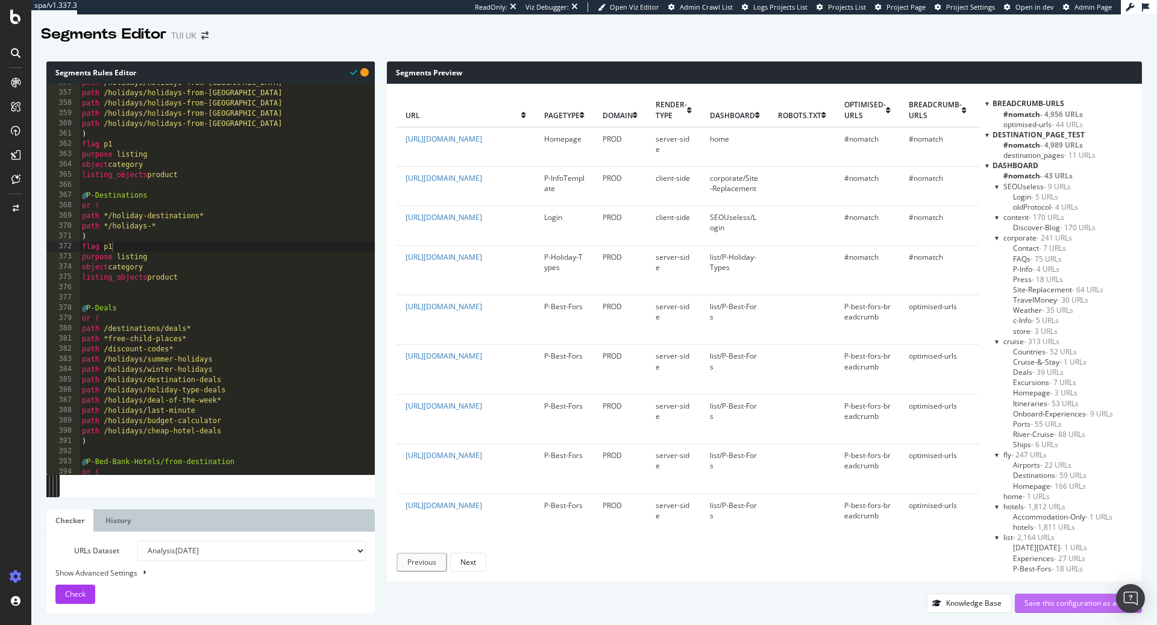
click at [1066, 608] on div "Save this configuration as active" at bounding box center [1078, 603] width 108 height 10
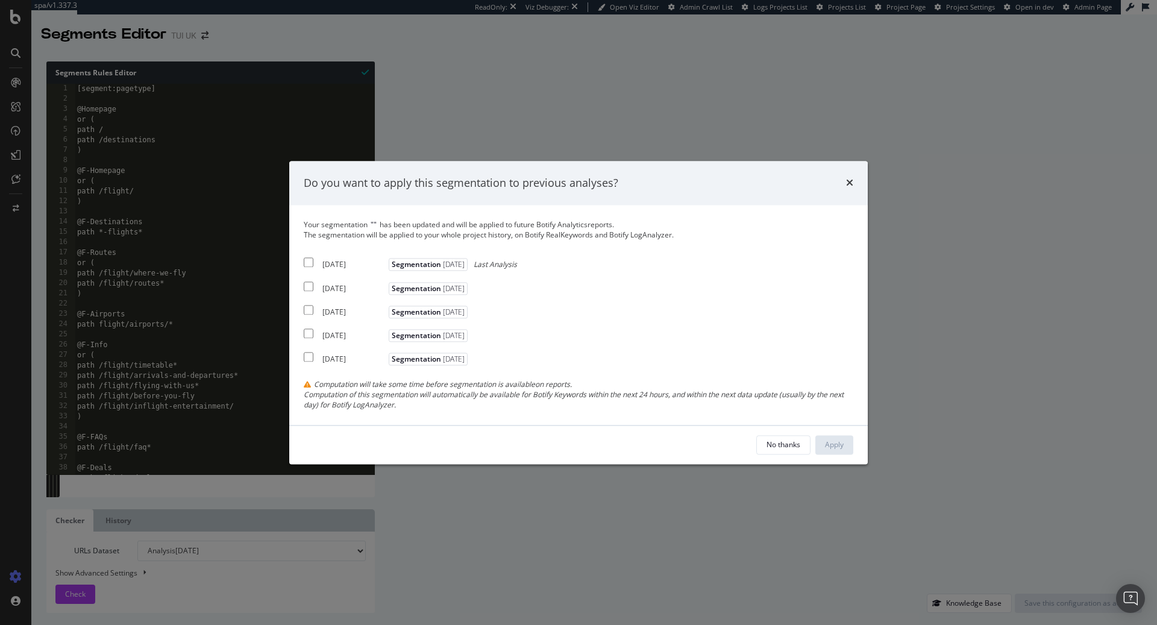
click at [313, 260] on input "modal" at bounding box center [309, 263] width 10 height 10
checkbox input "true"
click at [313, 285] on input "modal" at bounding box center [309, 286] width 10 height 10
checkbox input "true"
click at [825, 443] on div "Apply" at bounding box center [834, 444] width 19 height 10
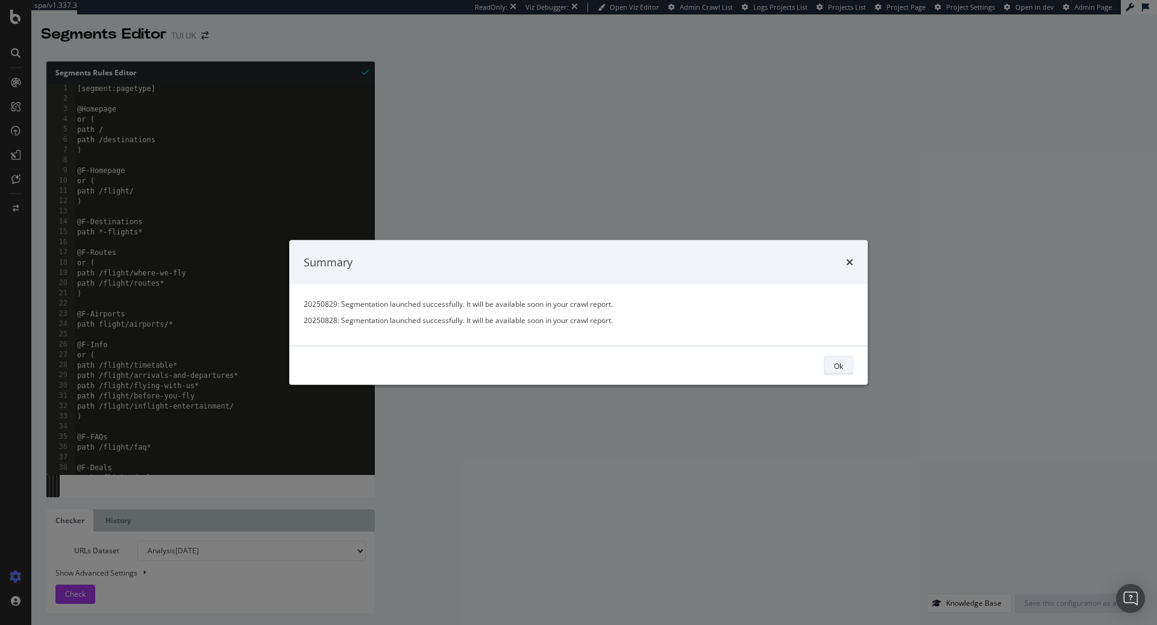
click at [824, 369] on button "Ok" at bounding box center [839, 365] width 30 height 19
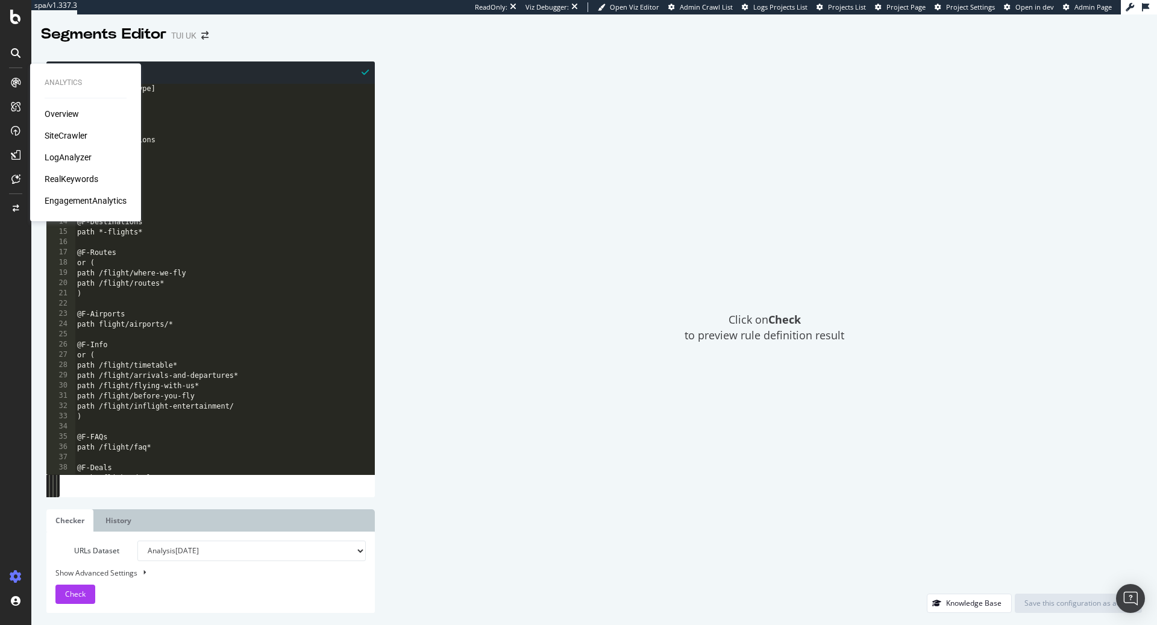
click at [17, 83] on icon at bounding box center [16, 83] width 10 height 10
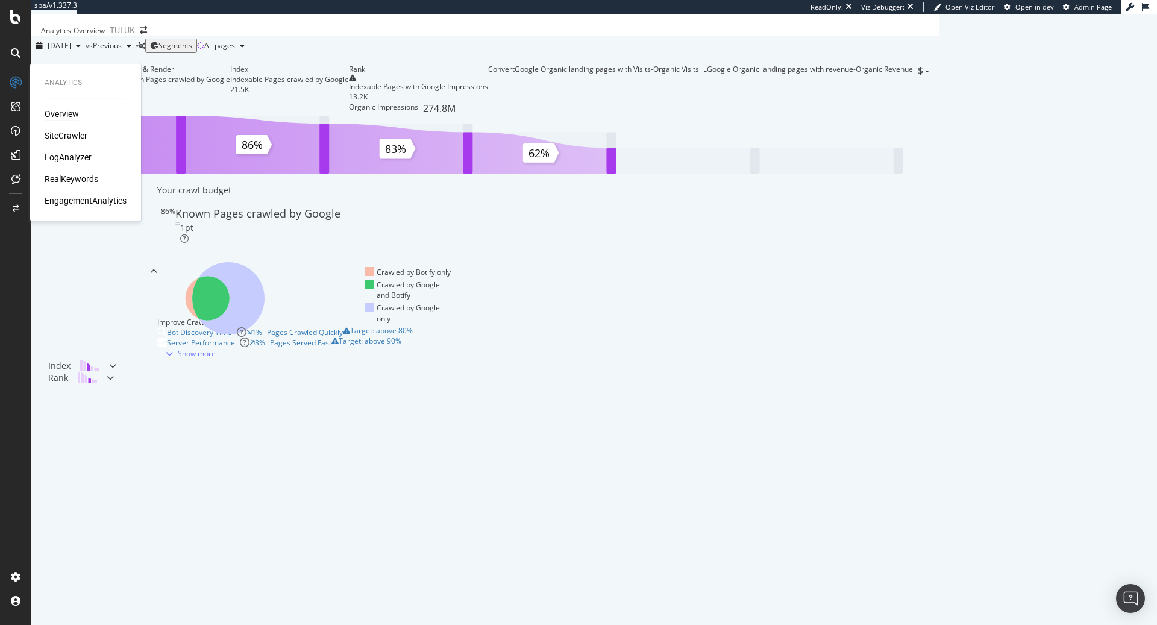
click at [70, 136] on div "SiteCrawler" at bounding box center [66, 136] width 43 height 12
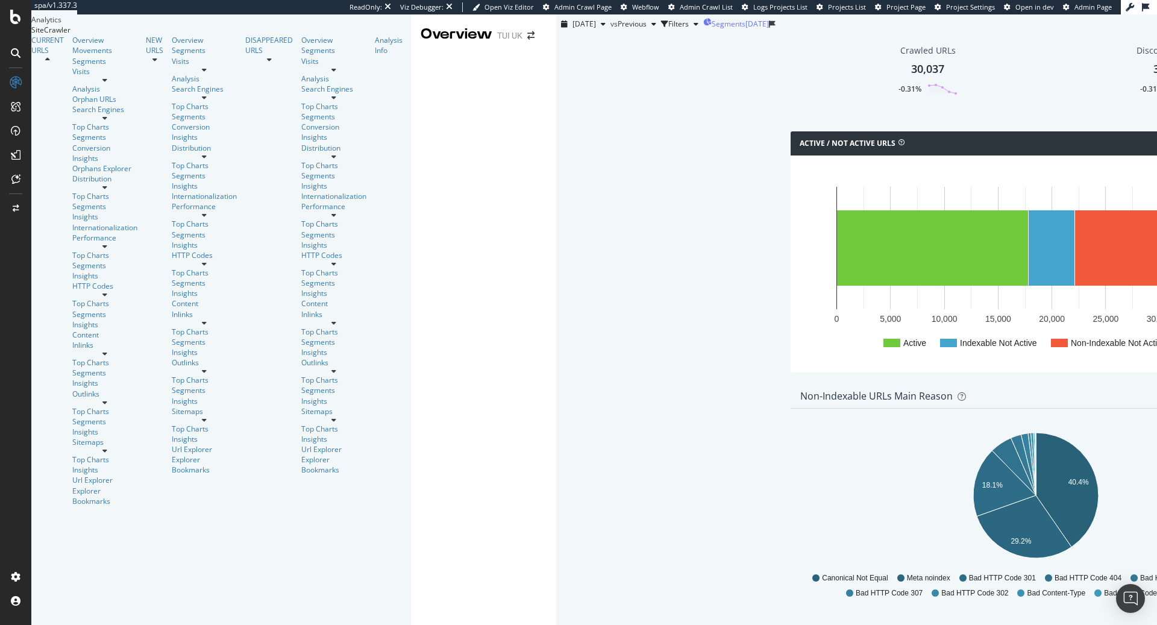
click at [745, 29] on div "[DATE]" at bounding box center [756, 24] width 23 height 10
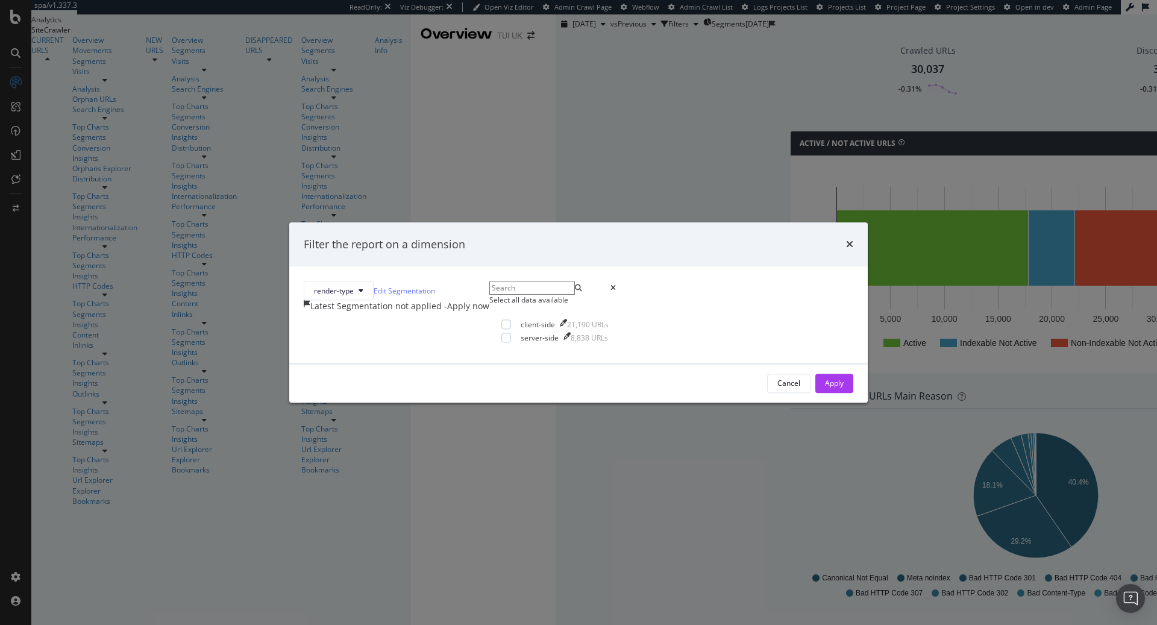
click at [489, 301] on div "- Apply now" at bounding box center [466, 307] width 45 height 12
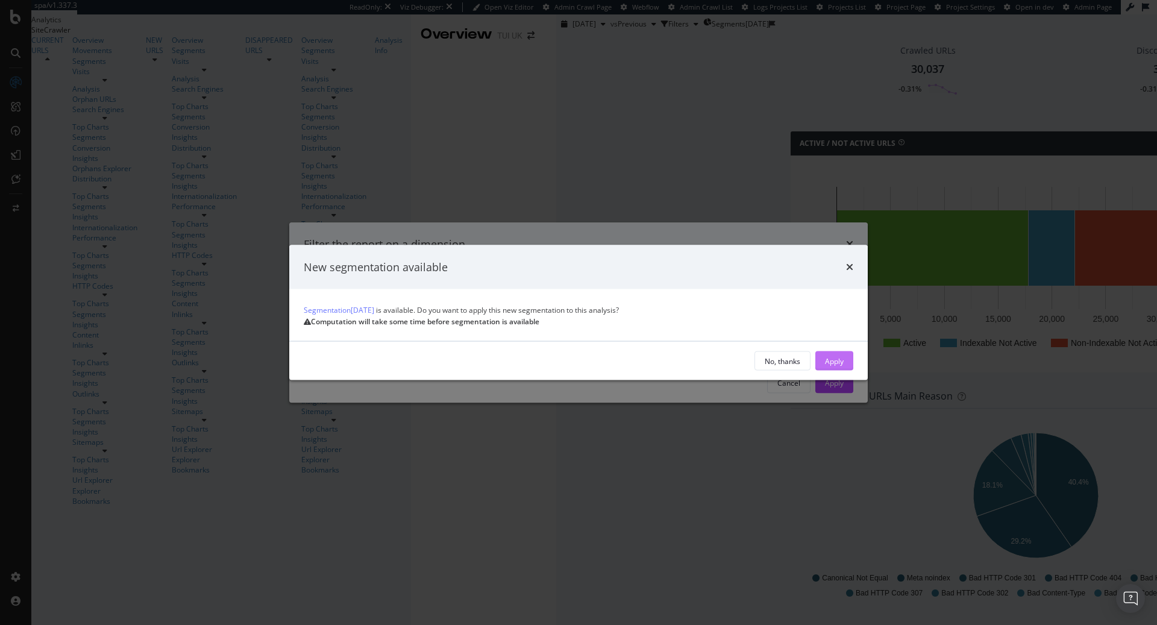
click at [825, 366] on div "Apply" at bounding box center [834, 360] width 19 height 10
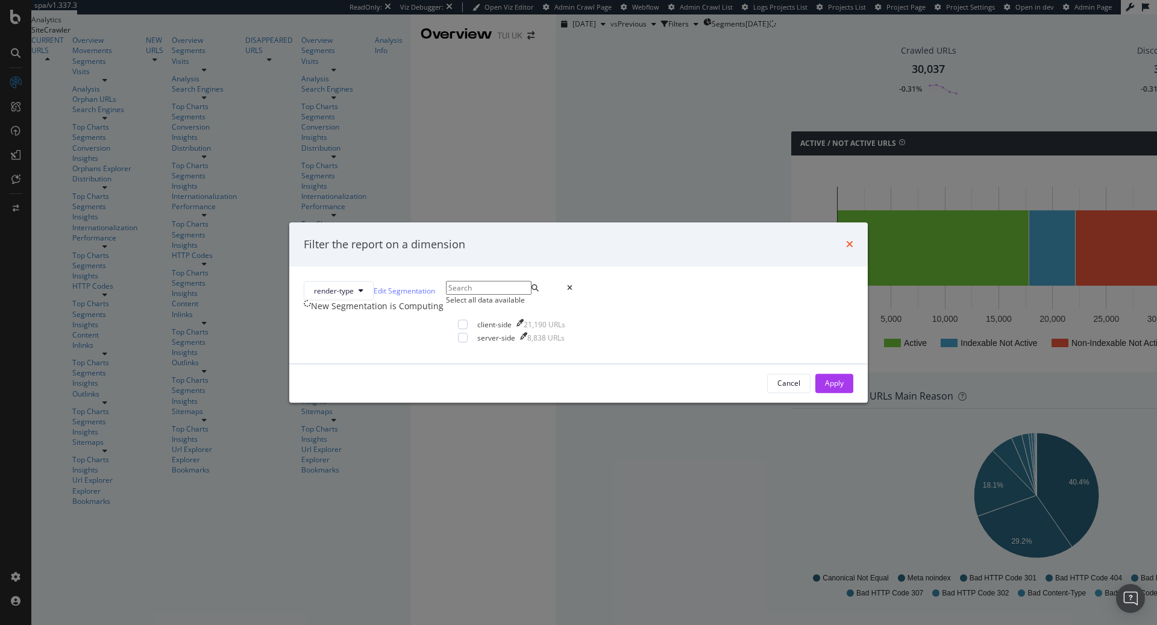
click at [846, 240] on icon "times" at bounding box center [849, 245] width 7 height 10
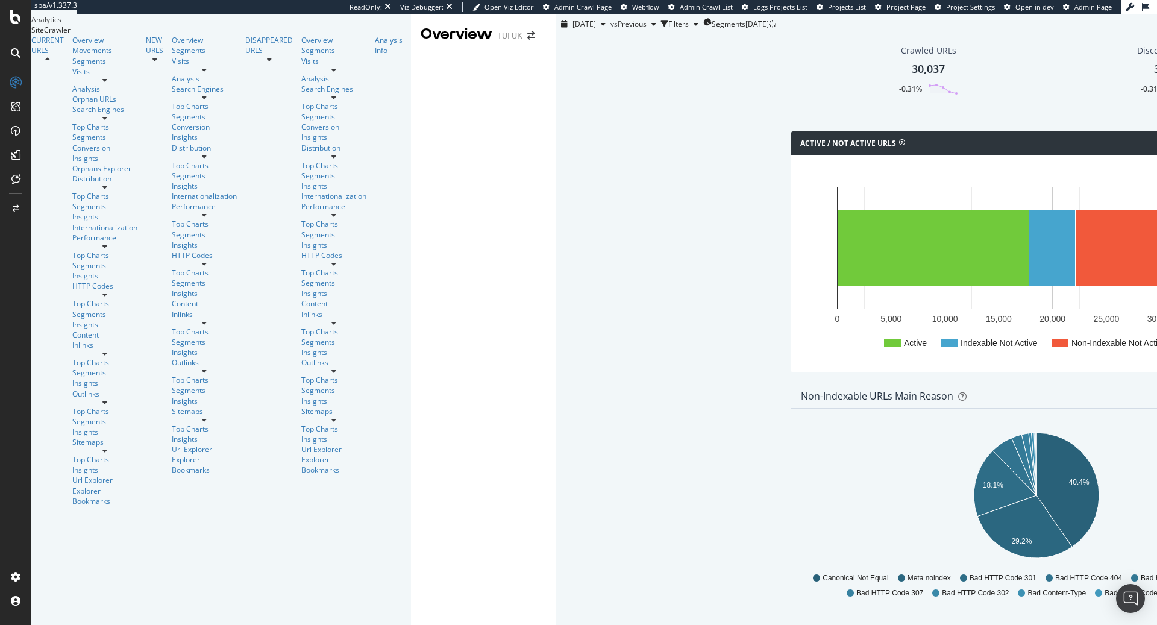
click at [703, 14] on button "Segments 2025-08-29" at bounding box center [736, 23] width 66 height 19
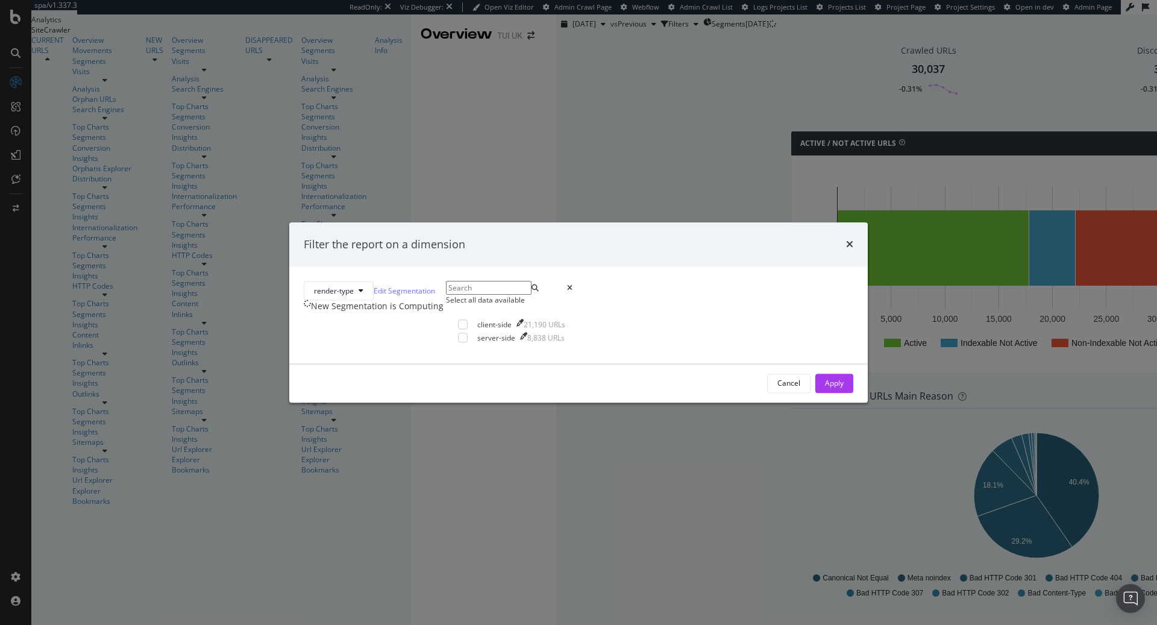
click at [697, 222] on div "Filter the report on a dimension" at bounding box center [578, 244] width 578 height 45
click at [696, 222] on div "Filter the report on a dimension" at bounding box center [578, 244] width 578 height 45
click at [846, 240] on icon "times" at bounding box center [849, 245] width 7 height 10
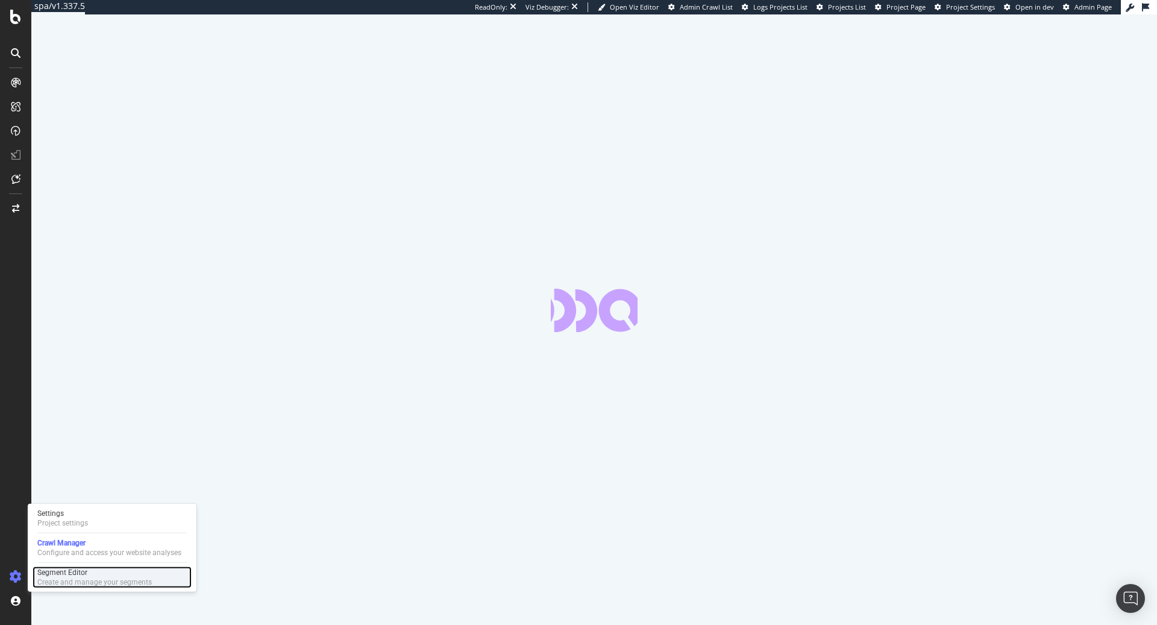
click at [70, 568] on div "Segment Editor" at bounding box center [94, 573] width 114 height 10
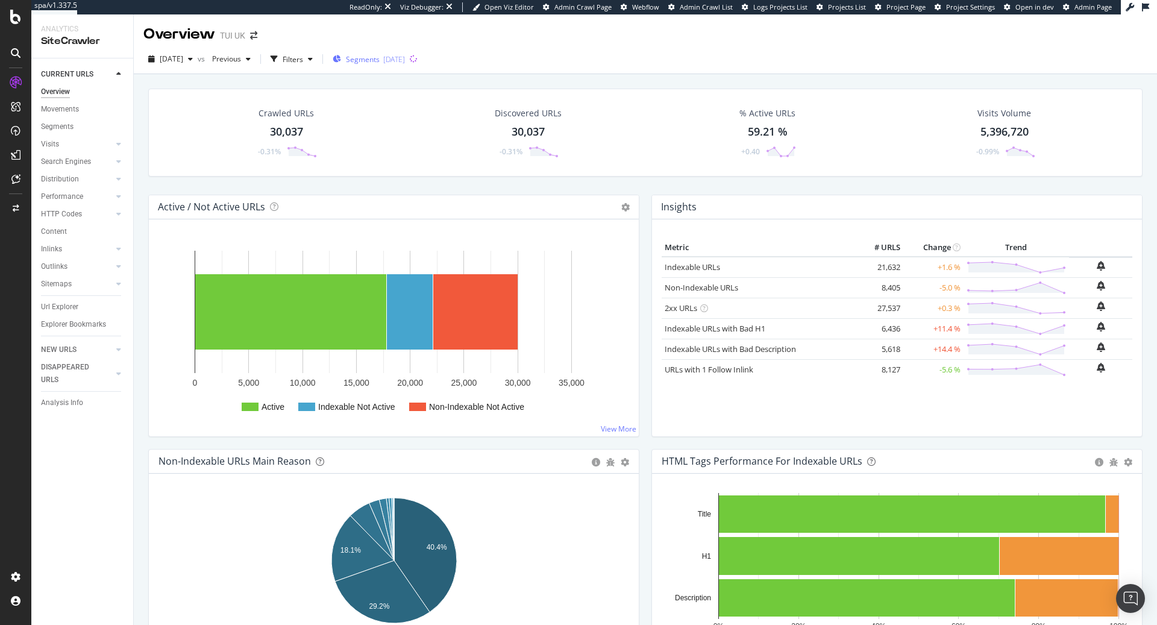
click at [380, 60] on span "Segments" at bounding box center [363, 59] width 34 height 10
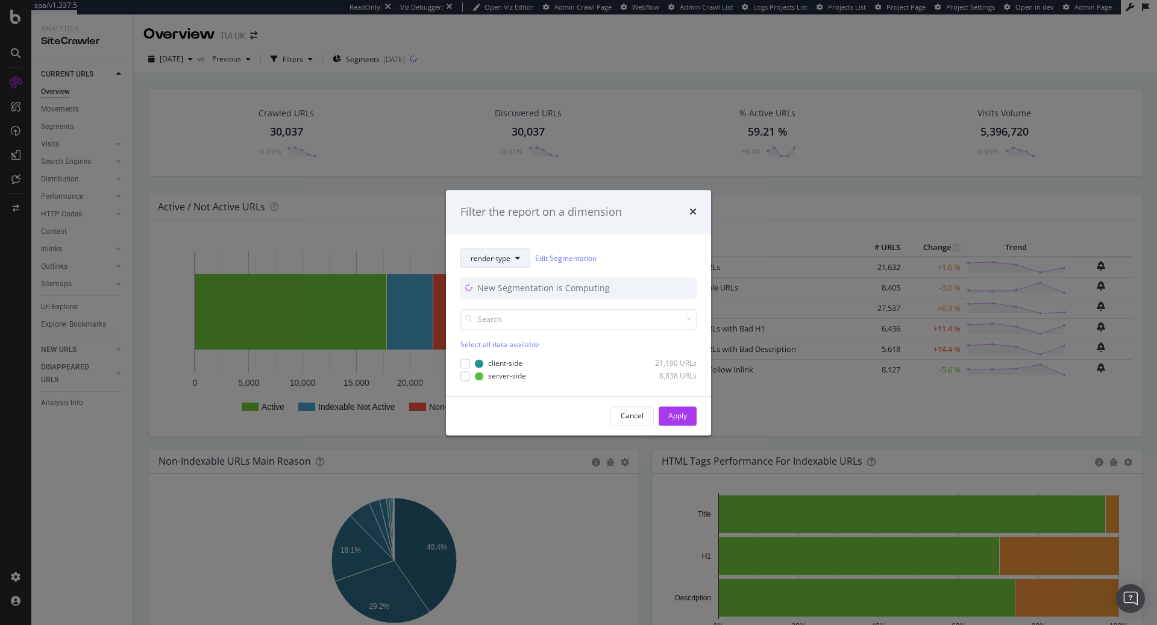
click at [495, 259] on span "render-type" at bounding box center [491, 258] width 40 height 10
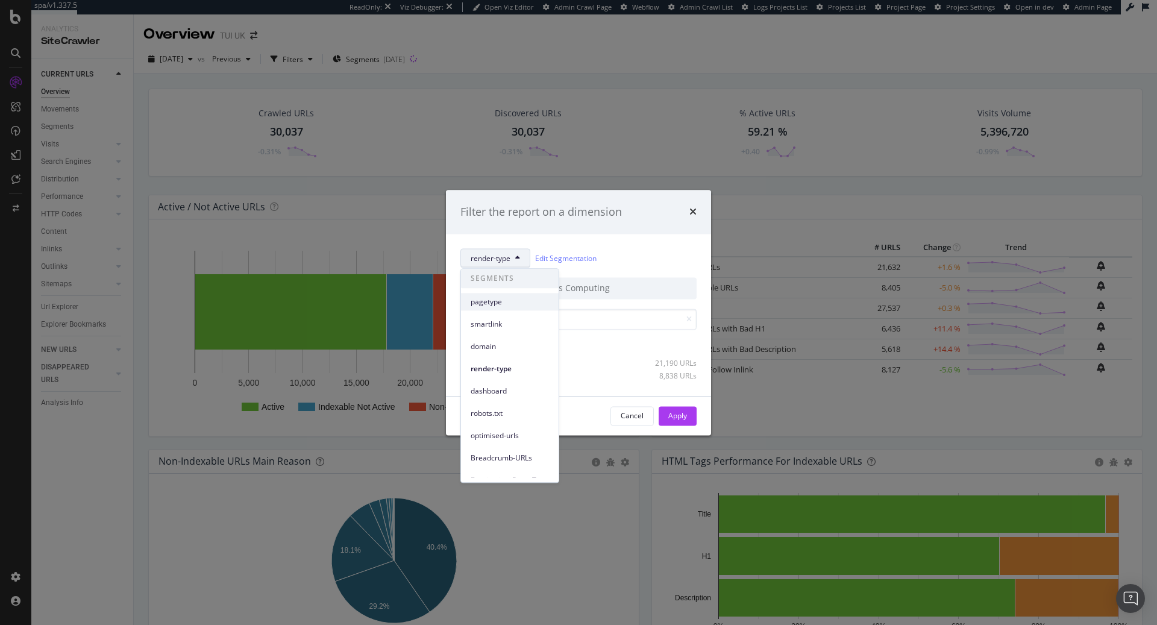
click at [497, 306] on span "pagetype" at bounding box center [510, 301] width 78 height 11
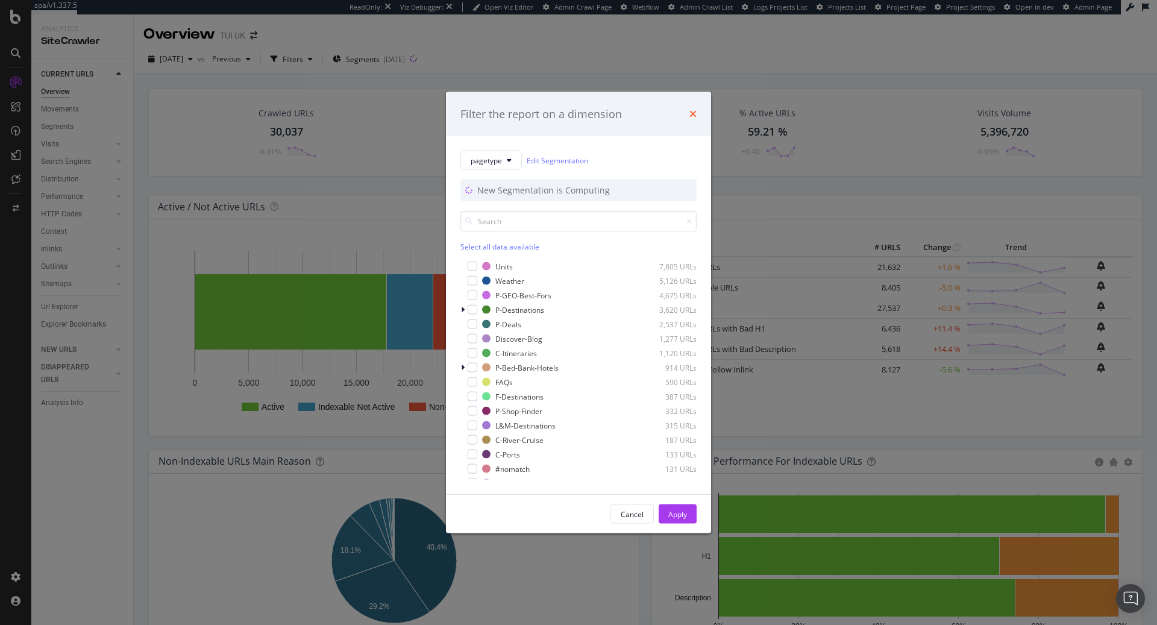
click at [694, 114] on icon "times" at bounding box center [692, 114] width 7 height 10
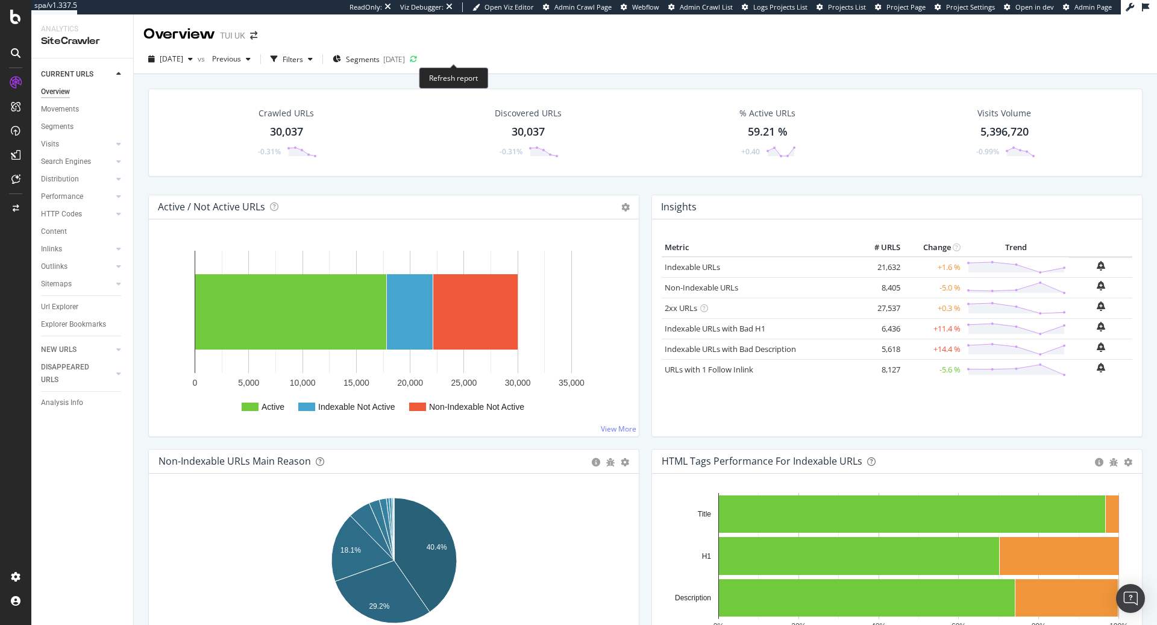
click at [417, 59] on icon at bounding box center [413, 58] width 7 height 7
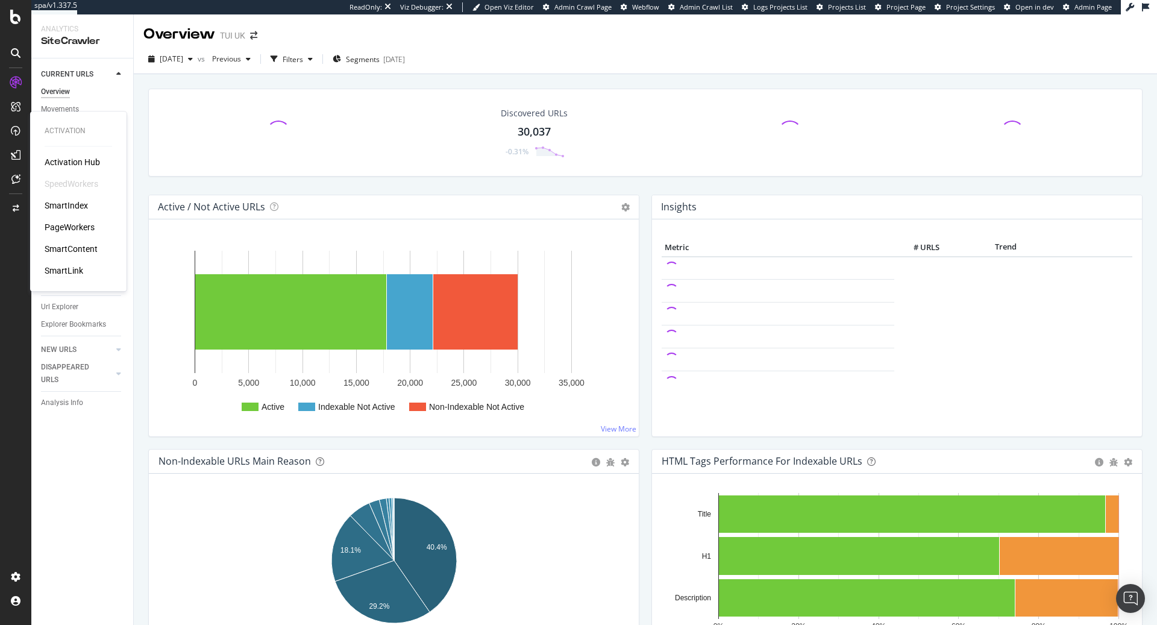
click at [77, 269] on div "SmartLink" at bounding box center [64, 270] width 39 height 12
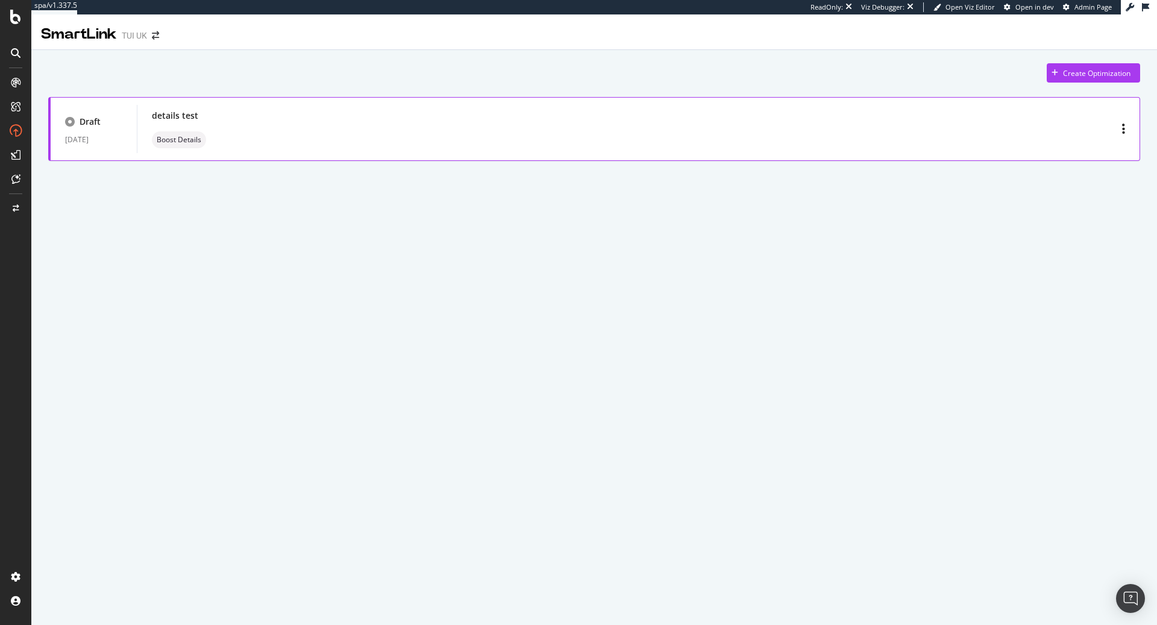
click at [985, 147] on div "details test Boost Details" at bounding box center [638, 129] width 973 height 39
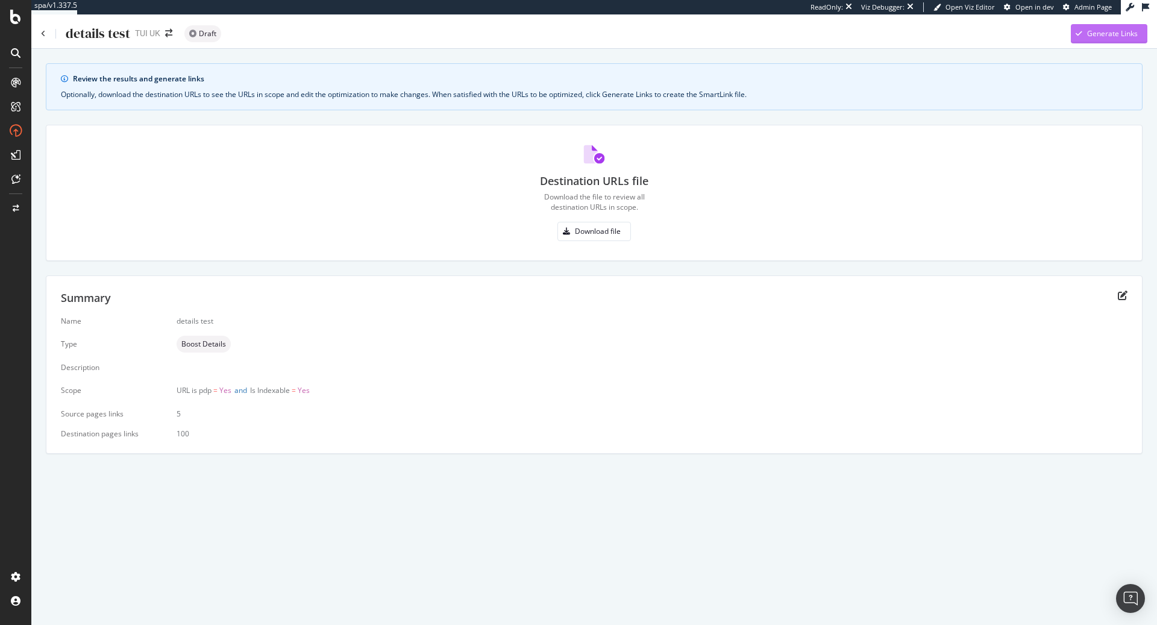
click at [1092, 34] on div "Generate Links" at bounding box center [1112, 33] width 51 height 10
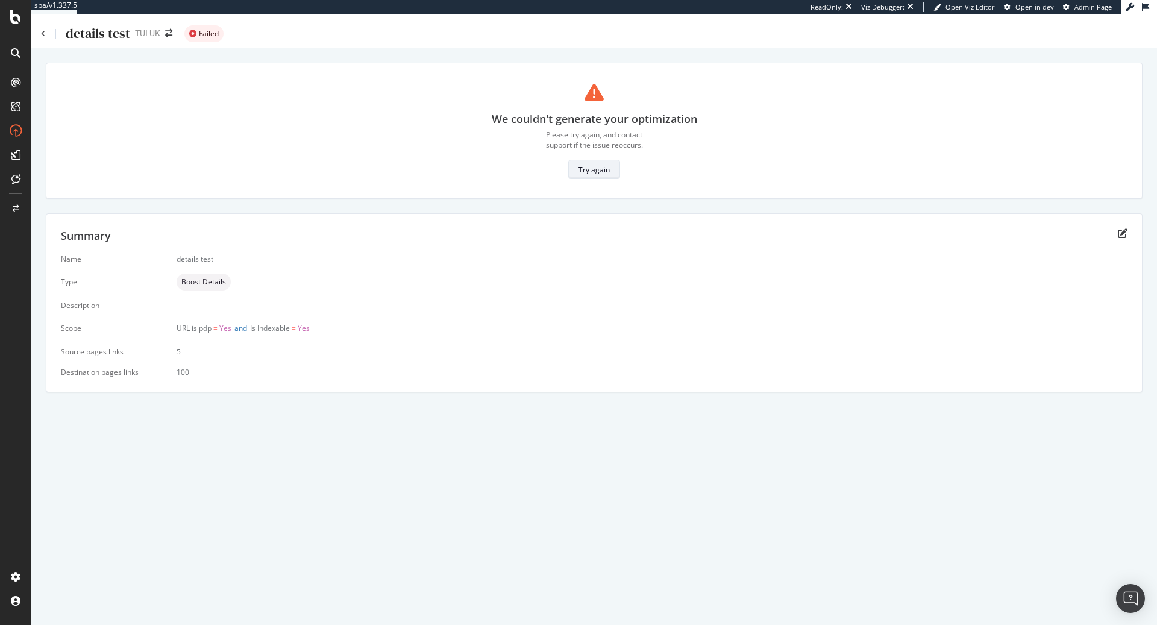
click at [593, 161] on div "Try again" at bounding box center [593, 169] width 31 height 17
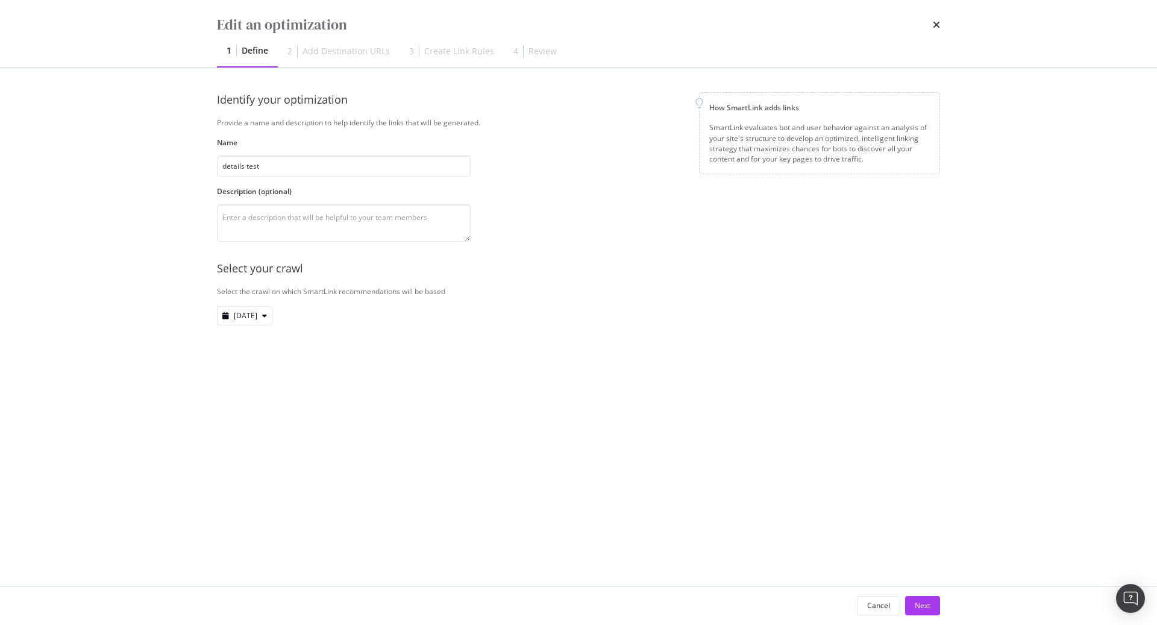
click at [593, 172] on div "Identify your optimization Provide a name and description to help identify the …" at bounding box center [578, 208] width 723 height 233
click at [930, 599] on button "Next" at bounding box center [922, 605] width 35 height 19
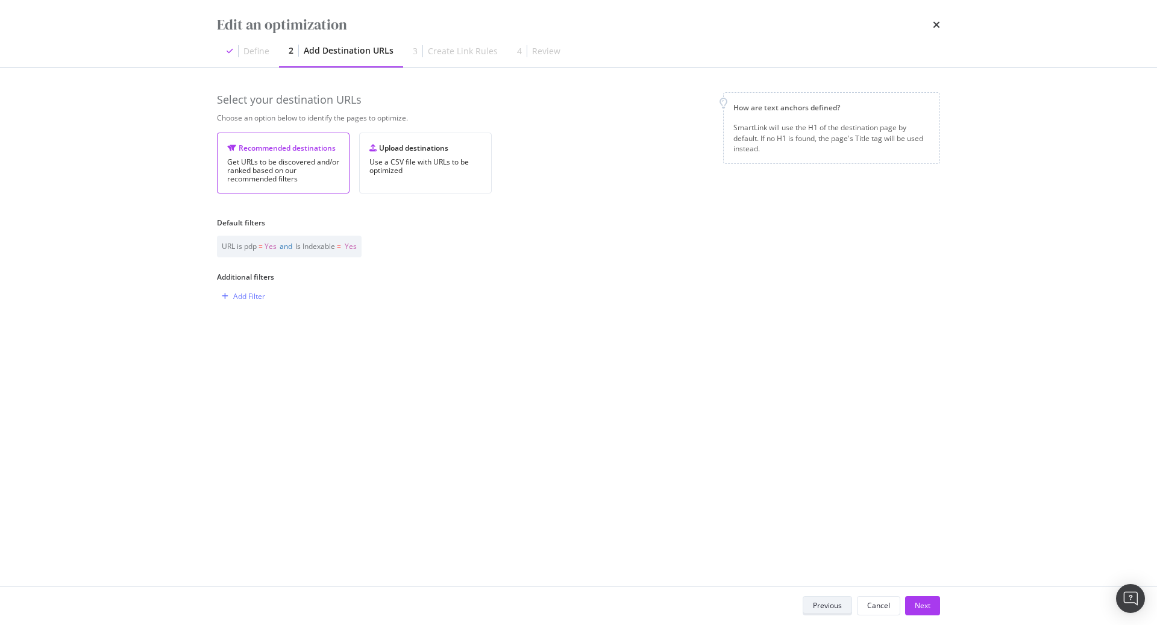
click at [842, 612] on div "Previous" at bounding box center [827, 605] width 29 height 17
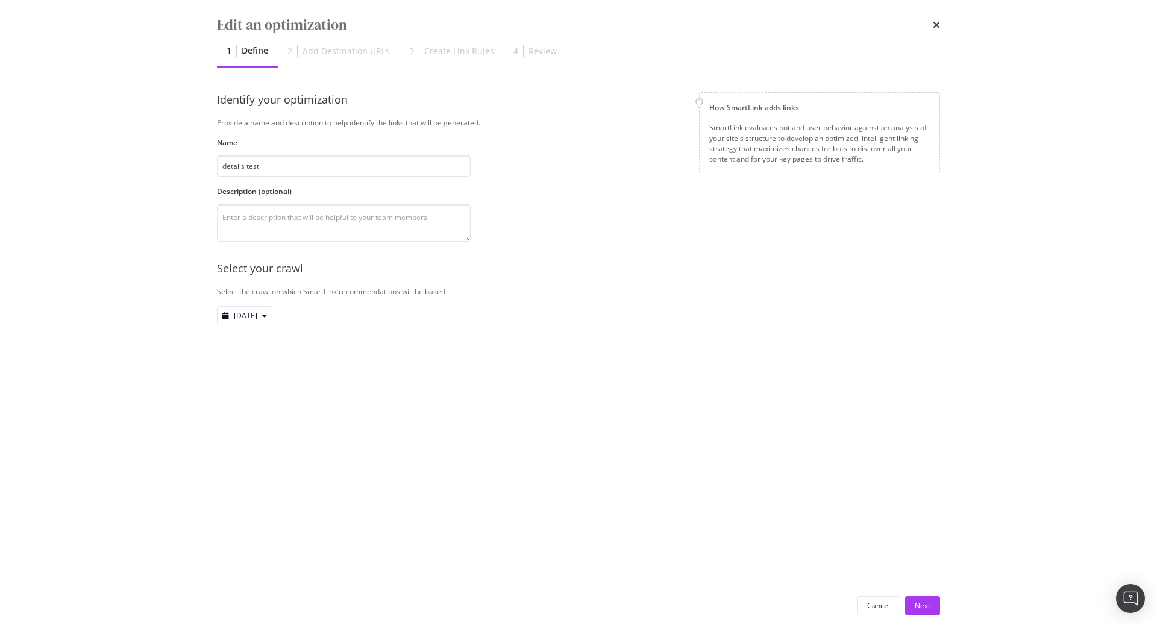
click at [942, 20] on div "Edit an optimization 1 Define 2 Add Destination URLs 3 Create Link Rules 4 Revi…" at bounding box center [578, 33] width 771 height 67
click at [939, 21] on icon "times" at bounding box center [936, 25] width 7 height 10
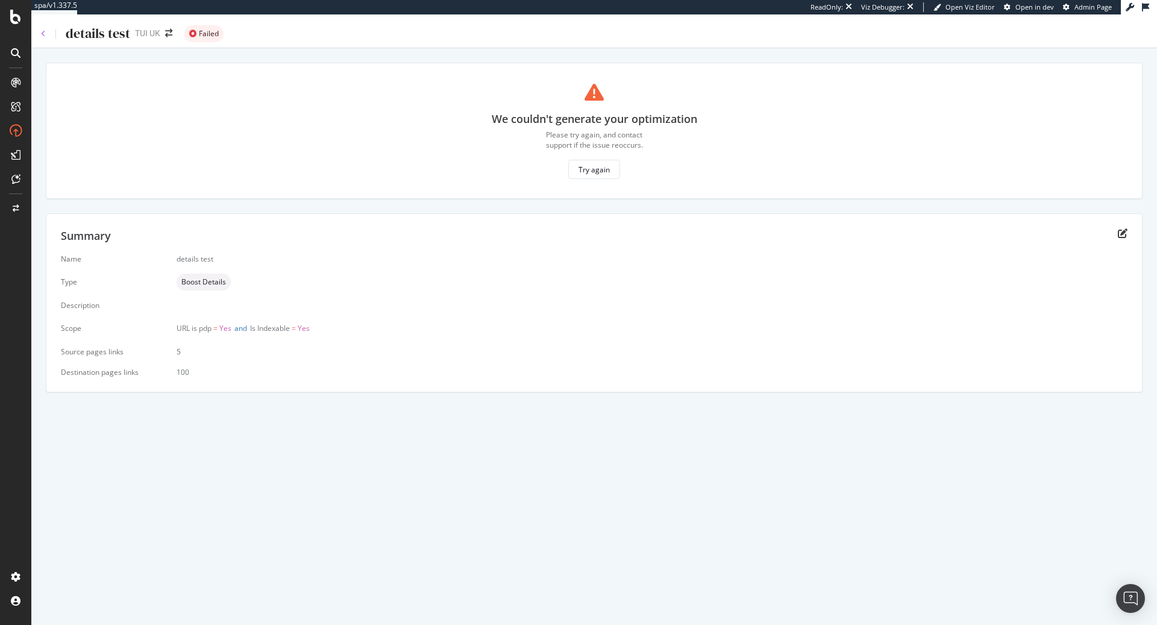
click at [41, 33] on icon at bounding box center [43, 33] width 5 height 7
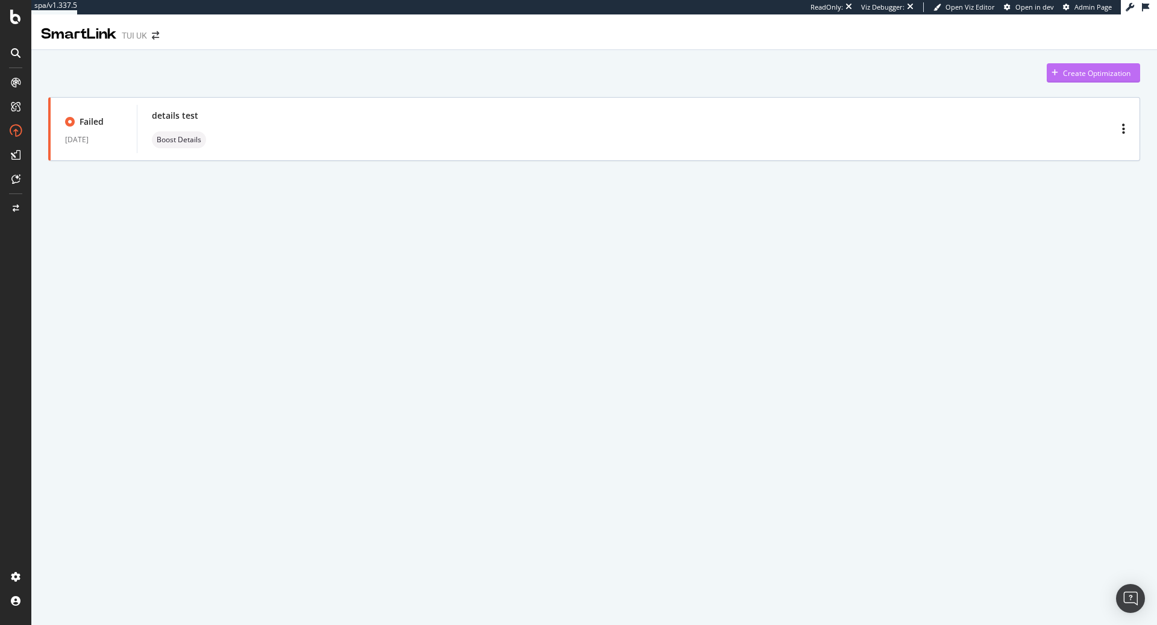
click at [1076, 74] on div "Create Optimization" at bounding box center [1096, 73] width 67 height 10
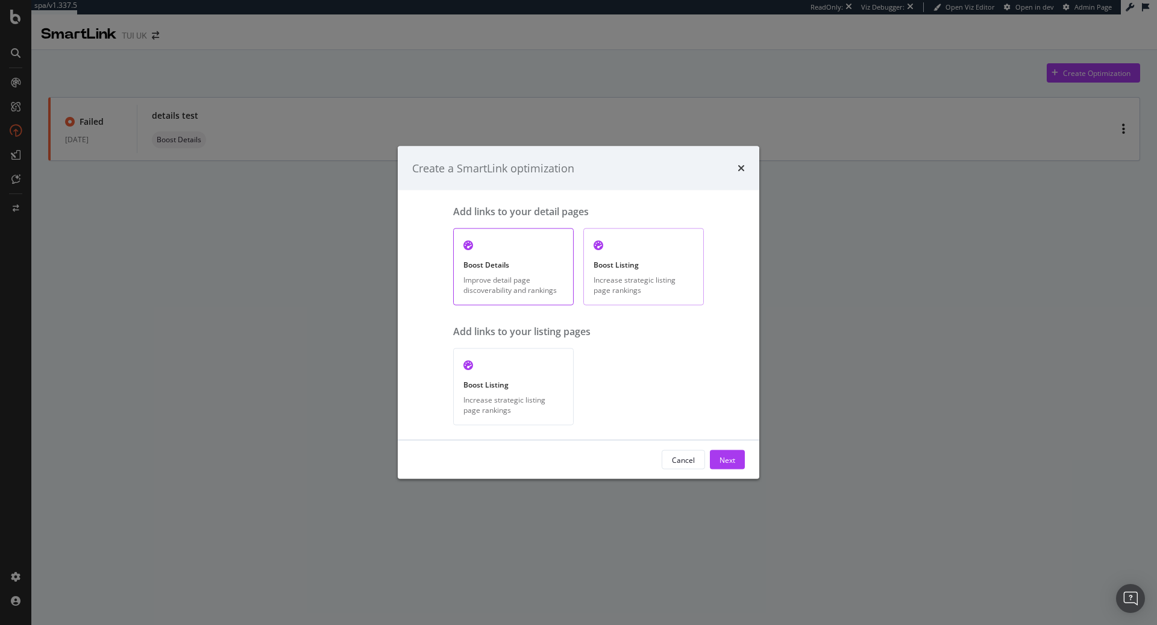
click at [630, 275] on div "Increase strategic listing page rankings" at bounding box center [643, 285] width 100 height 20
click at [733, 461] on div "Next" at bounding box center [727, 459] width 16 height 10
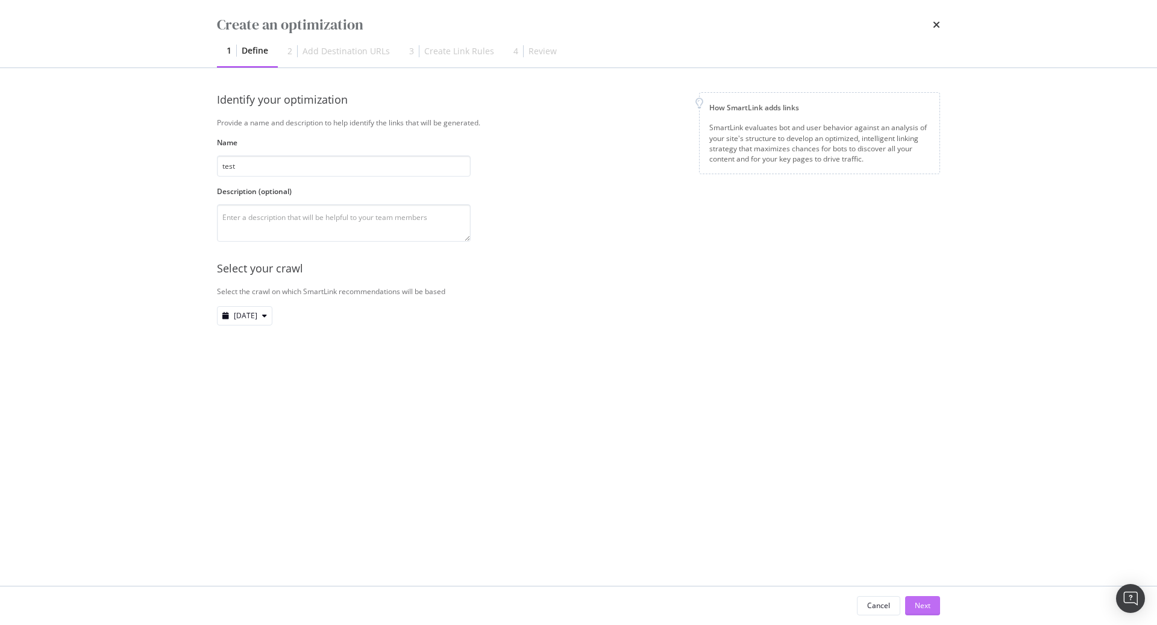
type input "test"
click at [927, 614] on div "Next" at bounding box center [923, 605] width 16 height 18
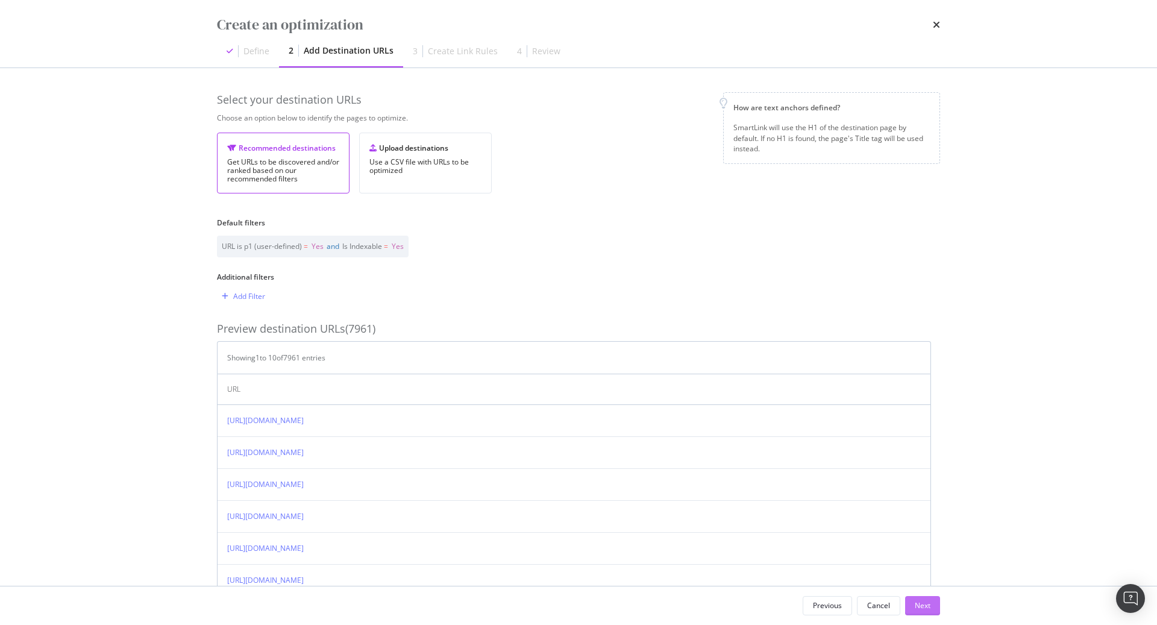
click at [931, 605] on button "Next" at bounding box center [922, 605] width 35 height 19
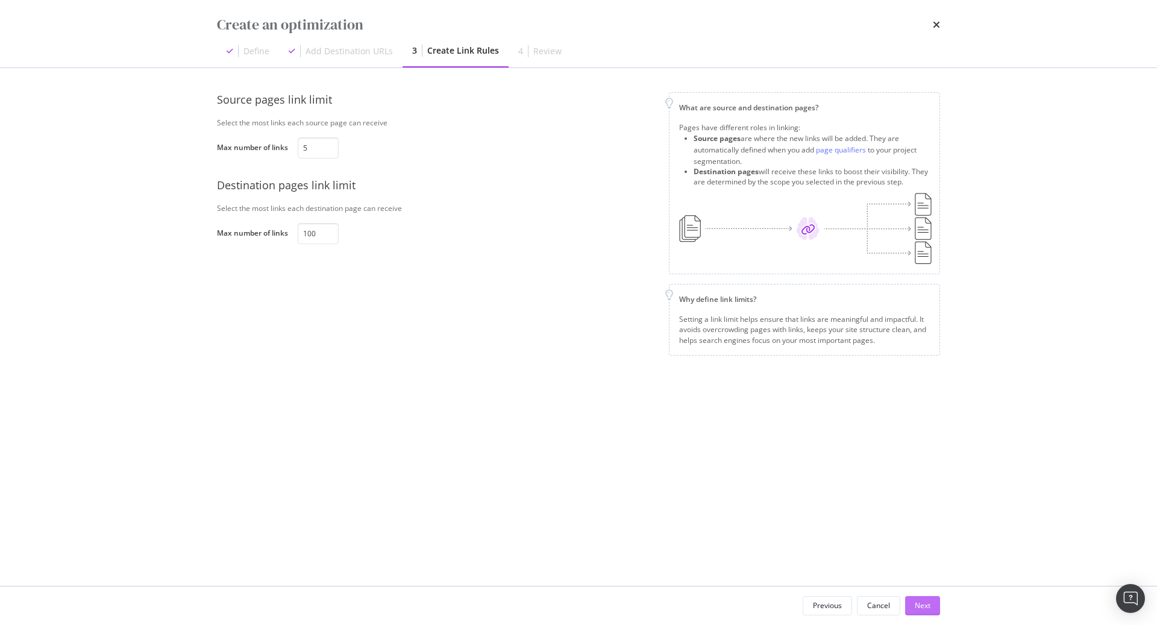
click at [930, 605] on button "Next" at bounding box center [922, 605] width 35 height 19
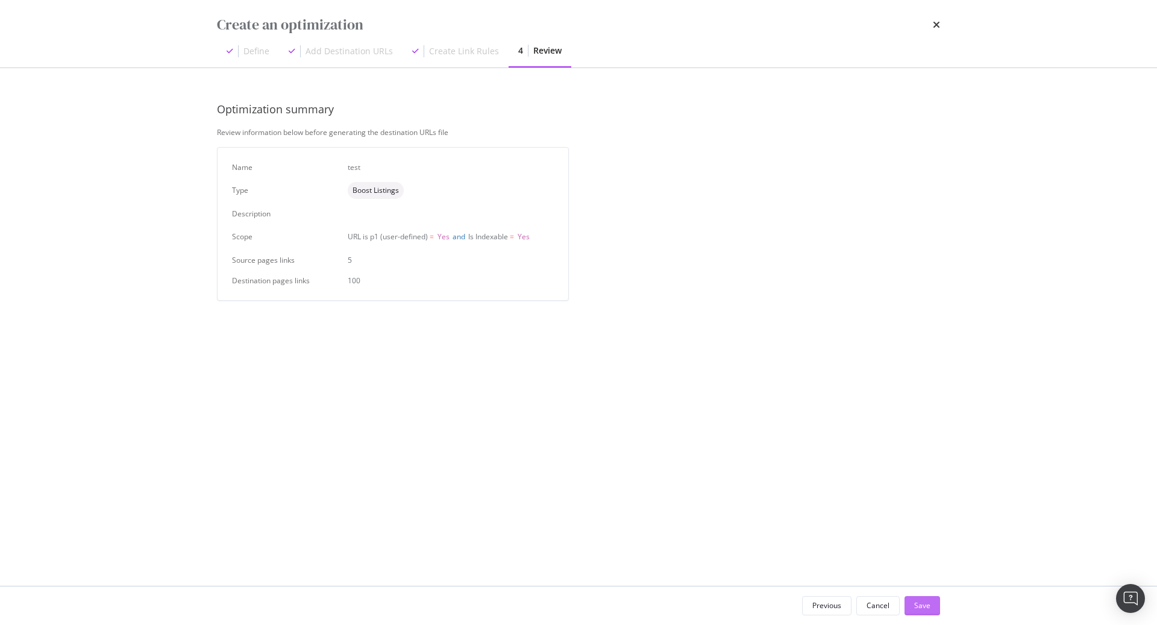
click at [930, 605] on button "Save" at bounding box center [922, 605] width 36 height 19
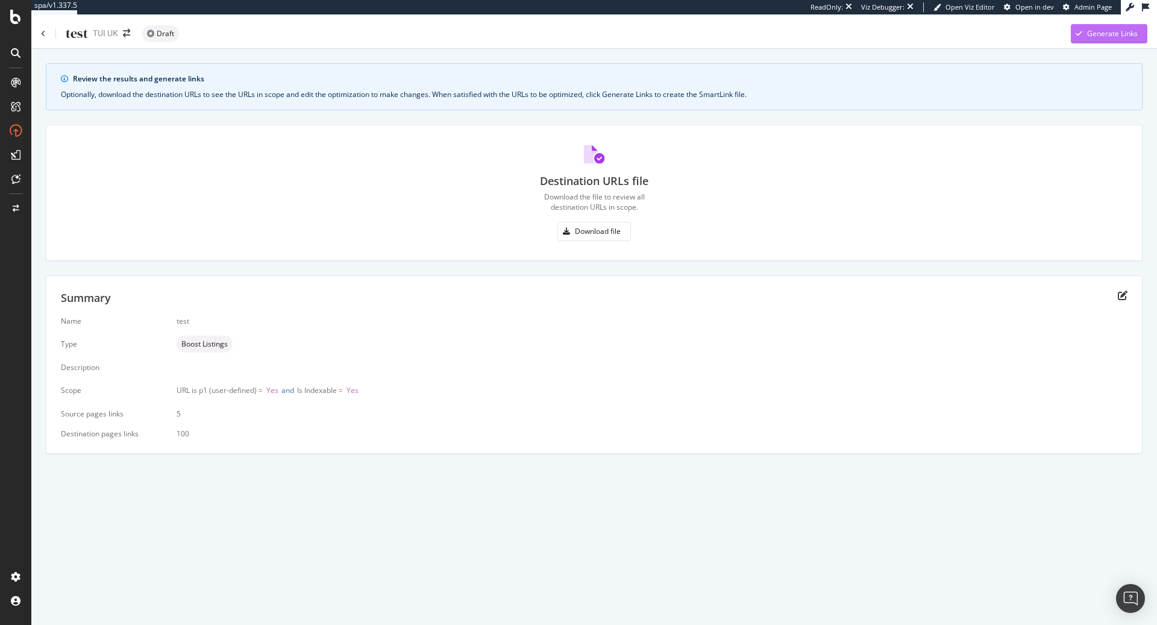
click at [1110, 32] on div "Generate Links" at bounding box center [1112, 33] width 51 height 10
